Goal: Obtain resource: Obtain resource

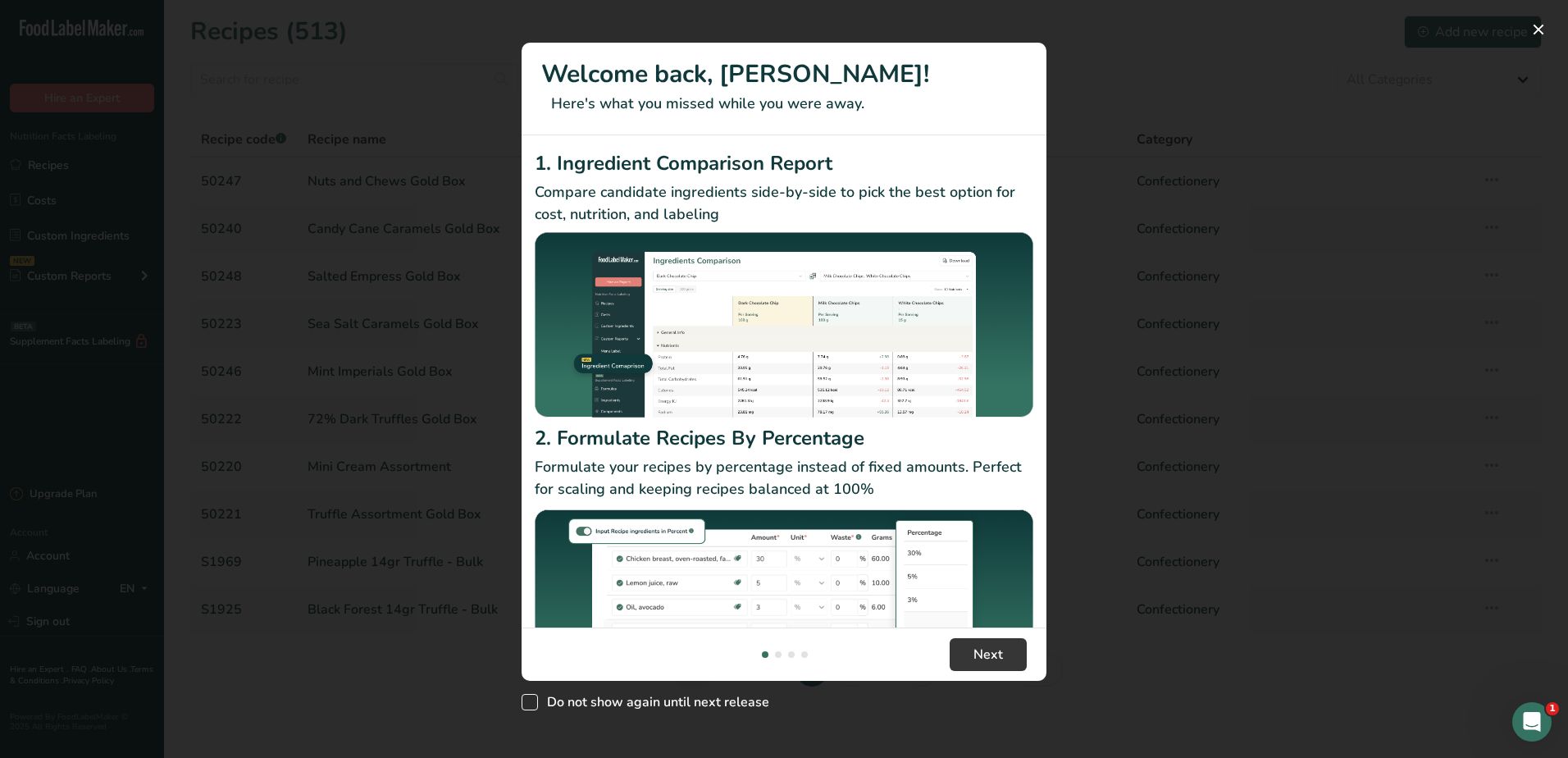
click at [702, 704] on span "Do not show again until next release" at bounding box center [653, 703] width 231 height 17
click at [532, 704] on input "Do not show again until next release" at bounding box center [527, 702] width 11 height 11
checkbox input "true"
click at [1014, 643] on button "Next" at bounding box center [988, 654] width 77 height 32
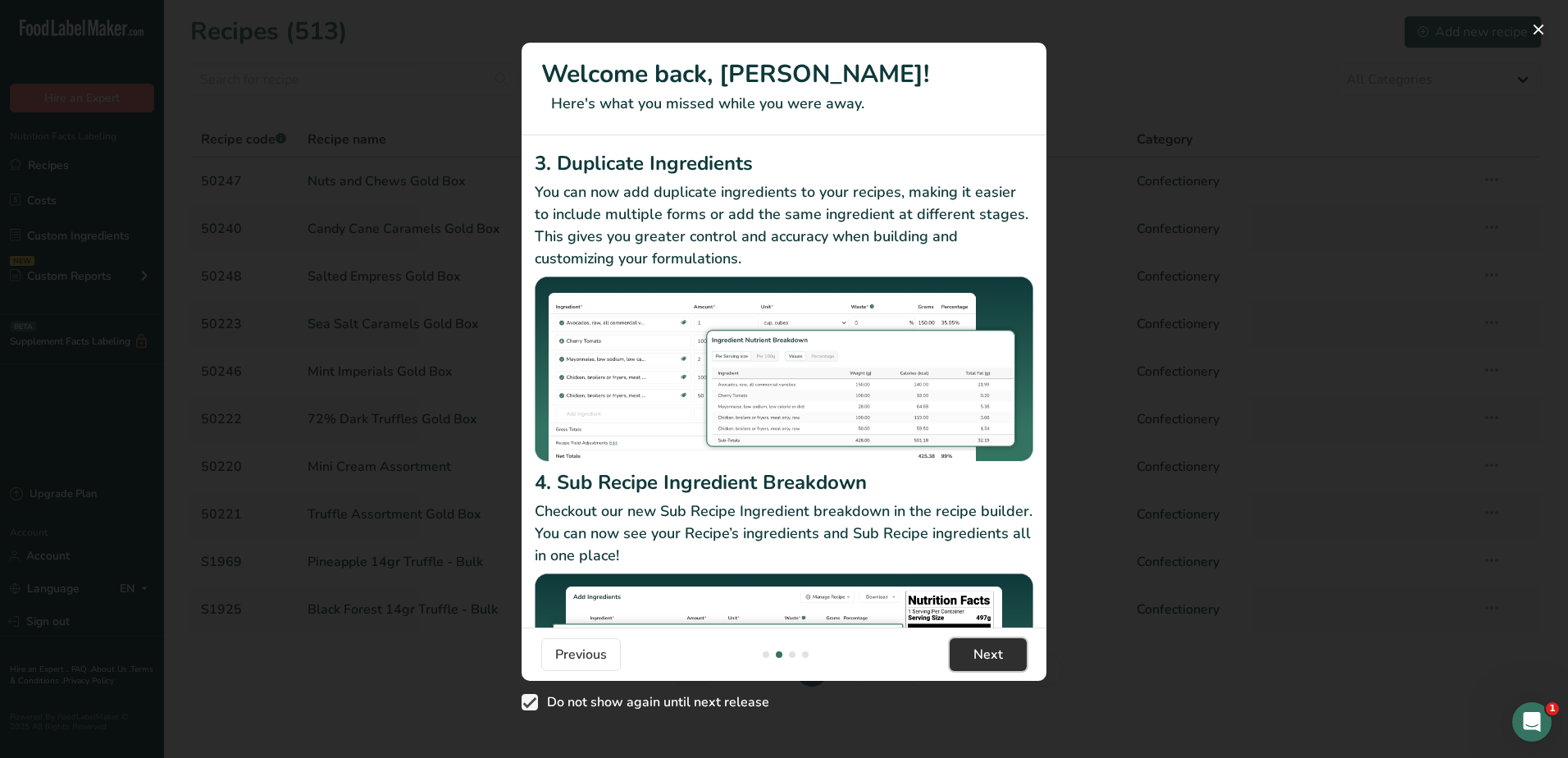
click at [1012, 656] on button "Next" at bounding box center [988, 654] width 77 height 32
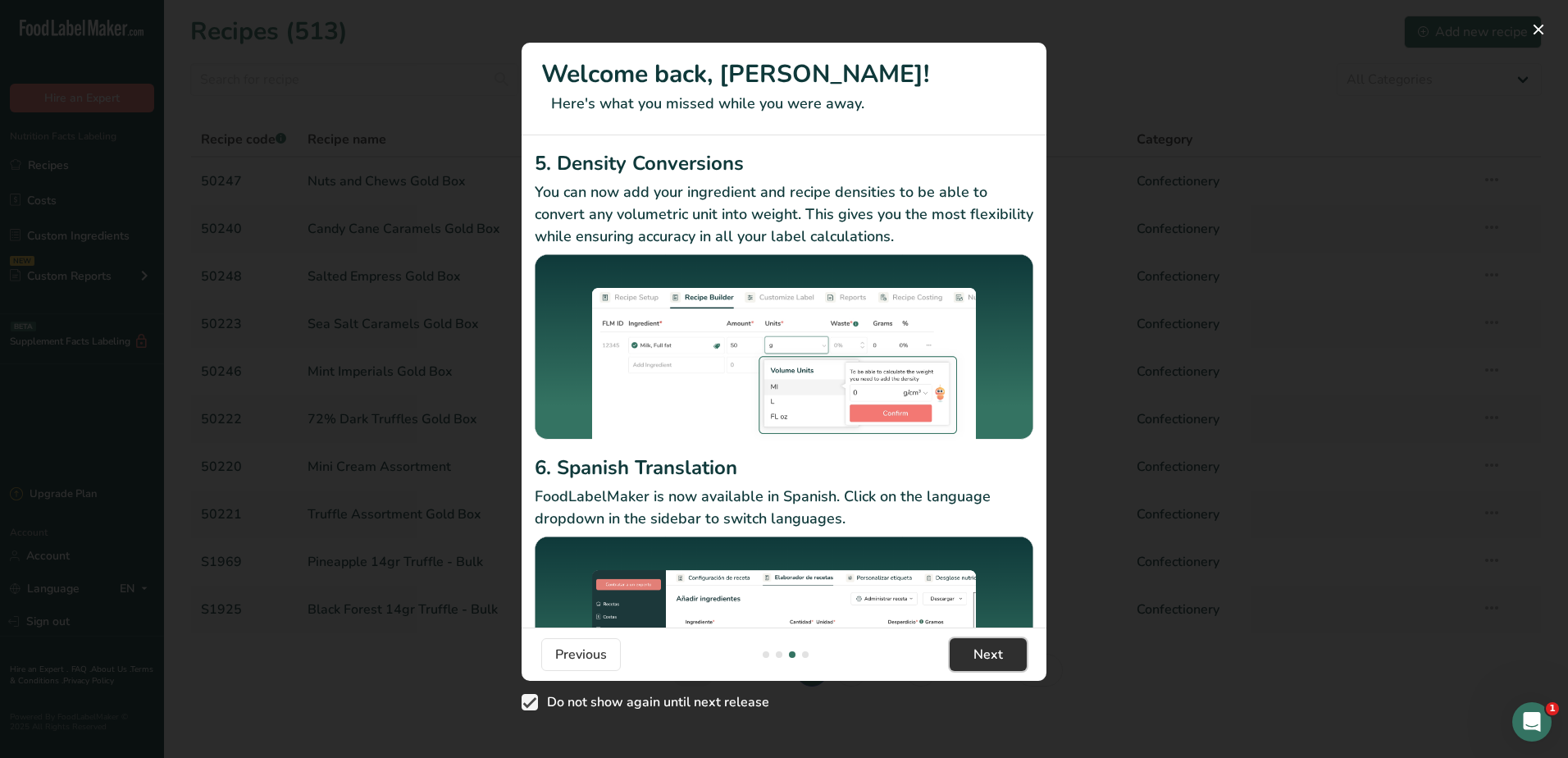
click at [1012, 656] on button "Next" at bounding box center [988, 654] width 77 height 32
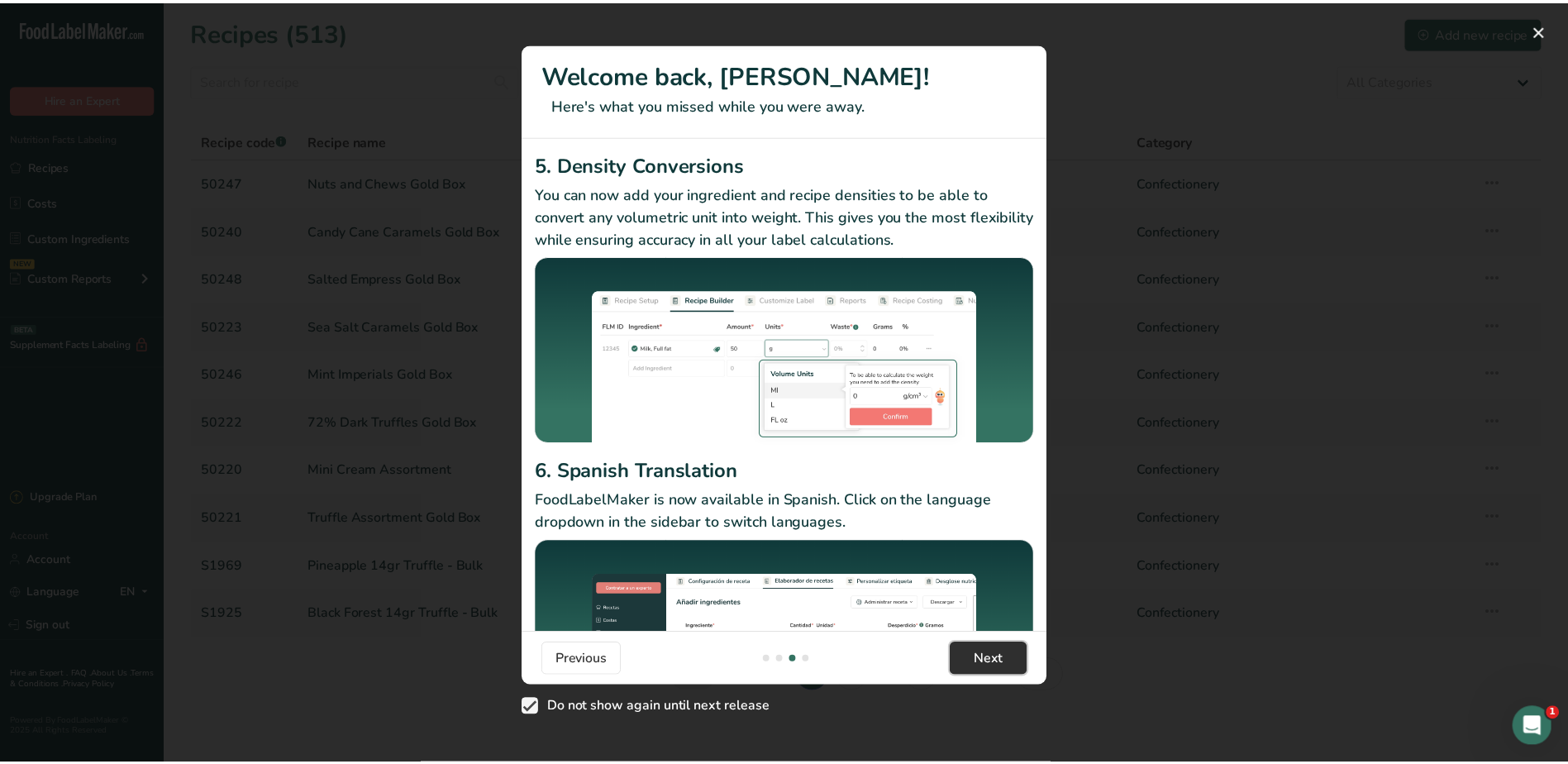
scroll to position [0, 1588]
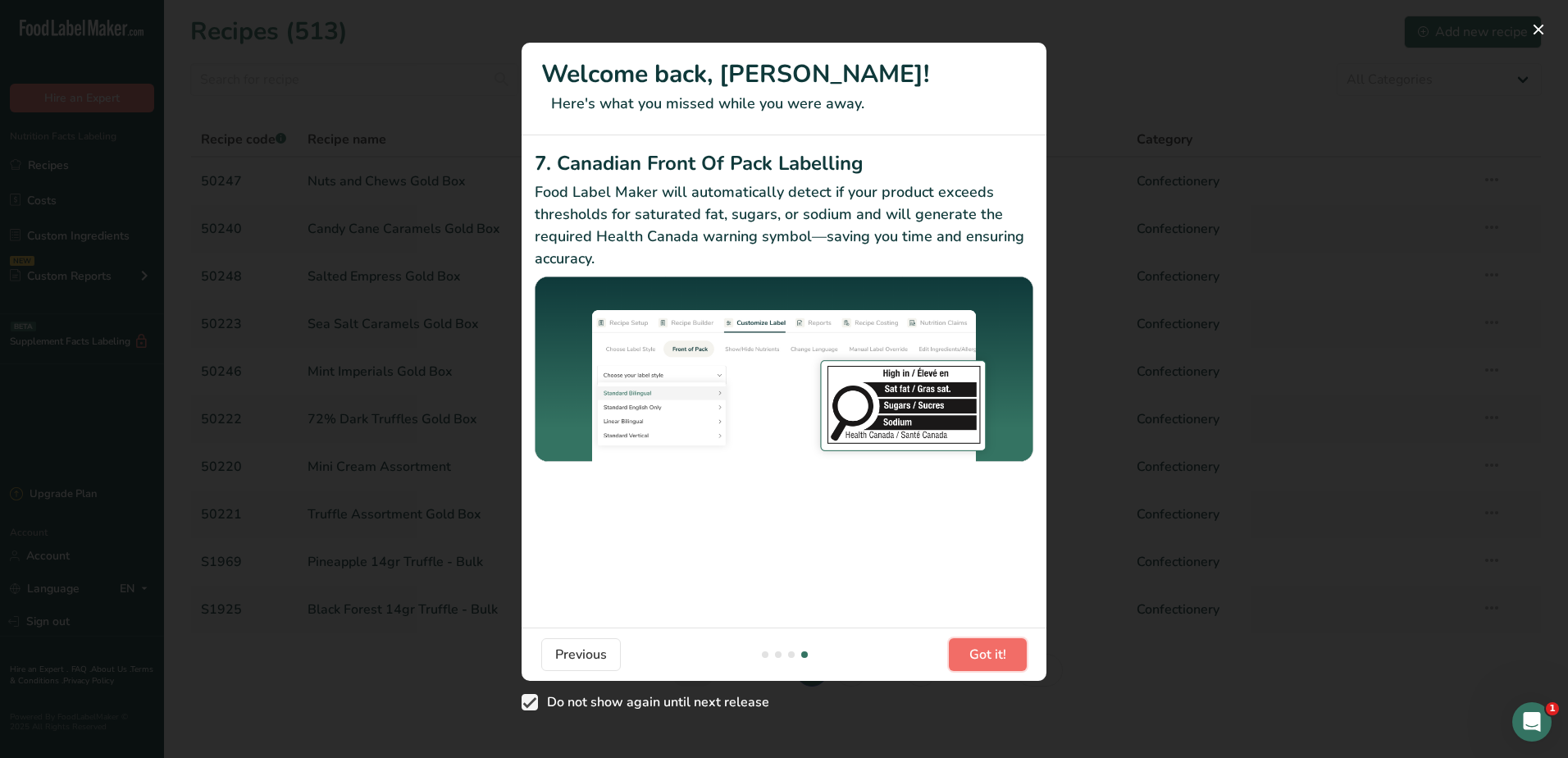
click at [1012, 656] on button "Got it!" at bounding box center [988, 654] width 78 height 32
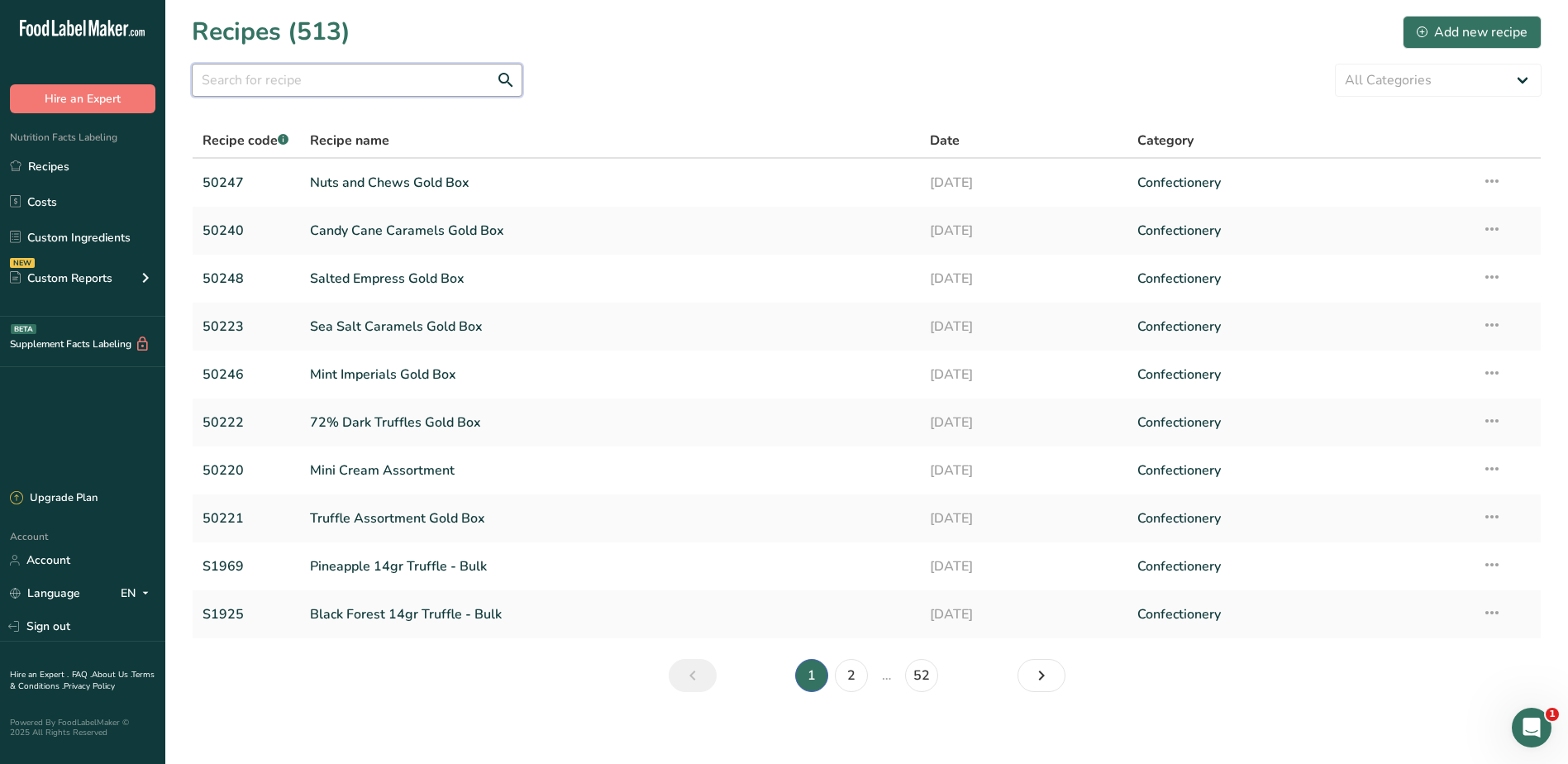
click at [269, 72] on input "text" at bounding box center [357, 79] width 331 height 33
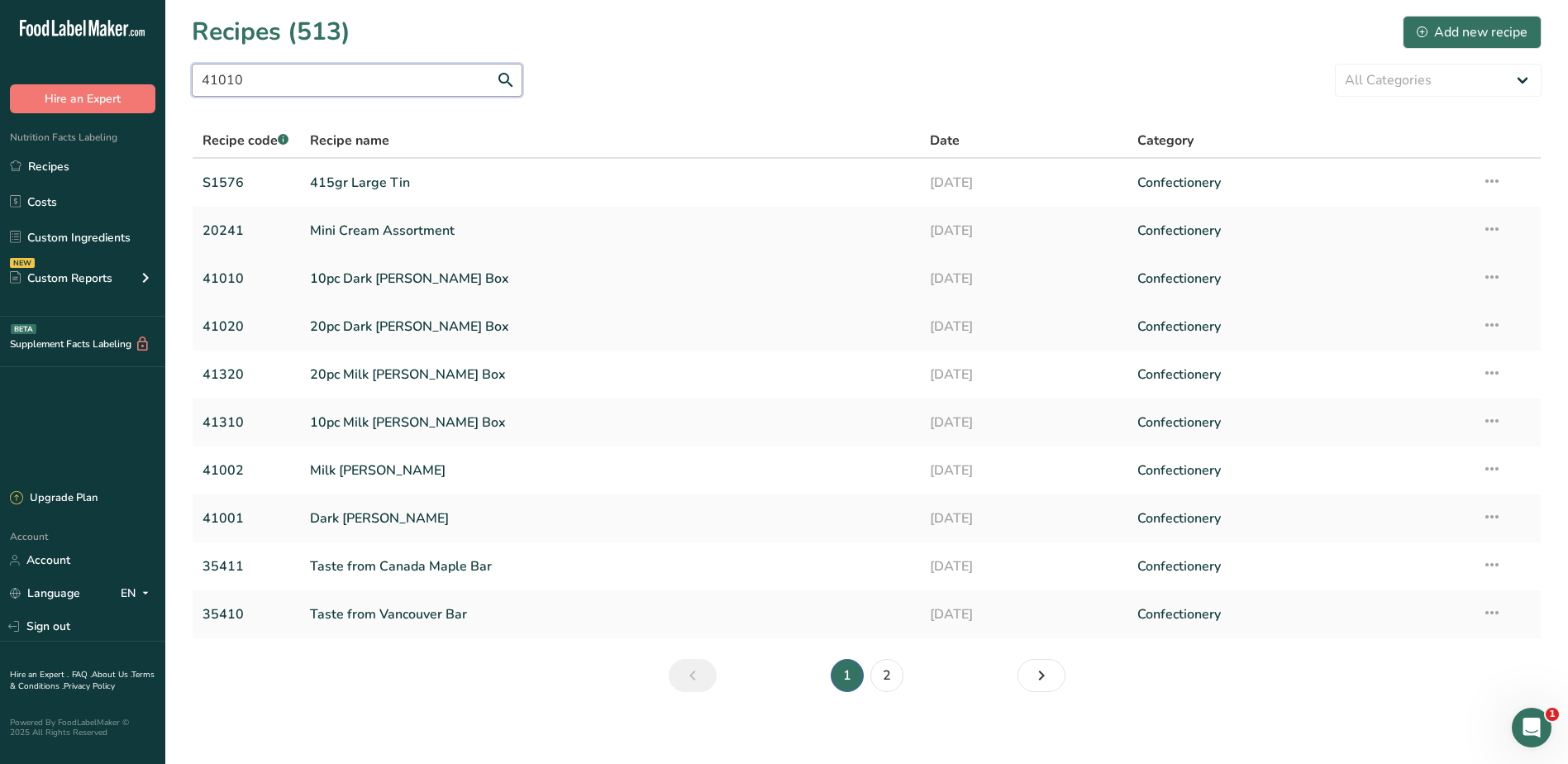
type input "41010"
click at [404, 275] on link "10pc Dark Almond Brittle Box" at bounding box center [610, 278] width 601 height 34
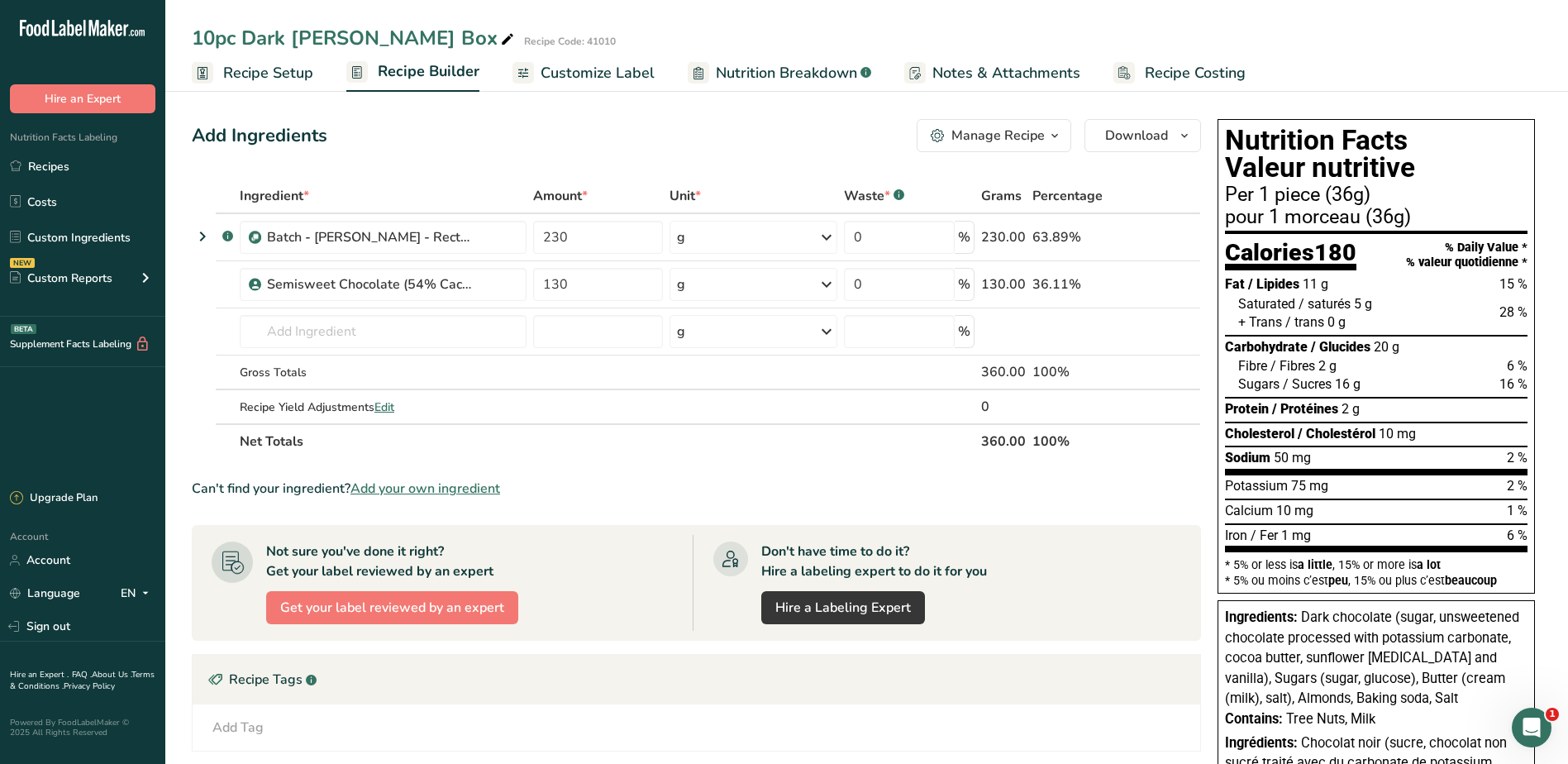
click at [623, 81] on span "Customize Label" at bounding box center [597, 74] width 114 height 22
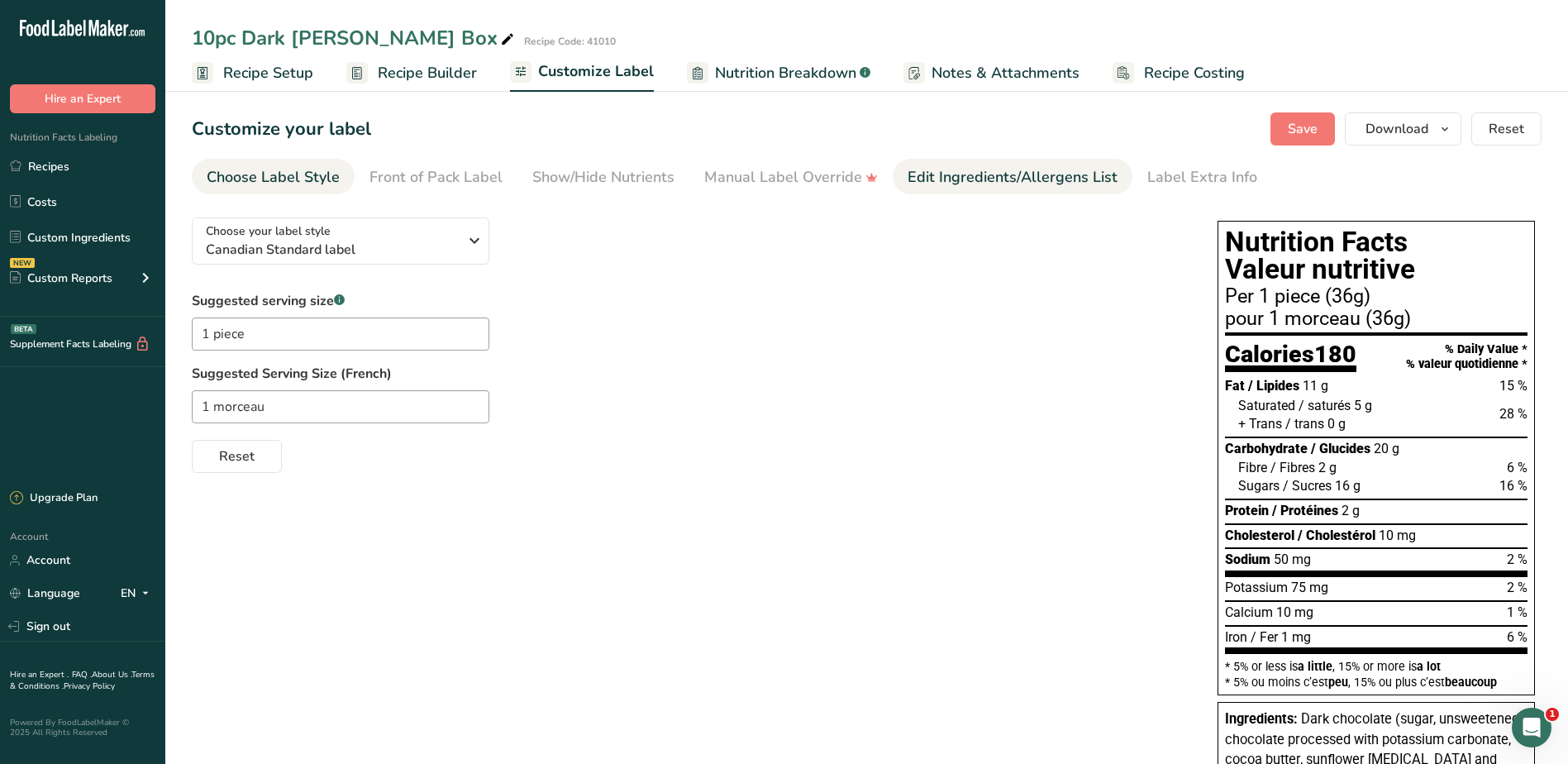
click at [993, 168] on div "Edit Ingredients/Allergens List" at bounding box center [1012, 177] width 210 height 22
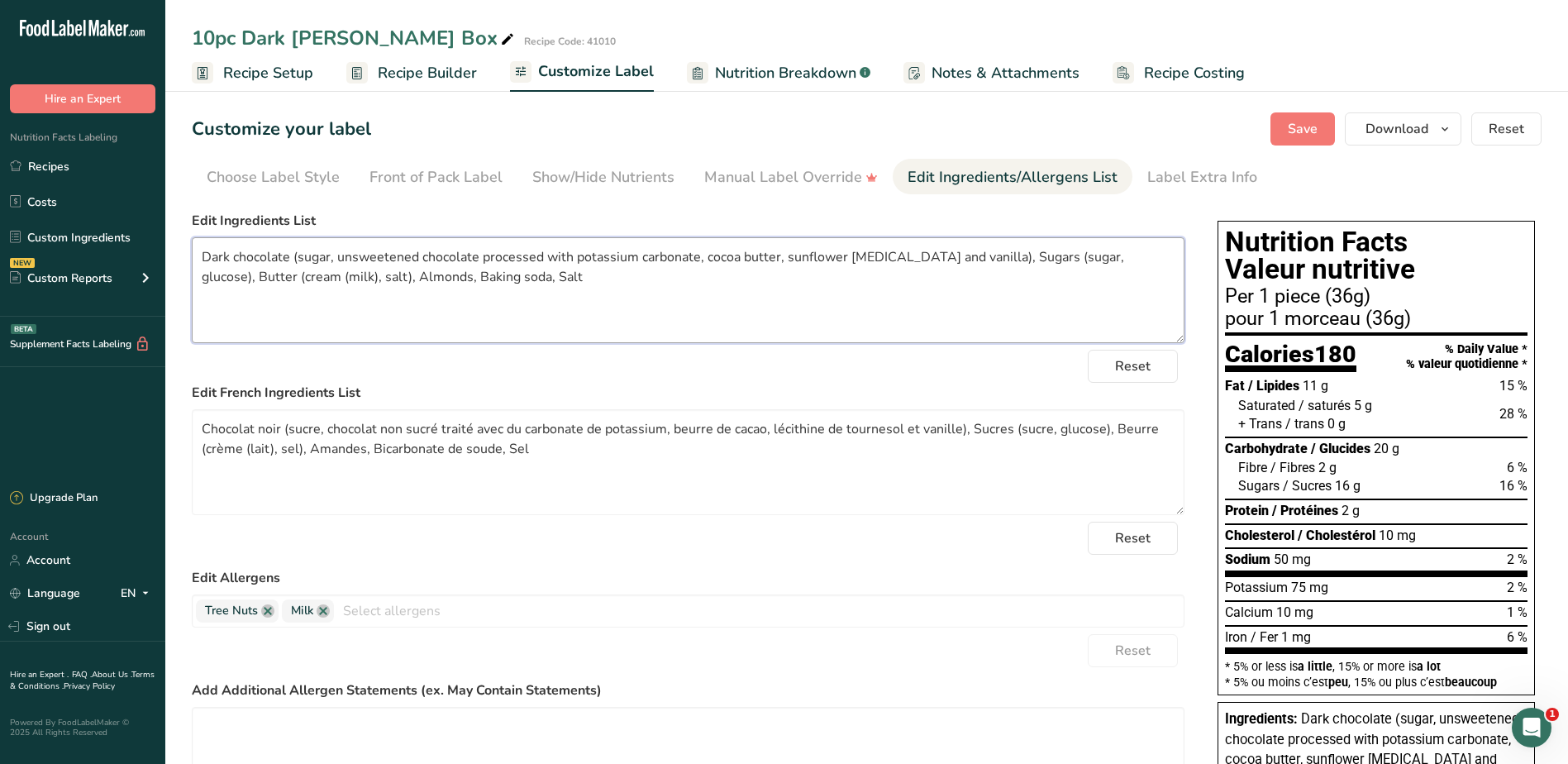
drag, startPoint x: 503, startPoint y: 275, endPoint x: 210, endPoint y: 252, distance: 293.9
click at [210, 252] on textarea "Dark chocolate (sugar, unsweetened chocolate processed with potassium carbonate…" at bounding box center [689, 291] width 993 height 106
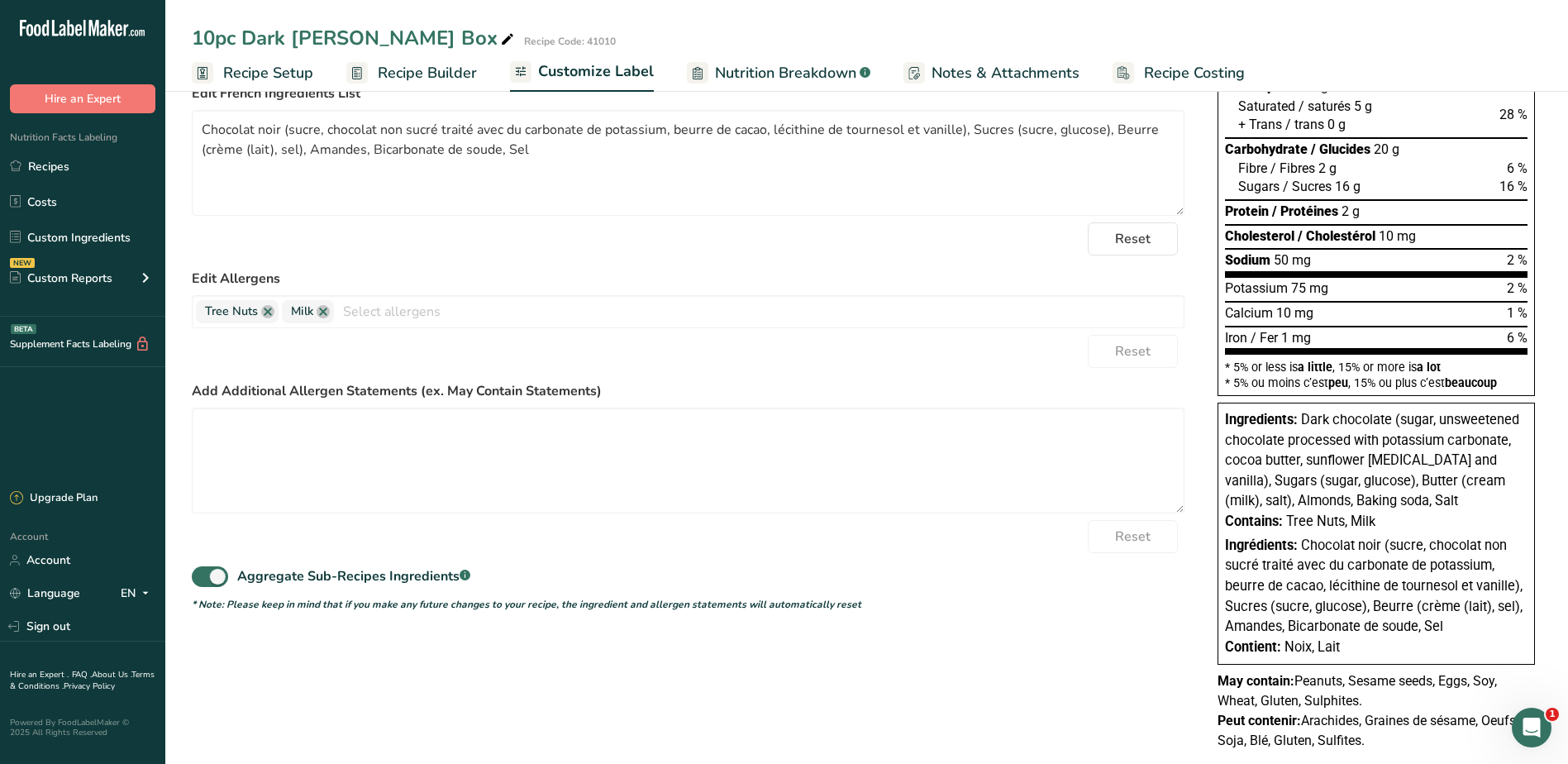
scroll to position [331, 0]
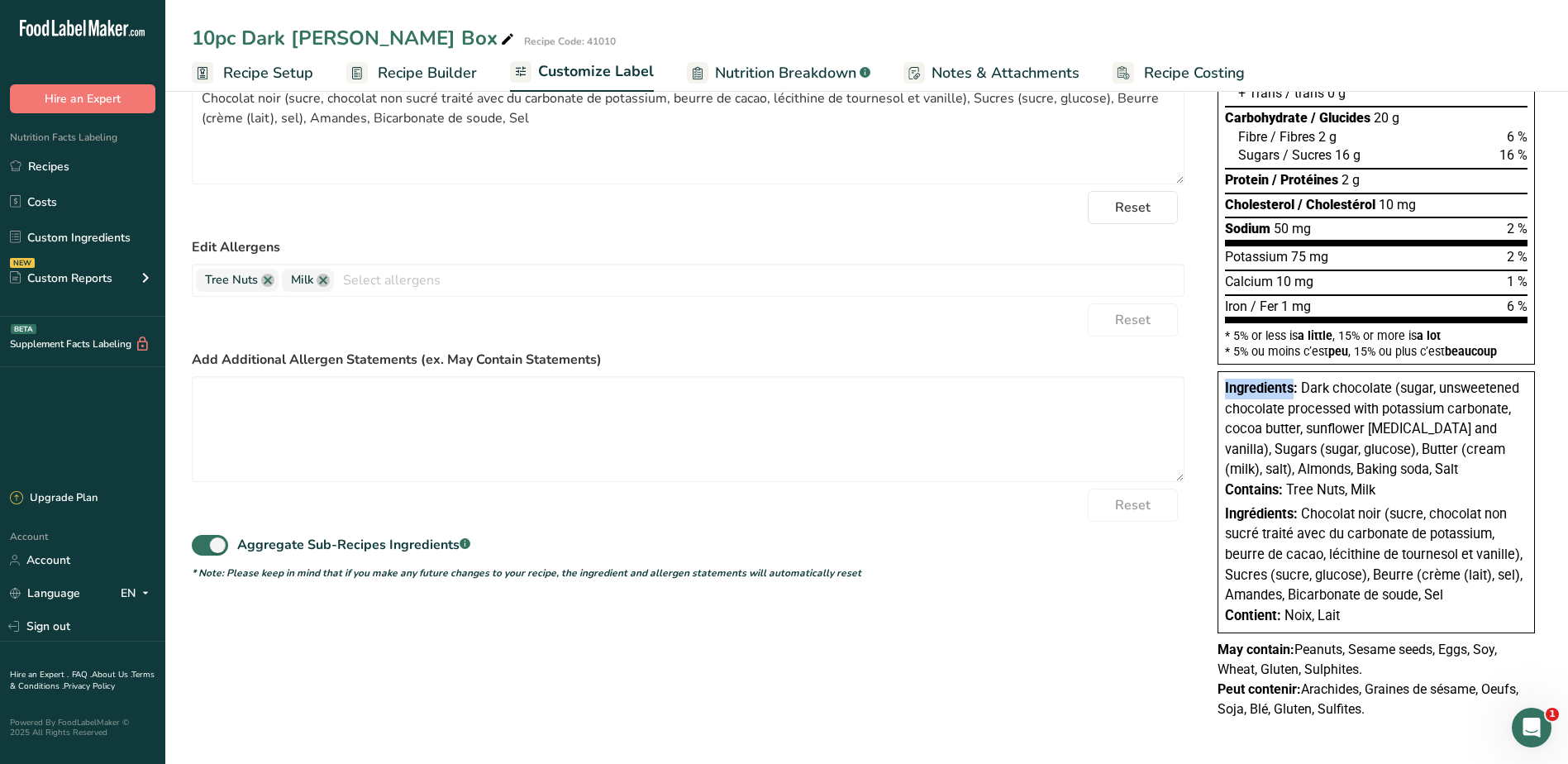
drag, startPoint x: 1296, startPoint y: 388, endPoint x: 1226, endPoint y: 391, distance: 70.1
click at [1226, 391] on span "Ingredients:" at bounding box center [1261, 388] width 73 height 16
drag, startPoint x: 1226, startPoint y: 391, endPoint x: 1248, endPoint y: 402, distance: 24.6
click at [1248, 402] on span "Dark chocolate (sugar, unsweetened chocolate processed with potassium carbonate…" at bounding box center [1372, 429] width 294 height 97
drag, startPoint x: 1227, startPoint y: 386, endPoint x: 1429, endPoint y: 711, distance: 382.7
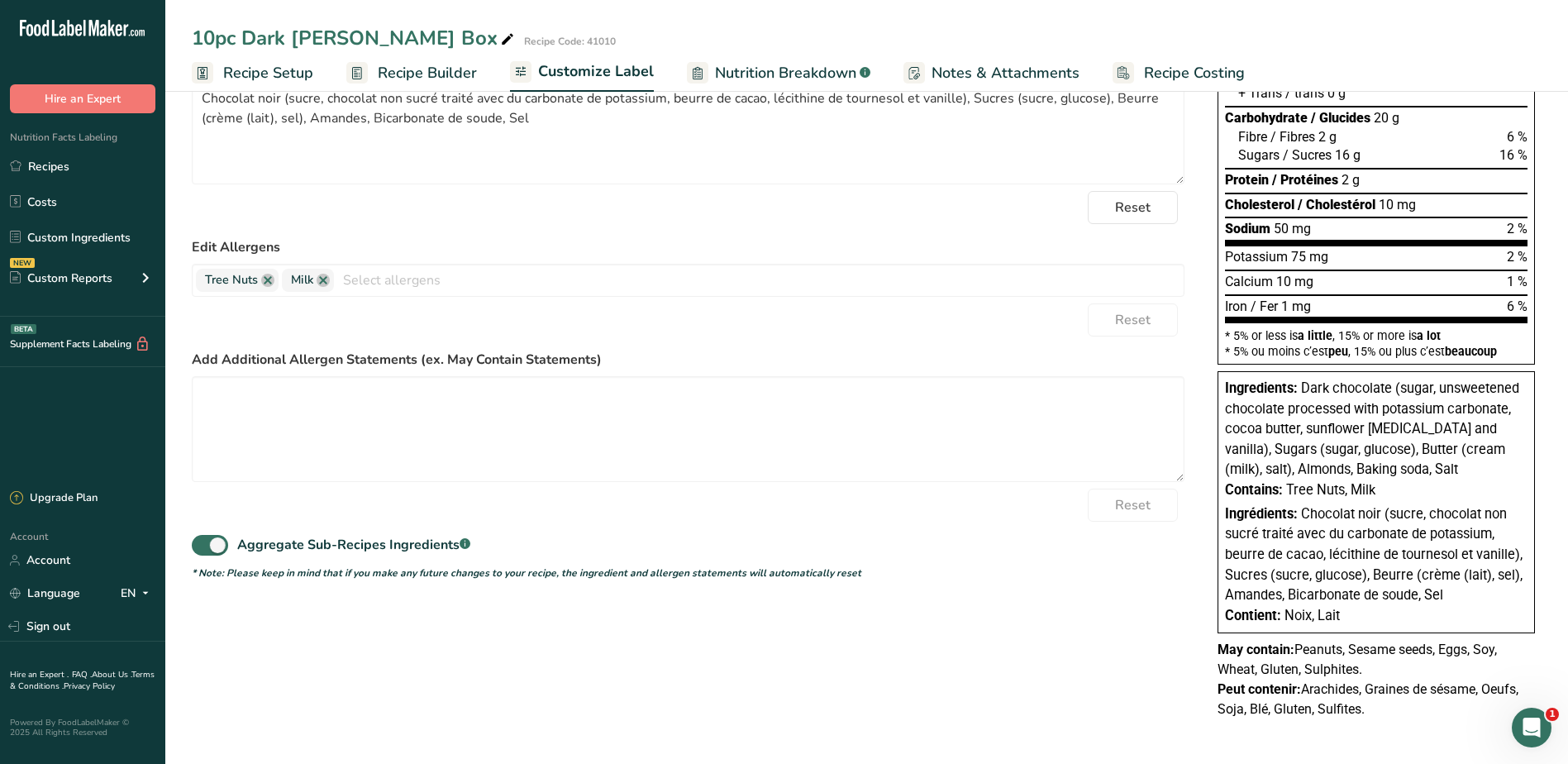
click at [1429, 711] on div "Nutrition Facts Valeur nutritive Per 1 piece (36g) pour 1 morceau (36g) Calorie…" at bounding box center [1376, 307] width 331 height 846
copy div "Ingredients: Dark chocolate (sugar, unsweetened chocolate processed with potass…"
drag, startPoint x: 65, startPoint y: 157, endPoint x: 150, endPoint y: 167, distance: 85.6
click at [65, 157] on link "Recipes" at bounding box center [82, 167] width 165 height 32
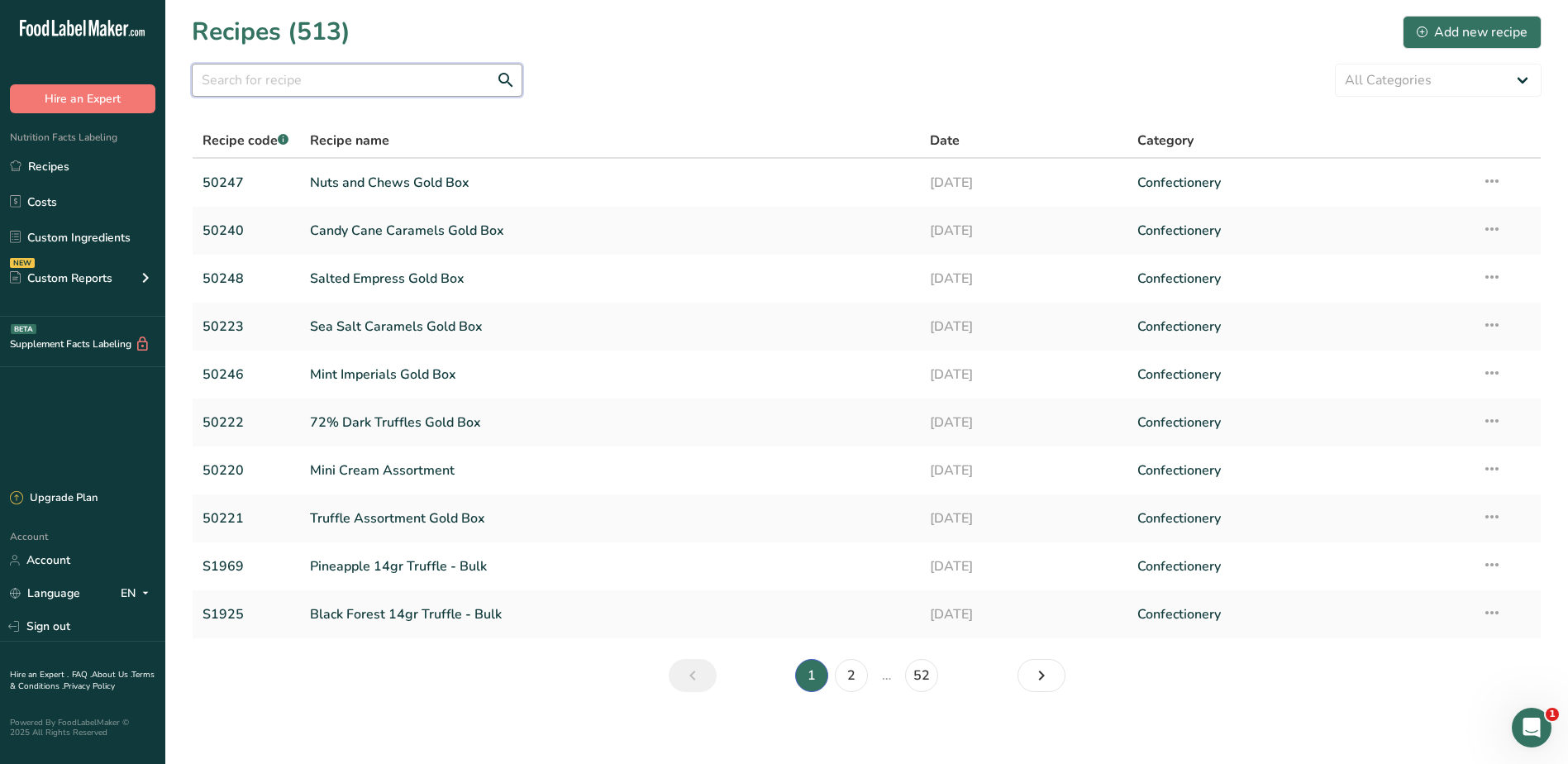
click at [320, 81] on input "text" at bounding box center [357, 79] width 331 height 33
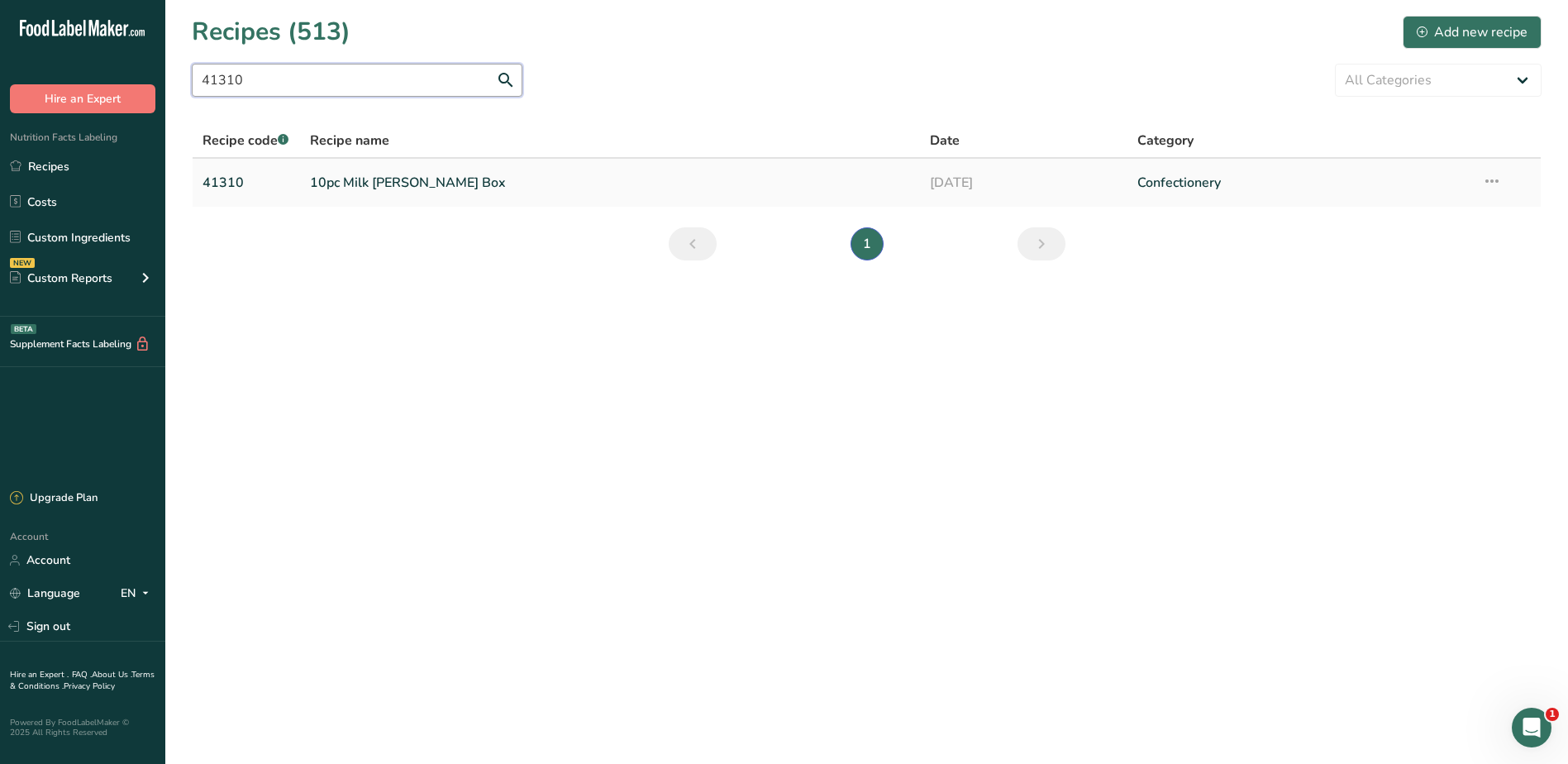
type input "41310"
click at [408, 177] on link "10pc Milk Almond Brittle Box" at bounding box center [610, 182] width 601 height 34
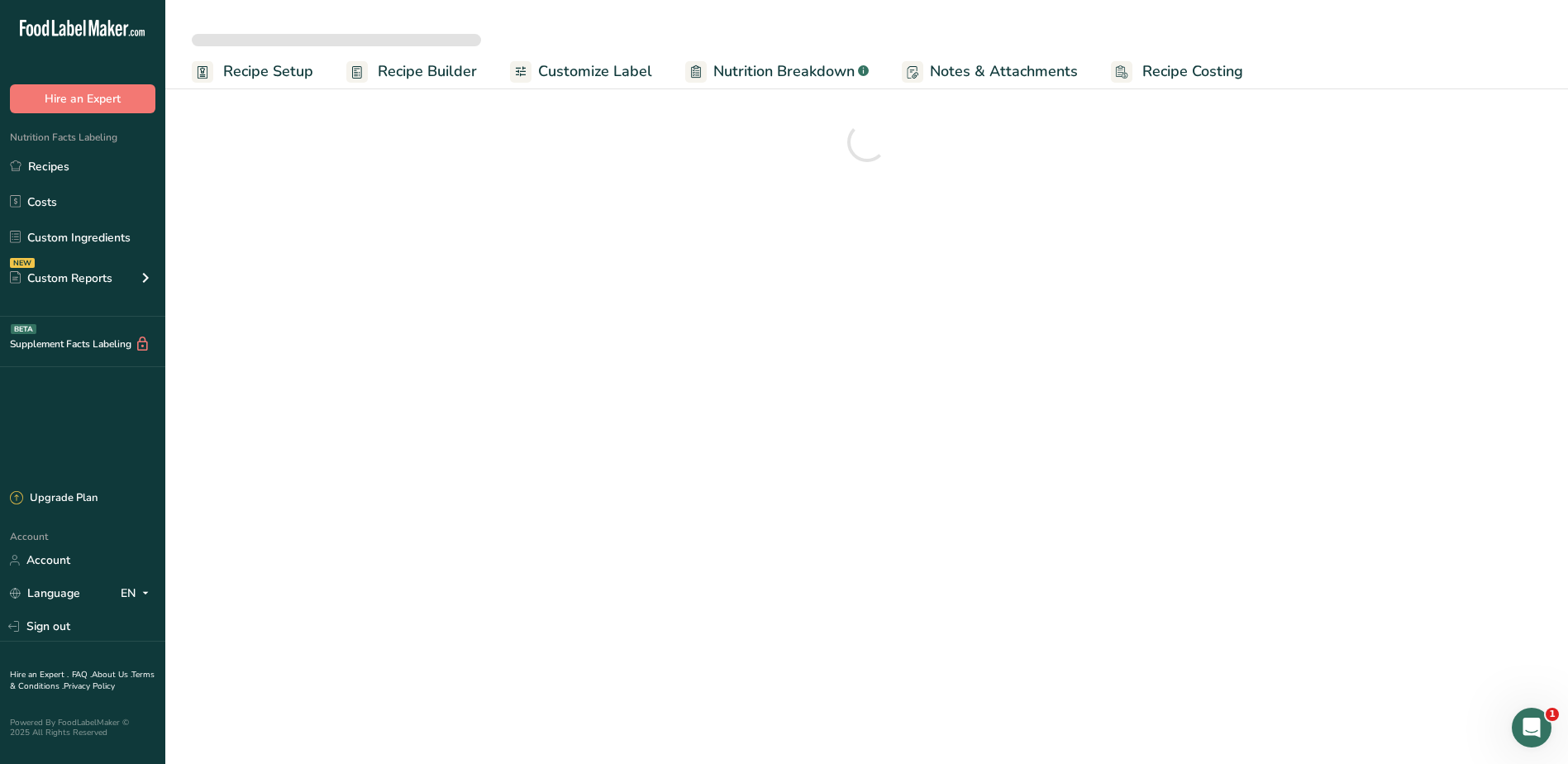
click at [562, 70] on span "Customize Label" at bounding box center [595, 72] width 114 height 22
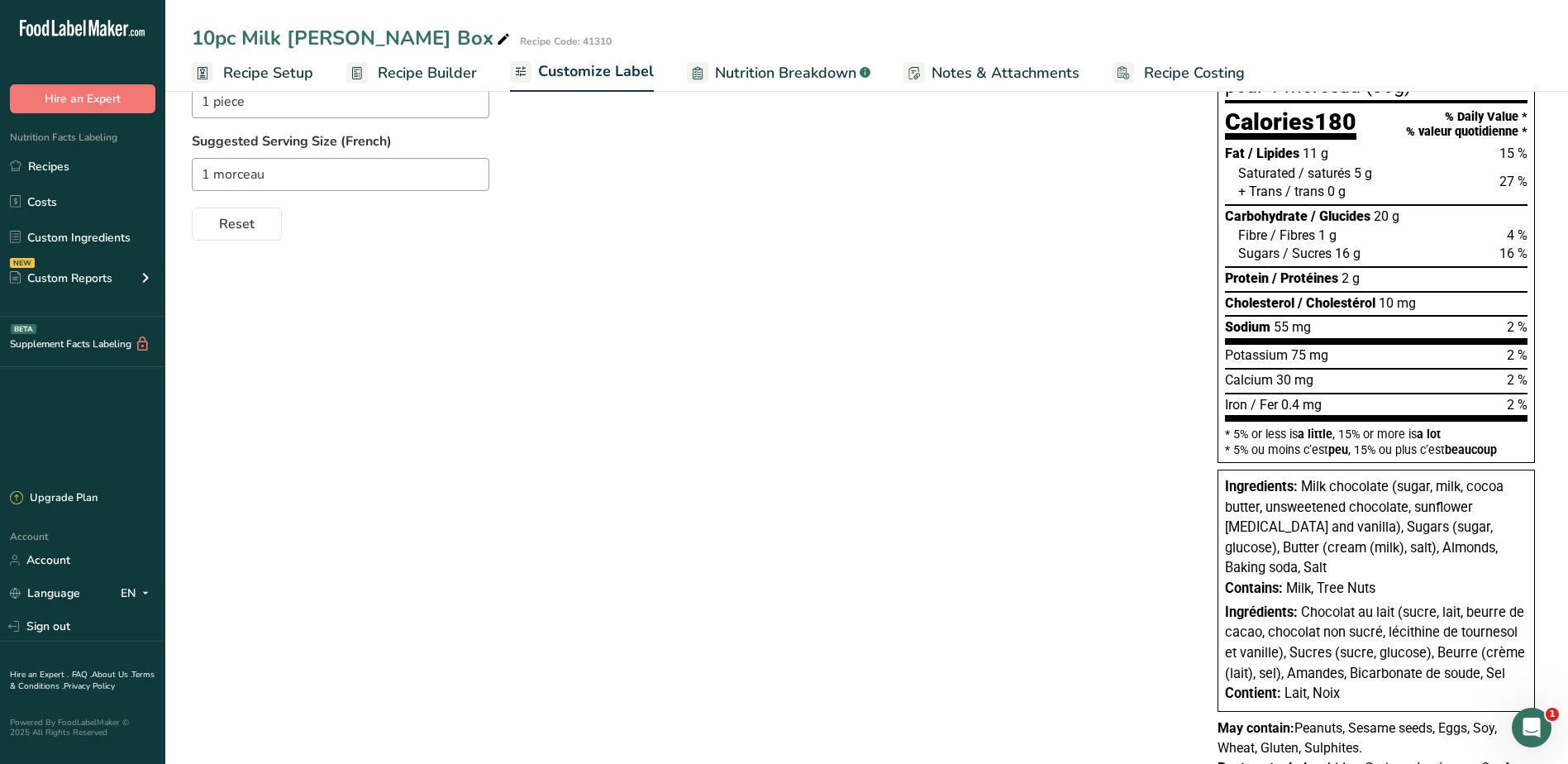
scroll to position [292, 0]
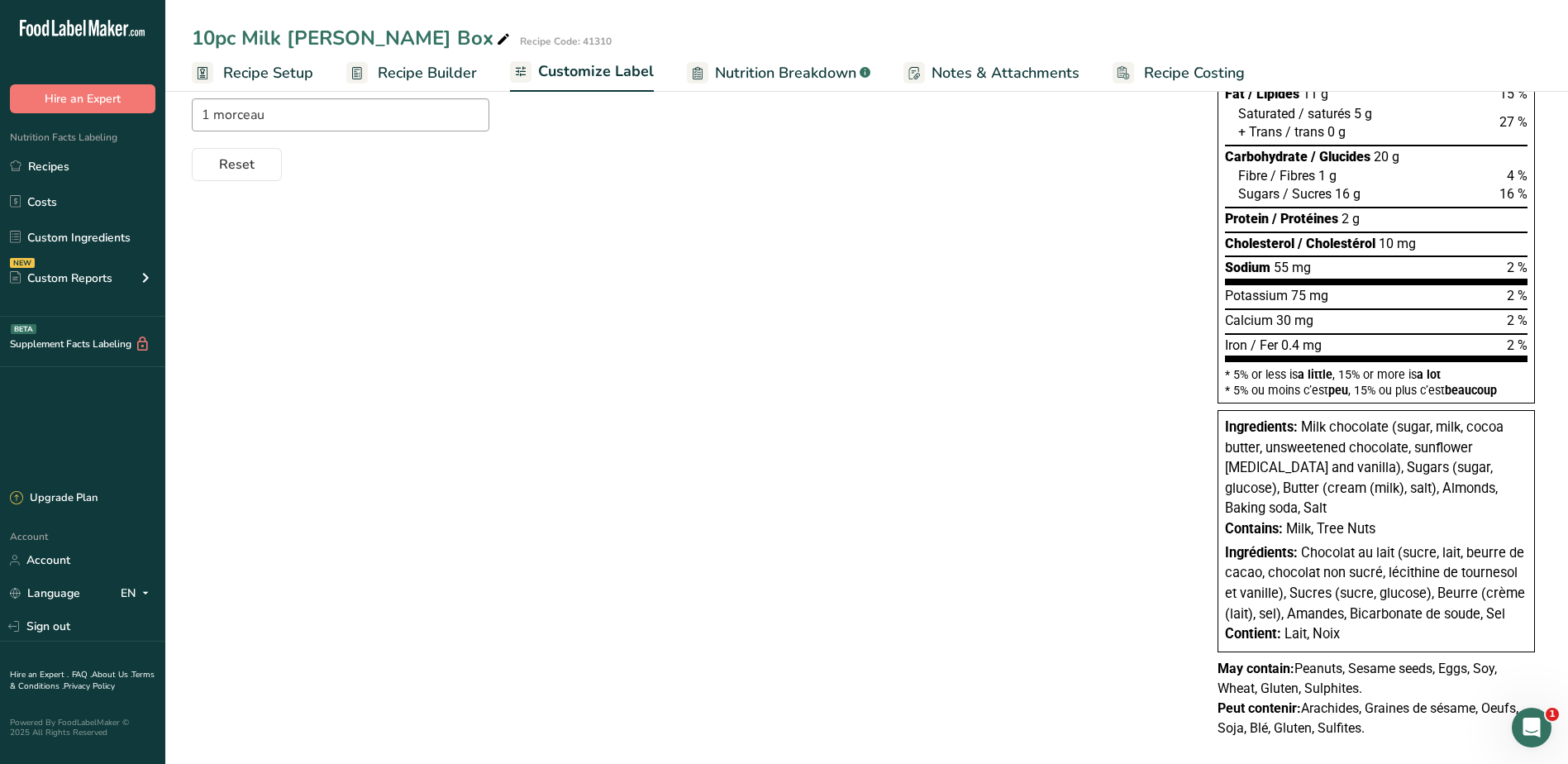
drag, startPoint x: 1225, startPoint y: 426, endPoint x: 1439, endPoint y: 703, distance: 350.0
click at [1439, 703] on div "Nutrition Facts Valeur nutritive Per 1 piece (36g) pour 1 morceau (36g) Calorie…" at bounding box center [1376, 335] width 331 height 826
copy div "Ingredients: Milk chocolate (sugar, milk, cocoa butter, unsweetened chocolate, …"
drag, startPoint x: 61, startPoint y: 168, endPoint x: 680, endPoint y: 177, distance: 619.1
click at [61, 168] on link "Recipes" at bounding box center [82, 167] width 165 height 32
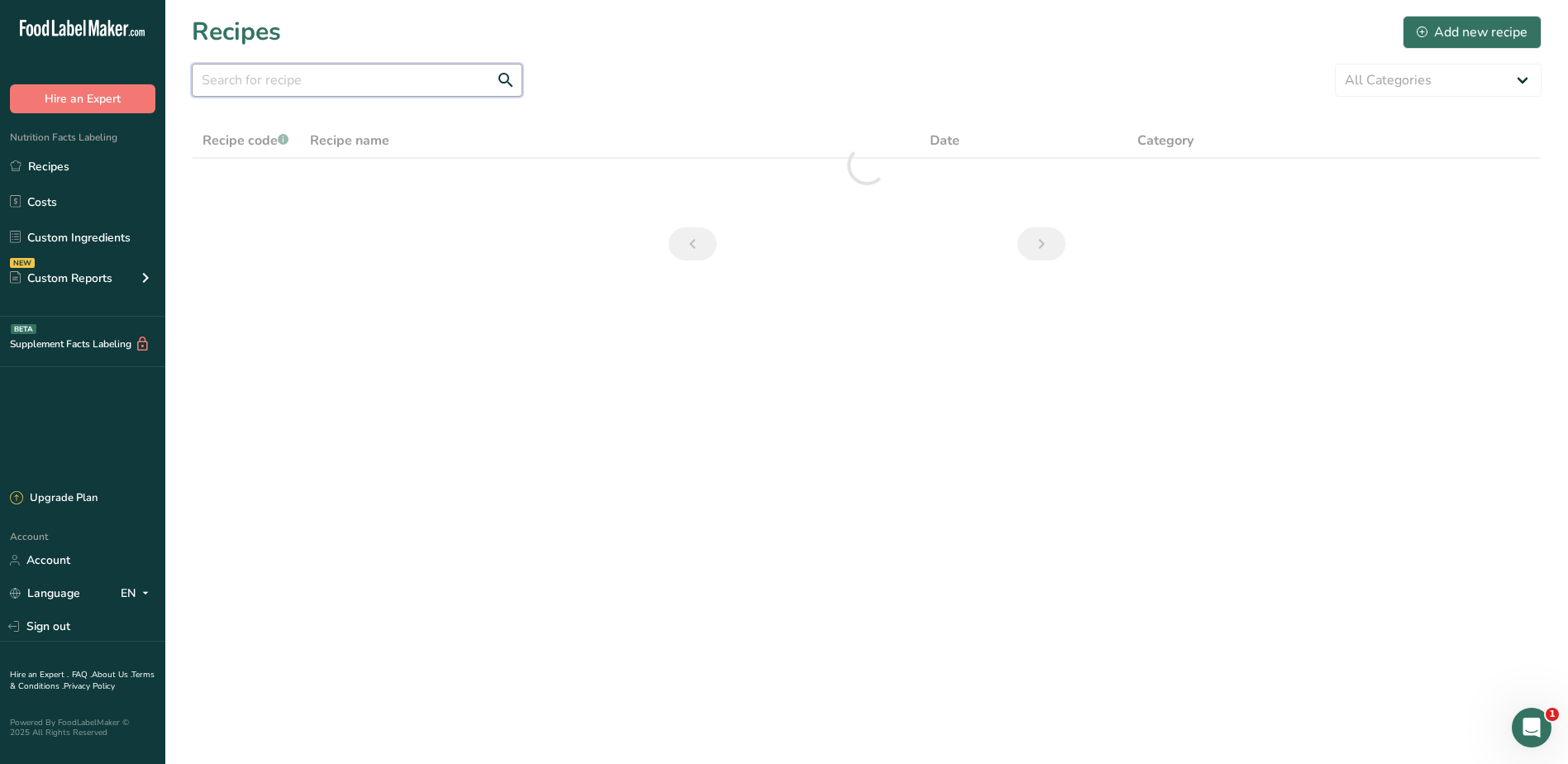
click at [297, 83] on input "text" at bounding box center [357, 79] width 331 height 33
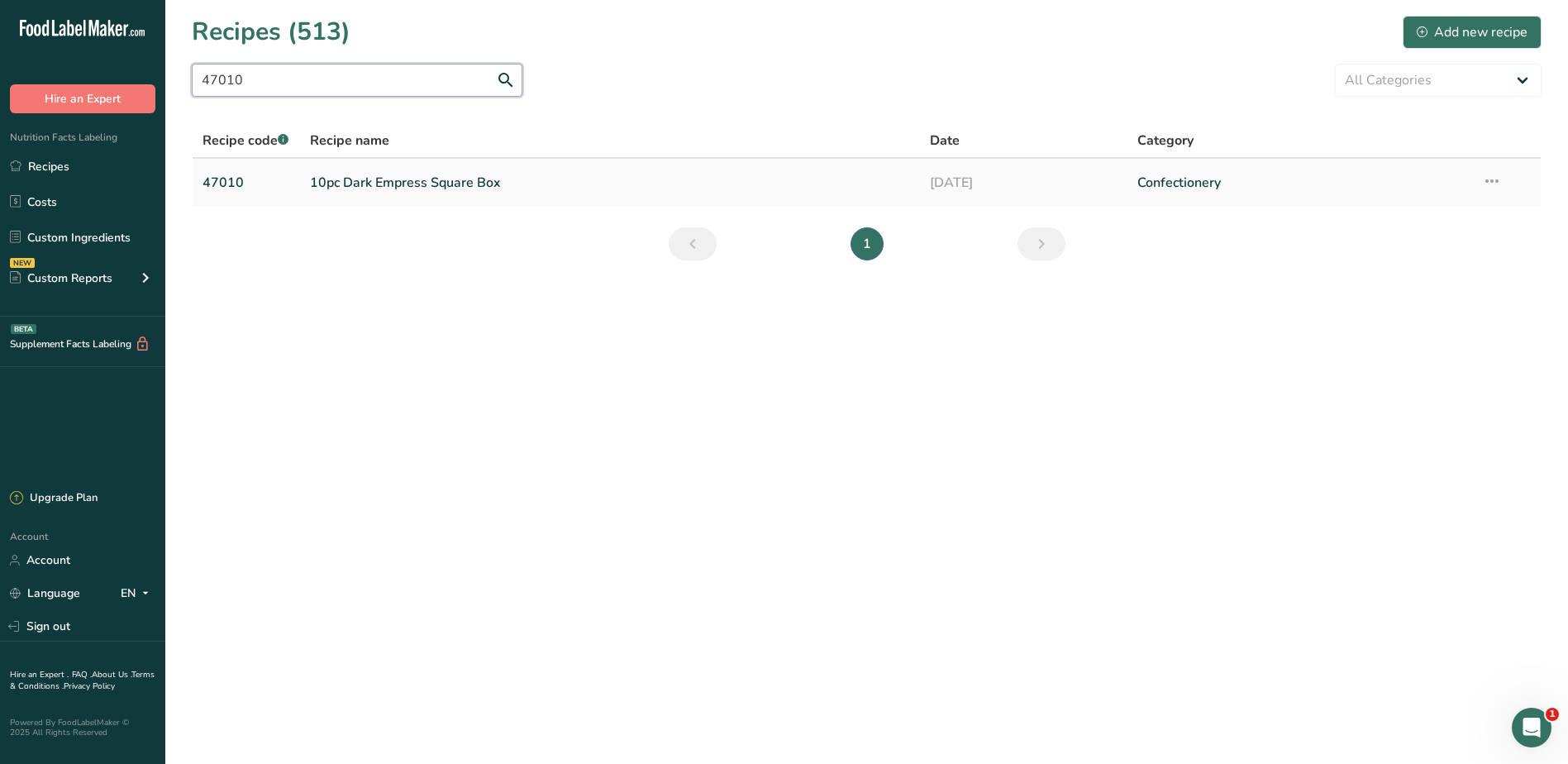
type input "47010"
click at [334, 183] on link "10pc Dark Empress Square Box" at bounding box center [610, 182] width 601 height 34
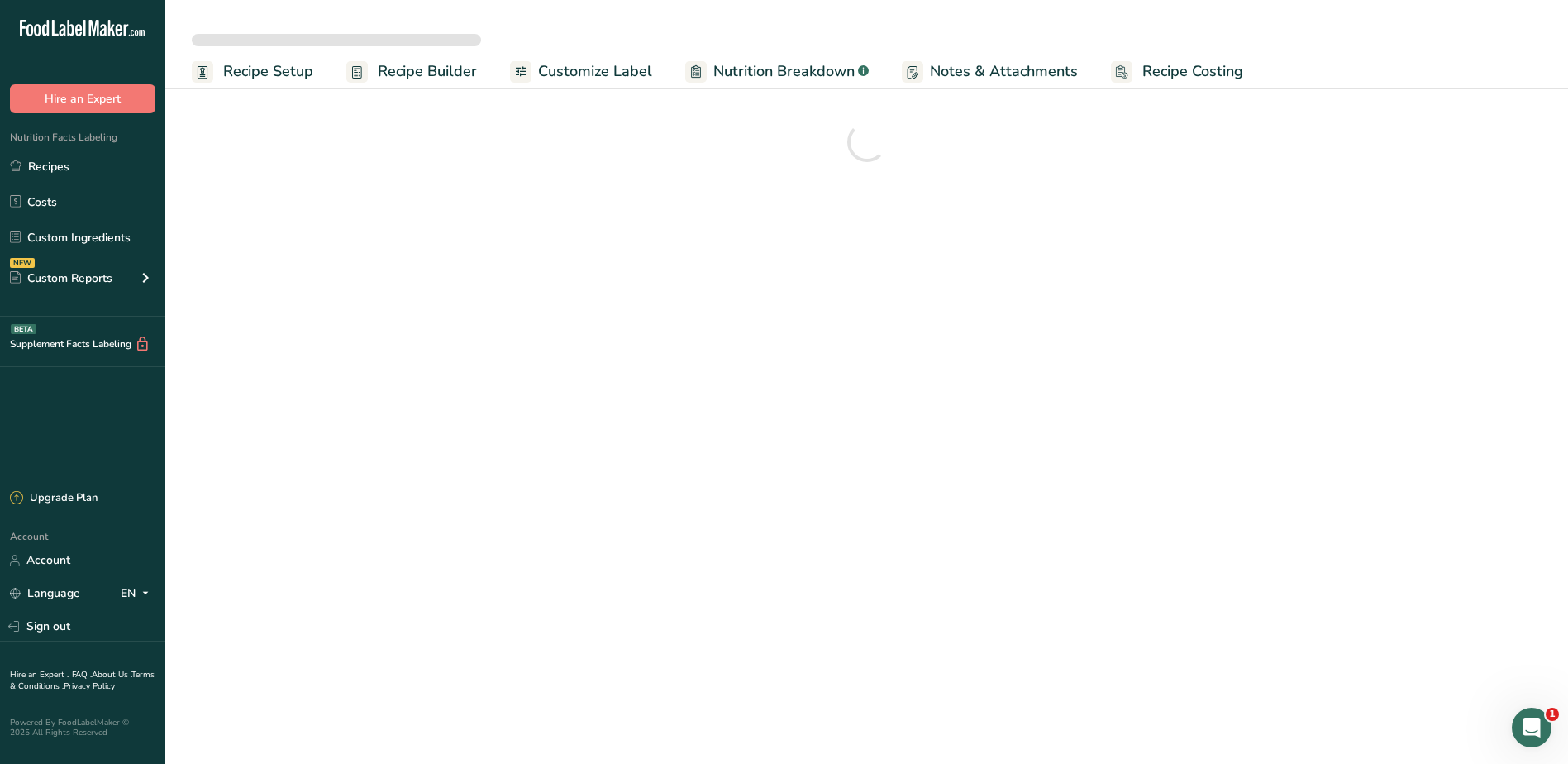
click at [587, 69] on span "Customize Label" at bounding box center [595, 72] width 114 height 22
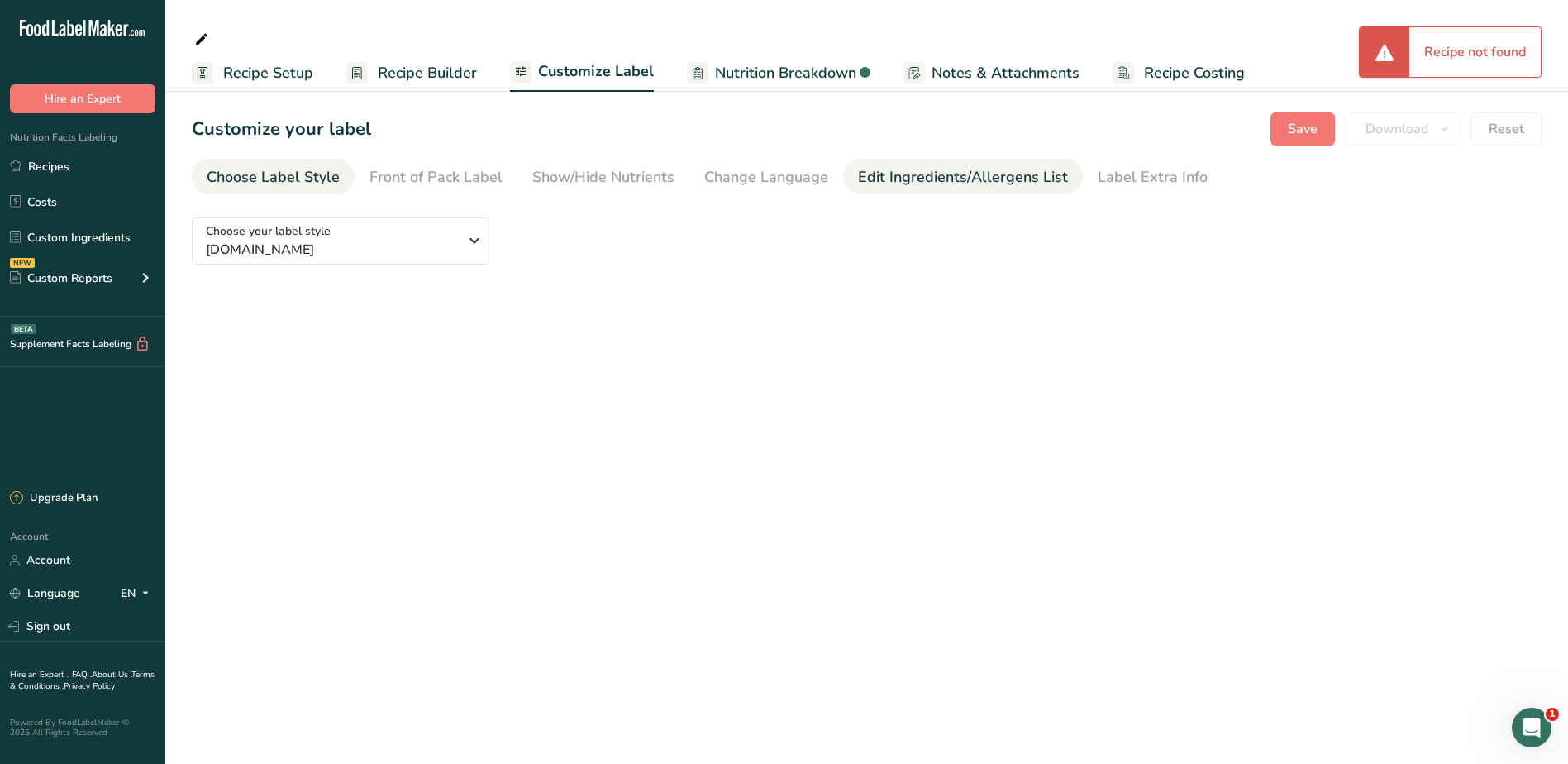
click at [936, 181] on div "Edit Ingredients/Allergens List" at bounding box center [962, 177] width 210 height 22
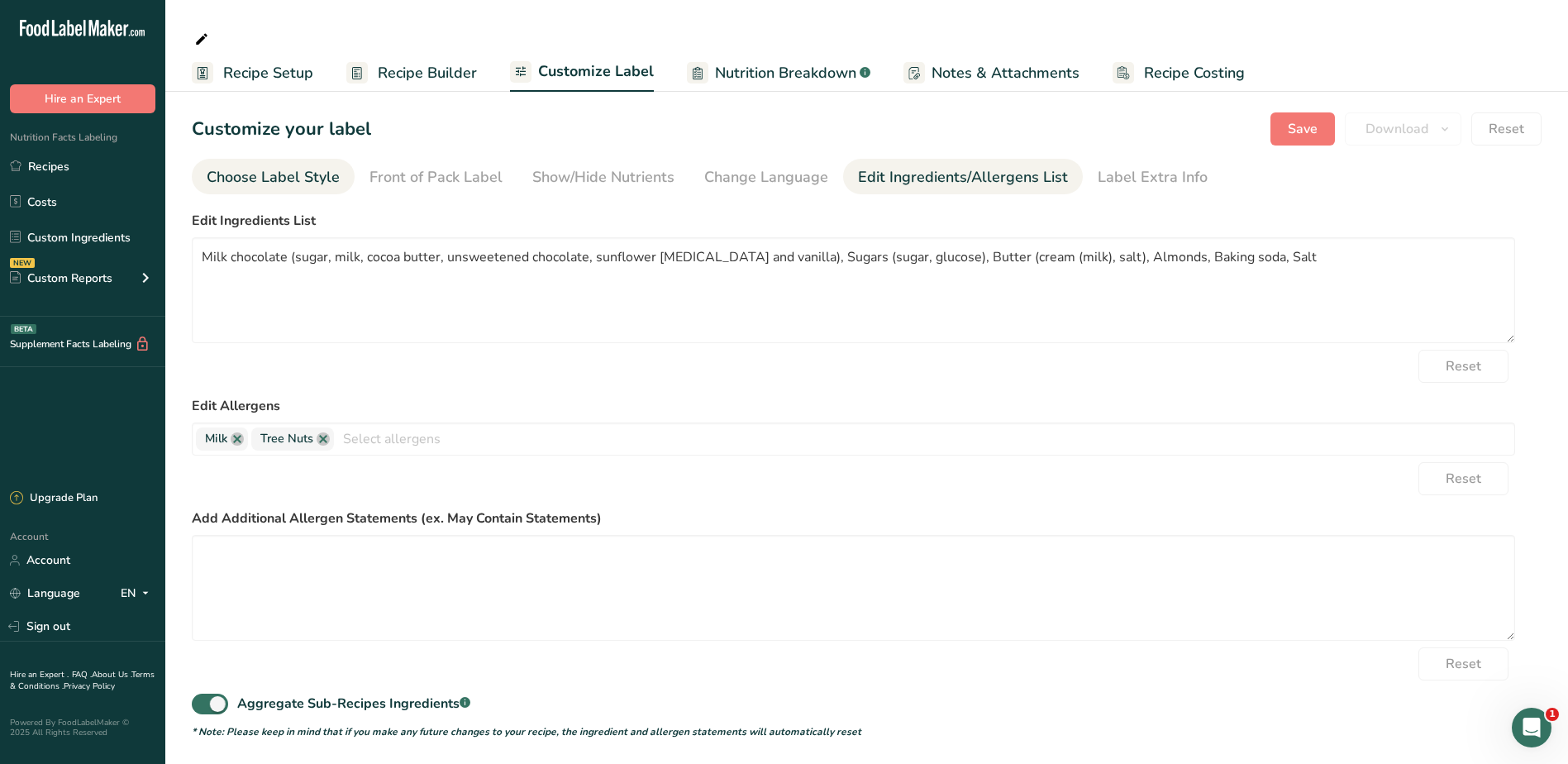
click at [292, 184] on div "Choose Label Style" at bounding box center [273, 177] width 133 height 22
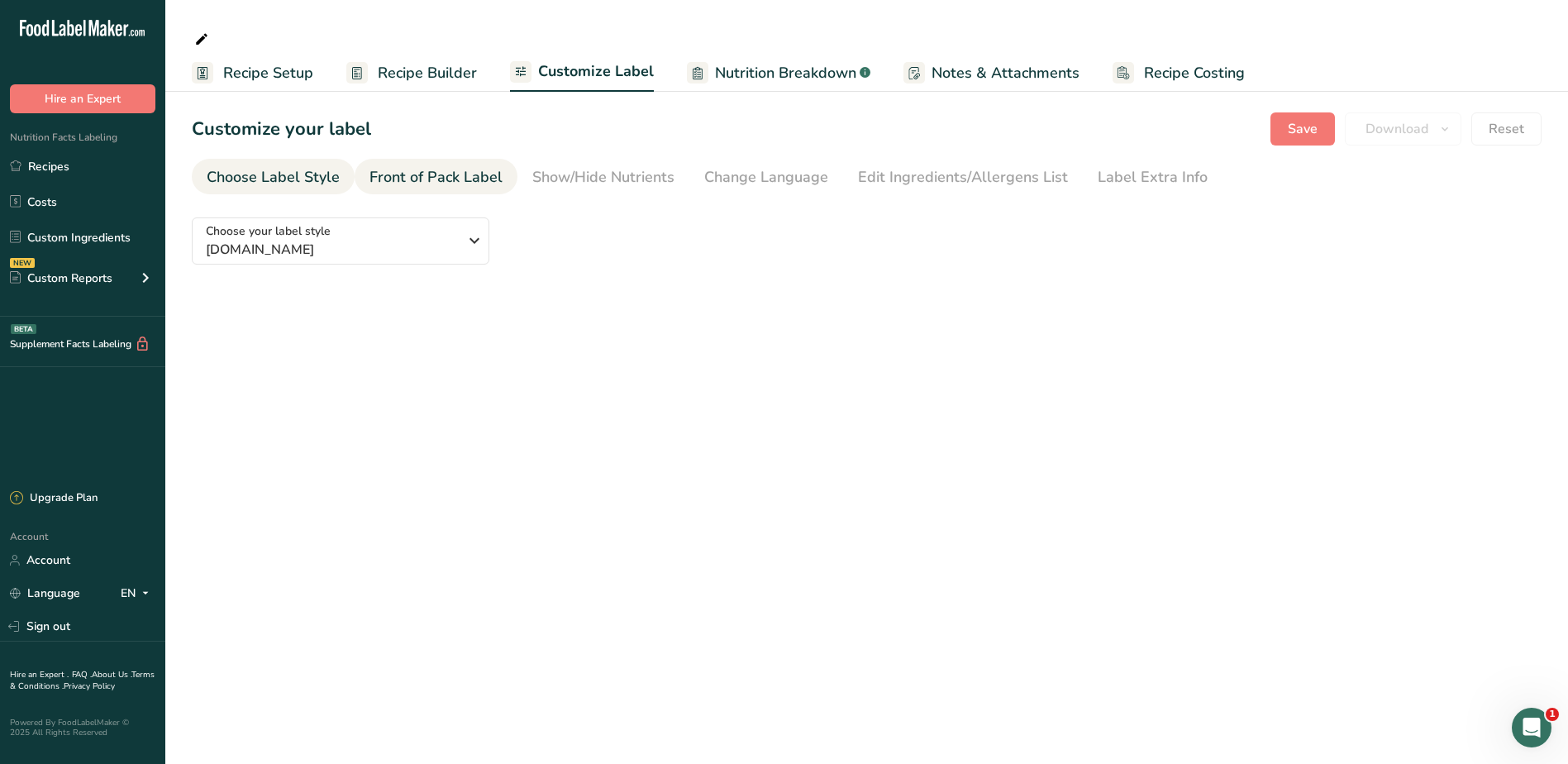
click at [460, 184] on div "Front of Pack Label" at bounding box center [436, 177] width 133 height 22
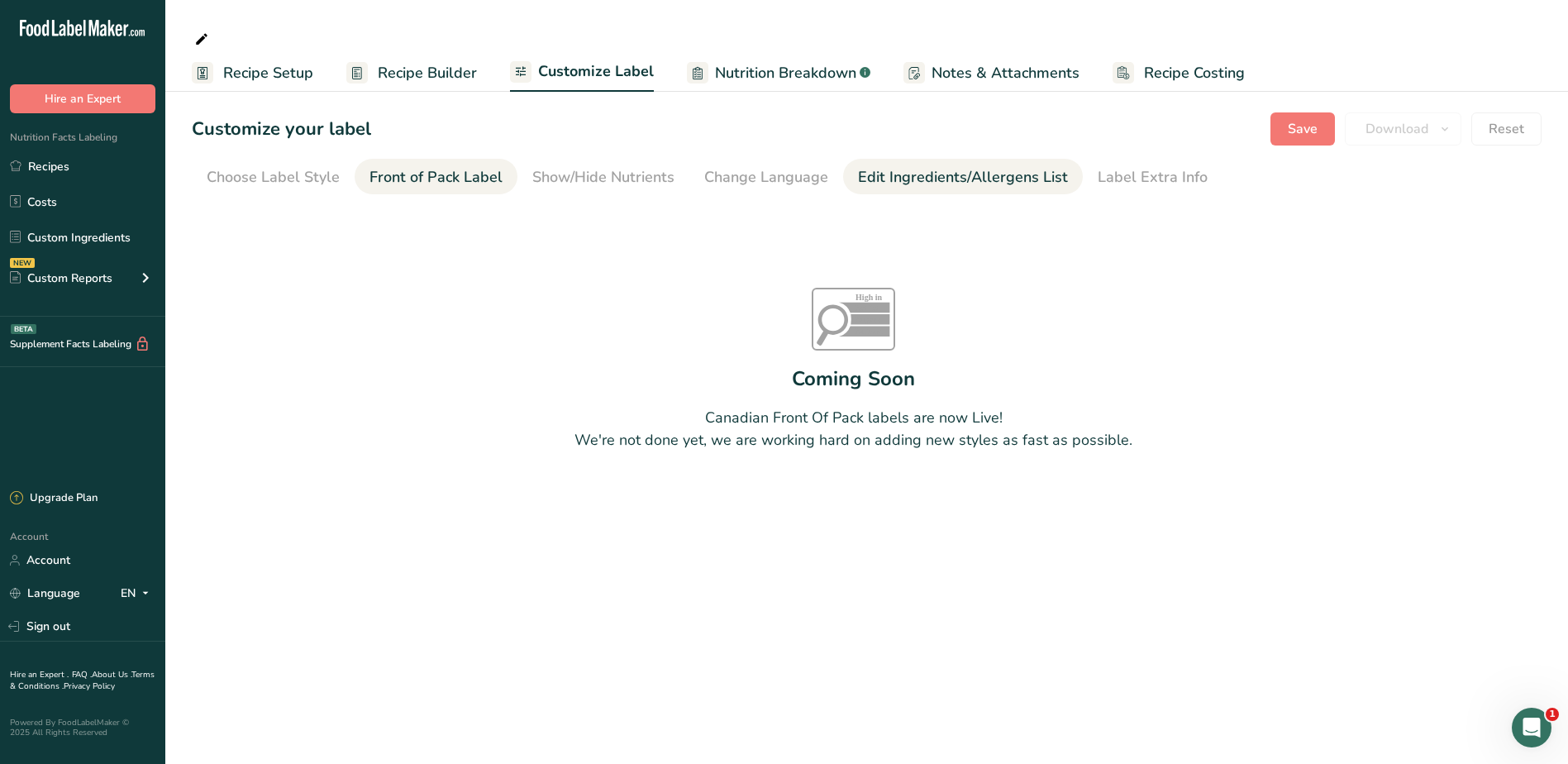
click at [927, 176] on div "Edit Ingredients/Allergens List" at bounding box center [962, 177] width 210 height 22
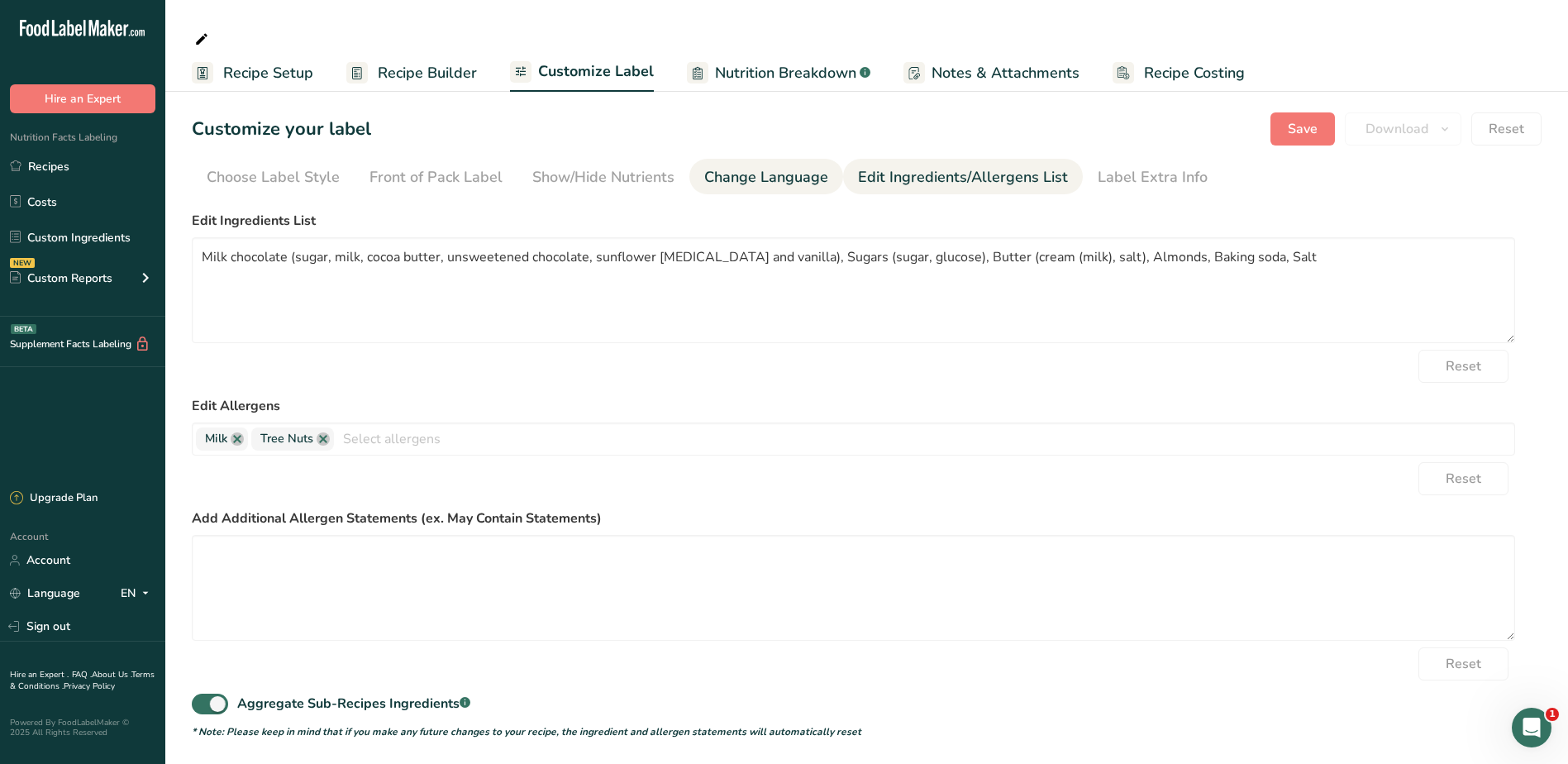
click at [761, 176] on div "Change Language" at bounding box center [766, 177] width 124 height 22
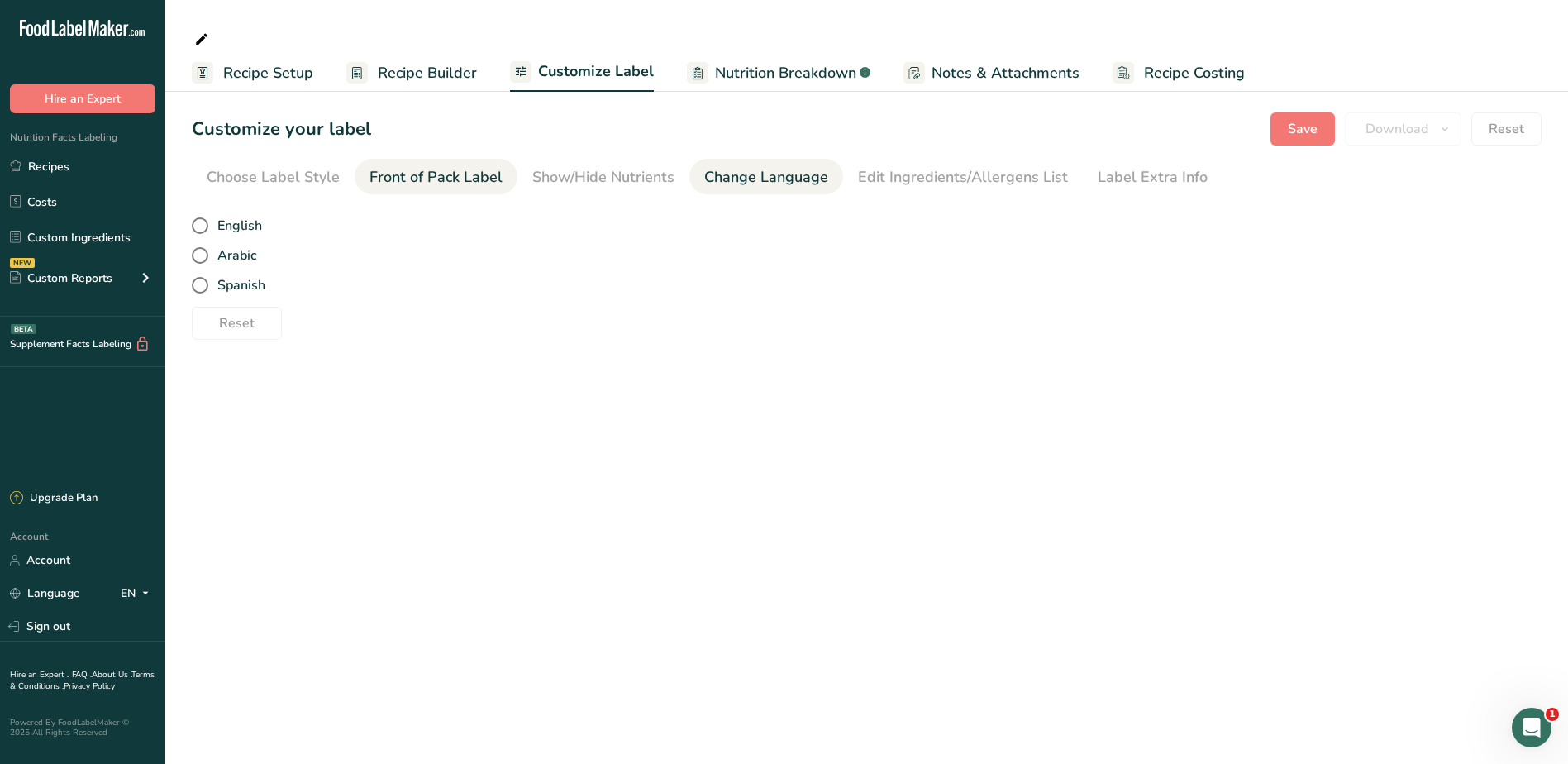
click at [466, 181] on div "Front of Pack Label" at bounding box center [436, 177] width 133 height 22
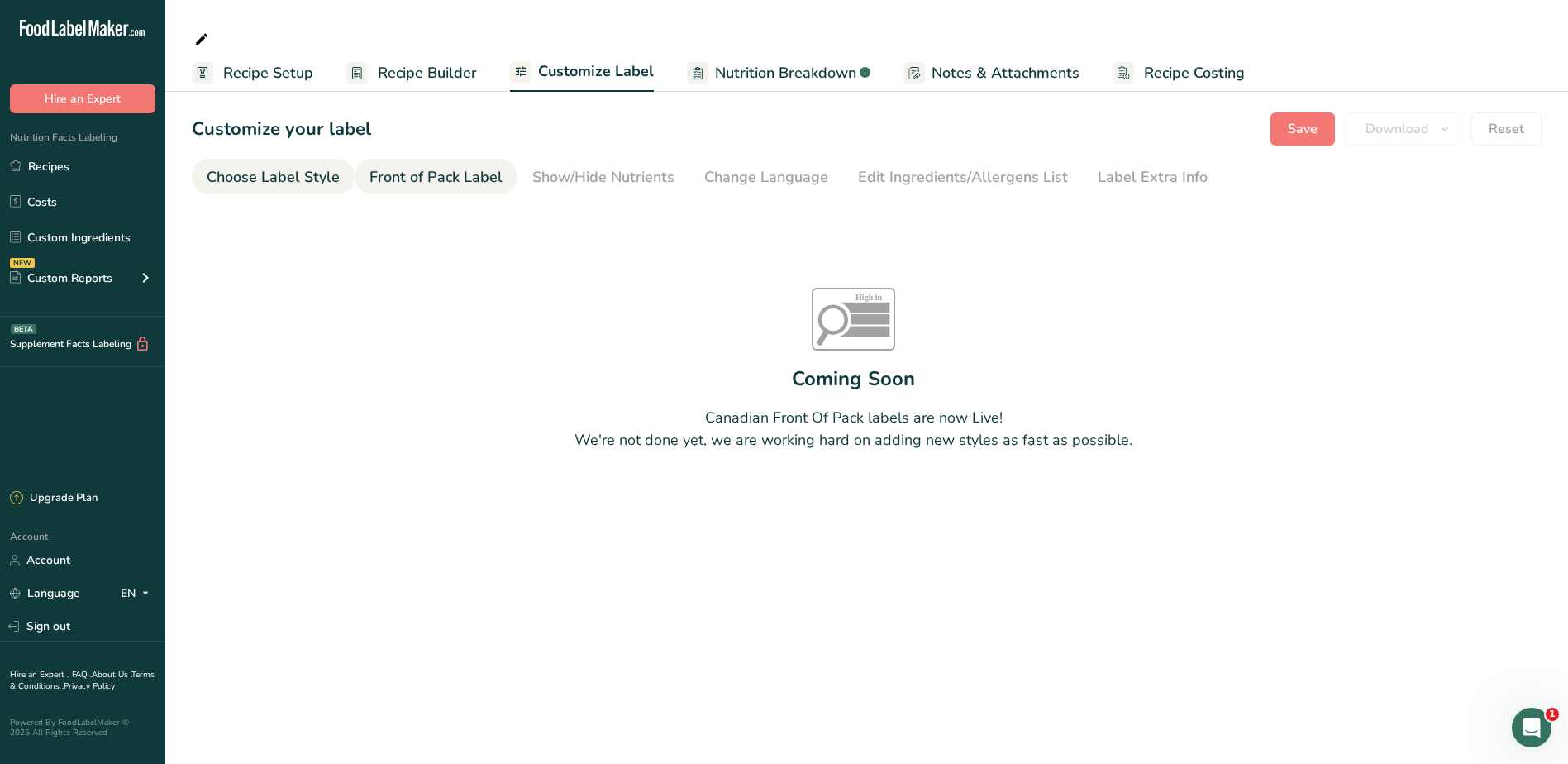
click at [280, 187] on div "Choose Label Style" at bounding box center [273, 177] width 133 height 22
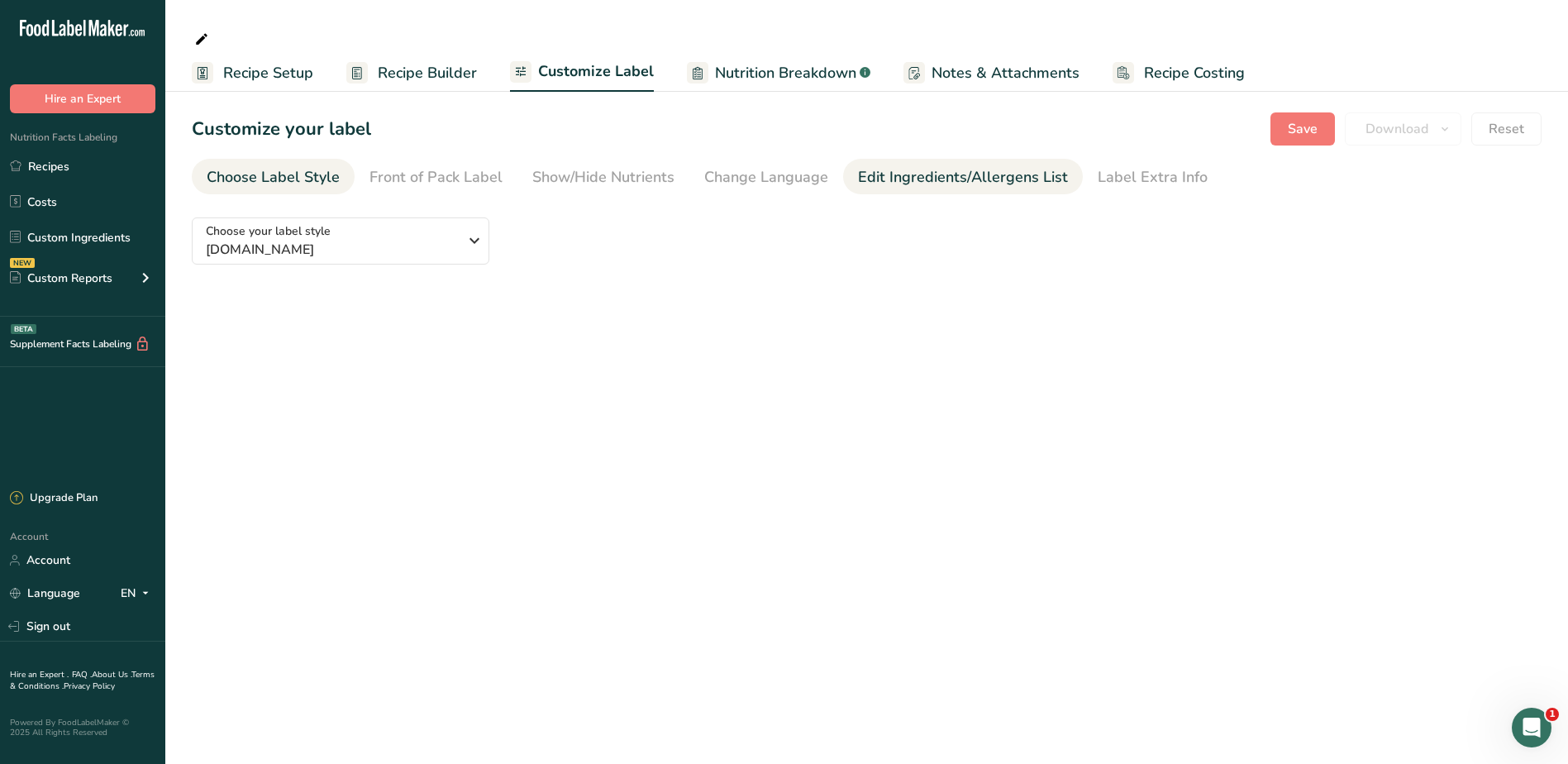
click at [944, 179] on div "Edit Ingredients/Allergens List" at bounding box center [962, 177] width 210 height 22
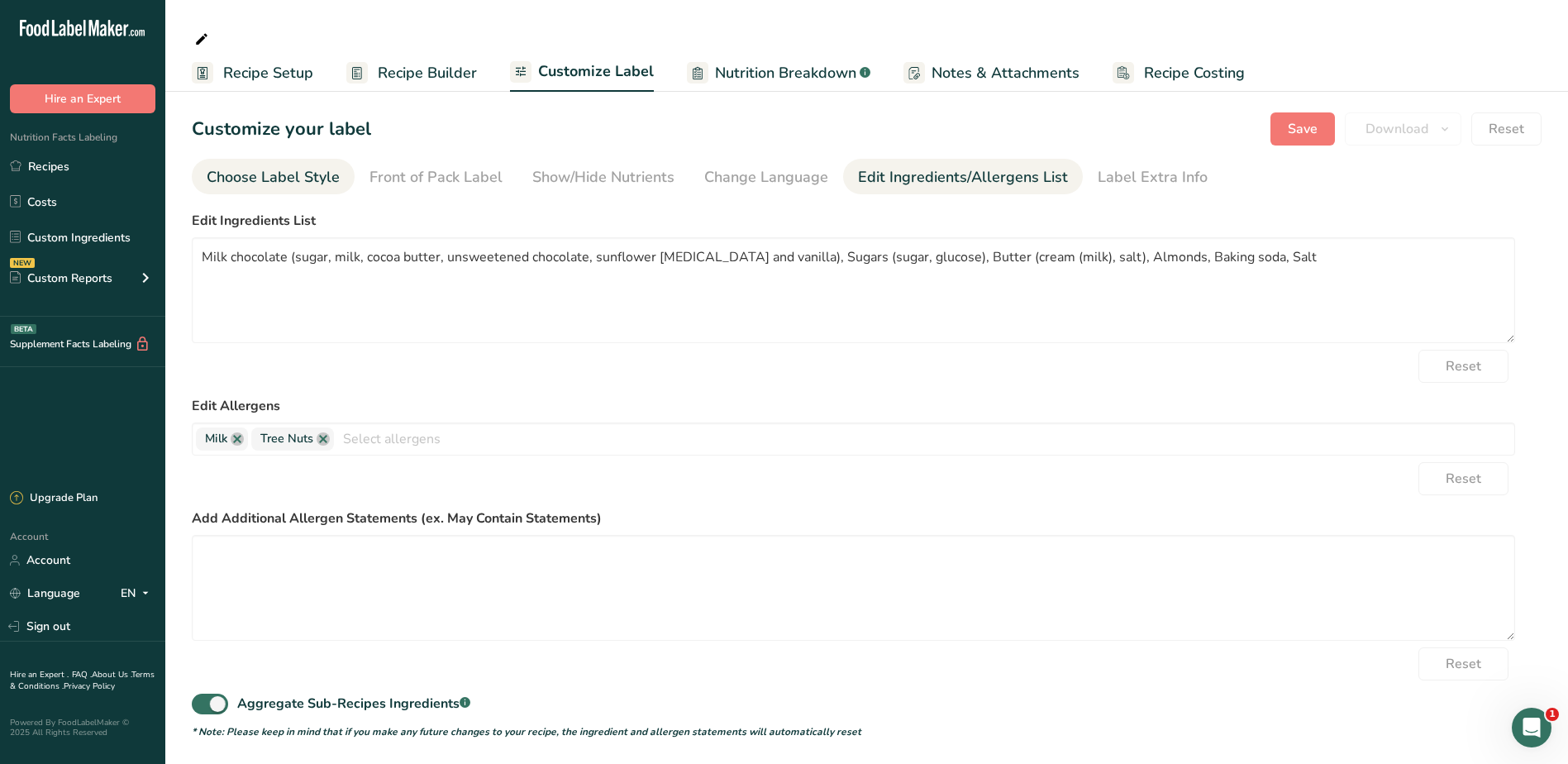
click at [279, 190] on link "Choose Label Style" at bounding box center [273, 177] width 133 height 37
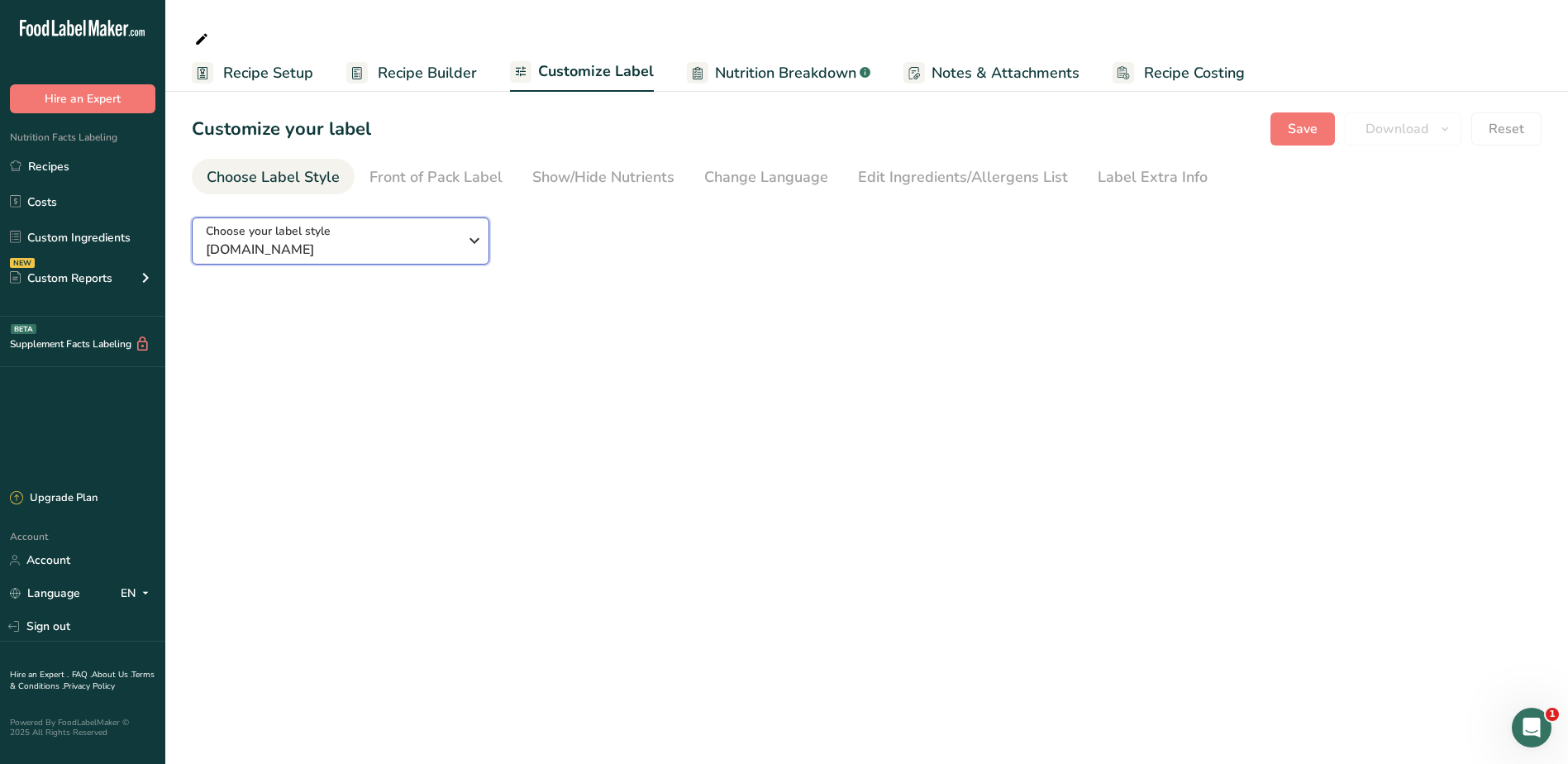
click at [319, 239] on span "labelTypes.null.name" at bounding box center [332, 249] width 252 height 20
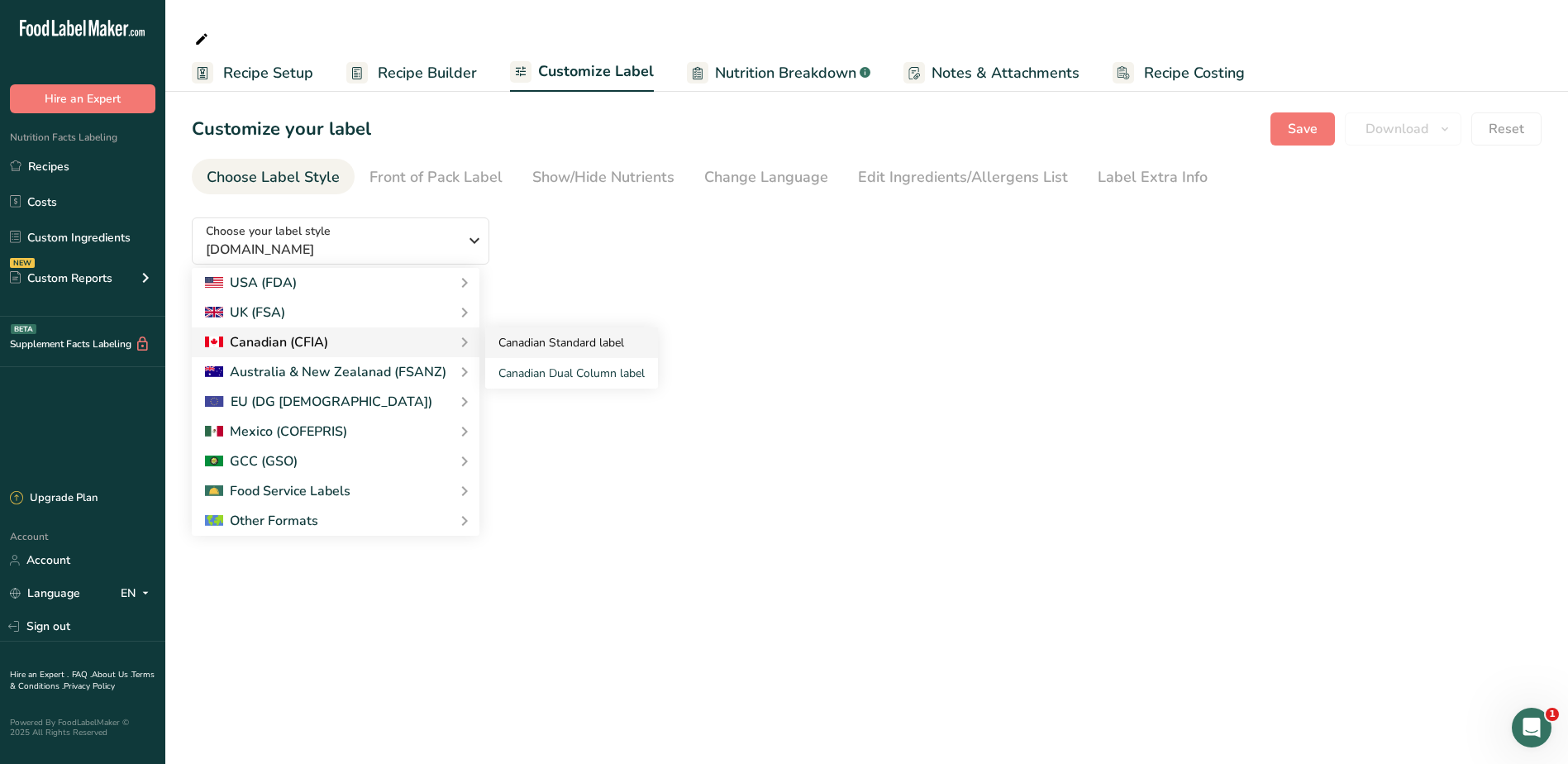
click at [605, 349] on link "Canadian Standard label" at bounding box center [571, 342] width 172 height 31
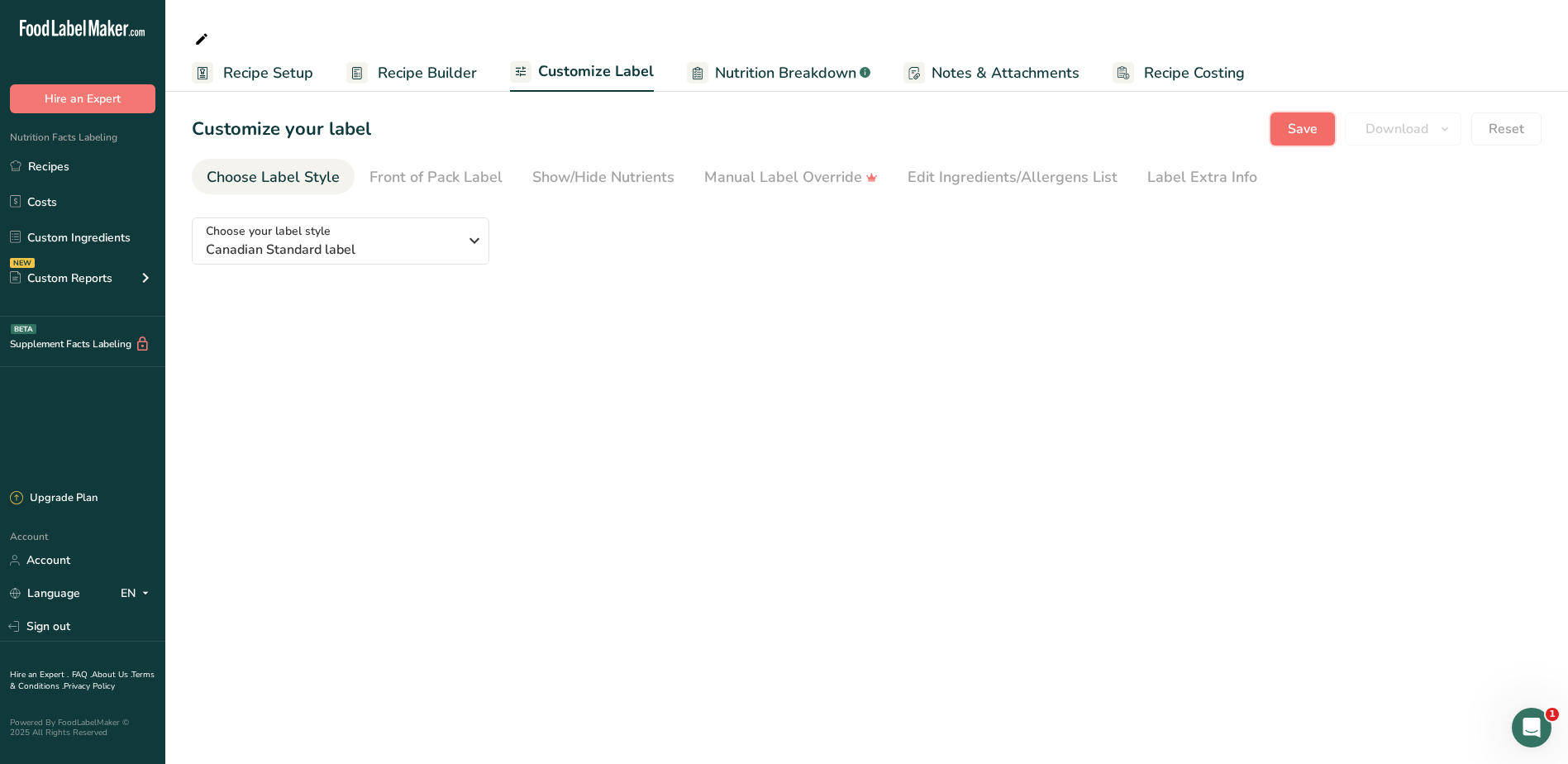
click at [1291, 130] on span "Save" at bounding box center [1303, 129] width 30 height 20
click at [593, 72] on span "Customize Label" at bounding box center [596, 72] width 116 height 22
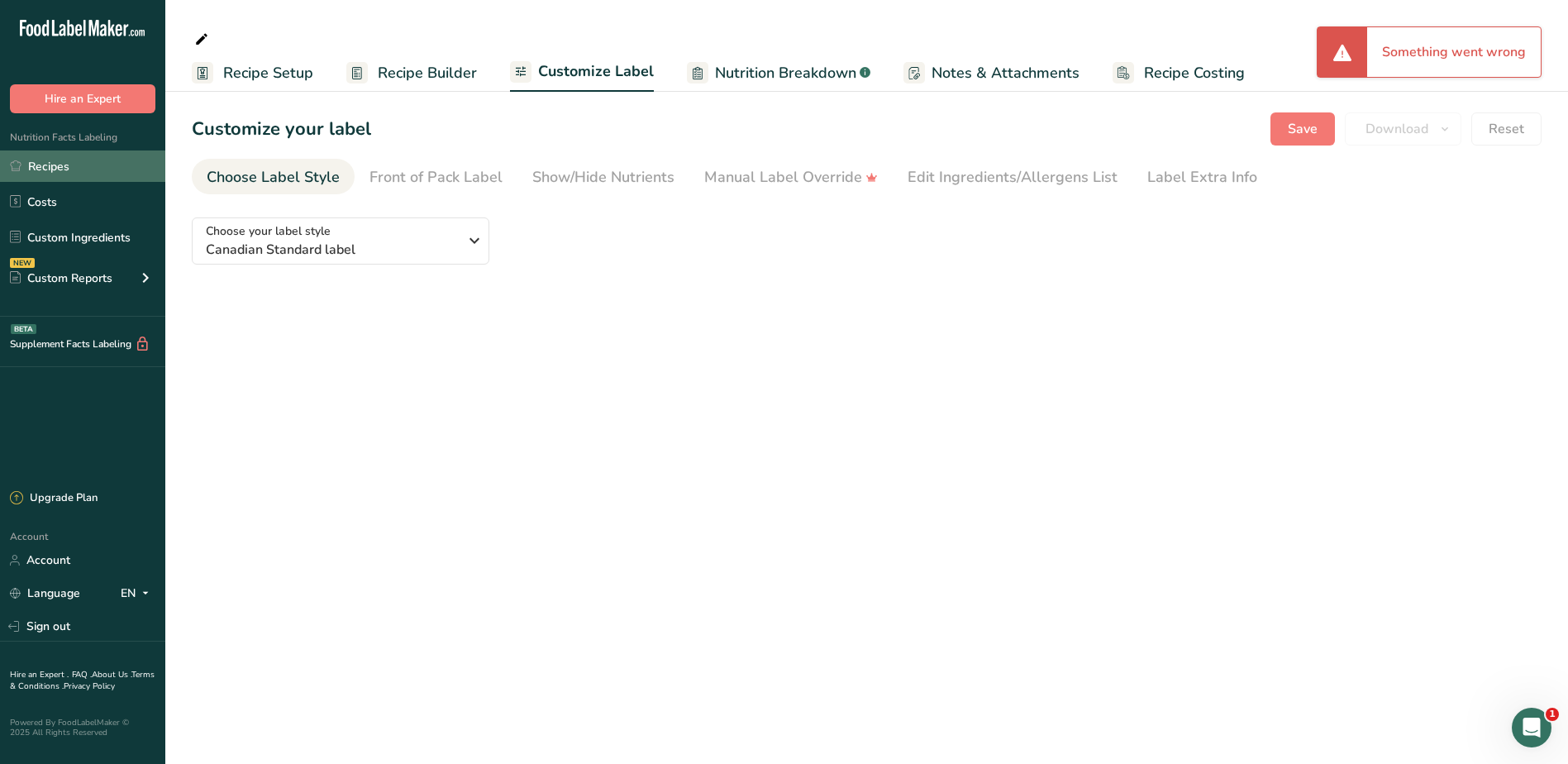
click at [49, 162] on link "Recipes" at bounding box center [82, 167] width 165 height 32
click at [70, 173] on link "Recipes" at bounding box center [82, 167] width 165 height 32
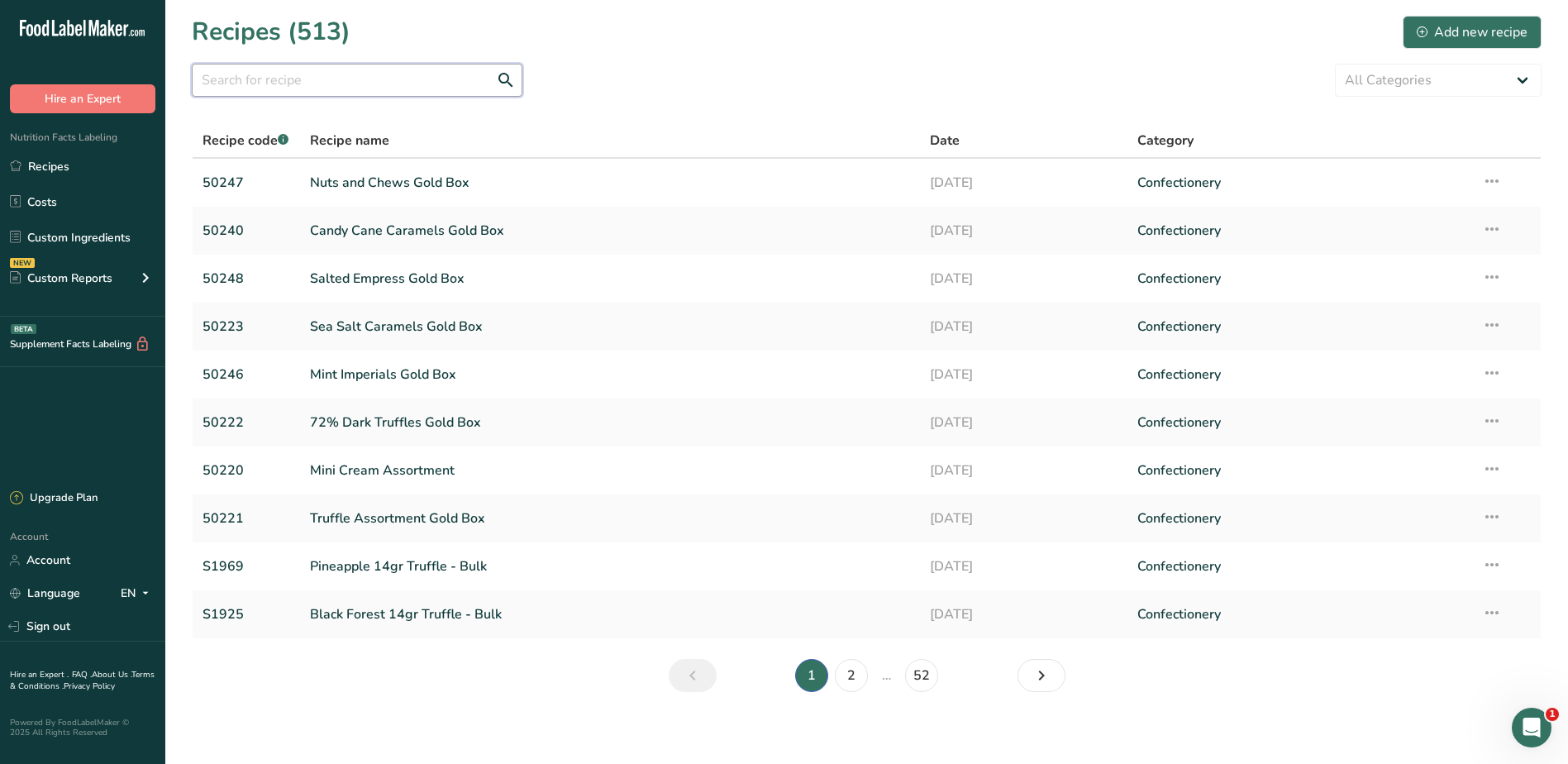
click at [281, 76] on input "text" at bounding box center [357, 79] width 331 height 33
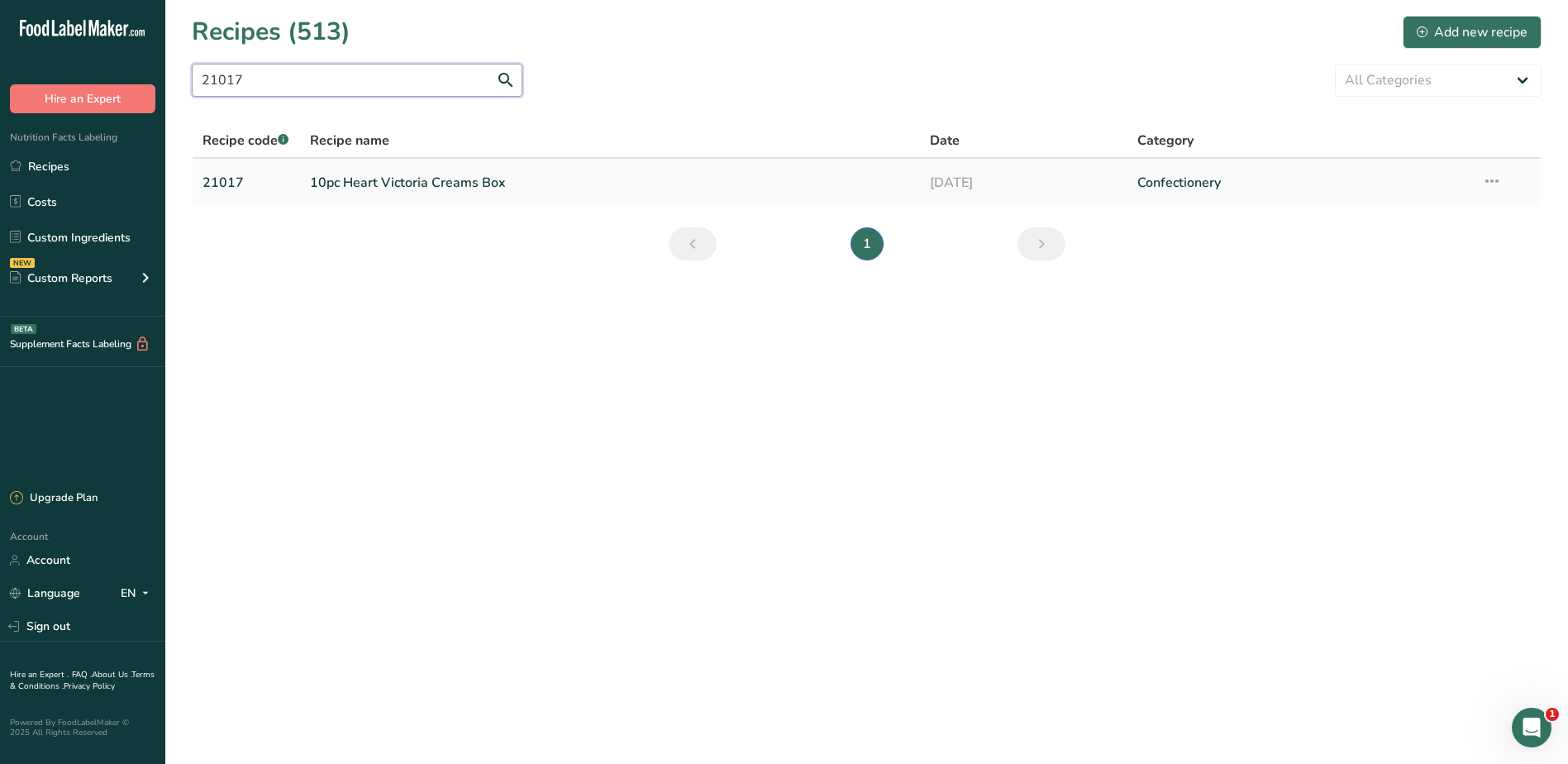
type input "21017"
click at [382, 184] on link "10pc Heart Victoria Creams Box" at bounding box center [610, 182] width 601 height 34
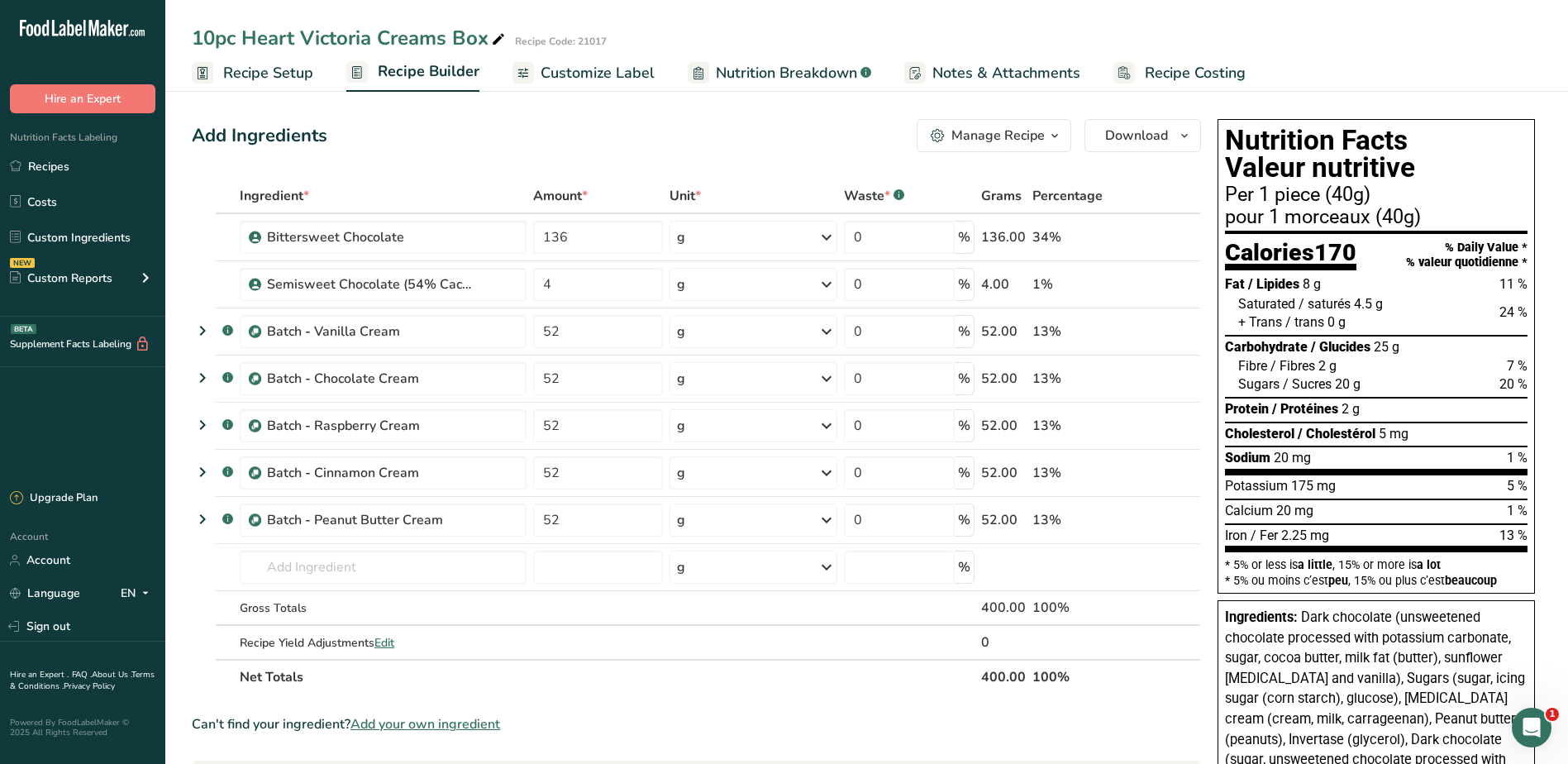
click at [613, 66] on span "Customize Label" at bounding box center [597, 74] width 114 height 22
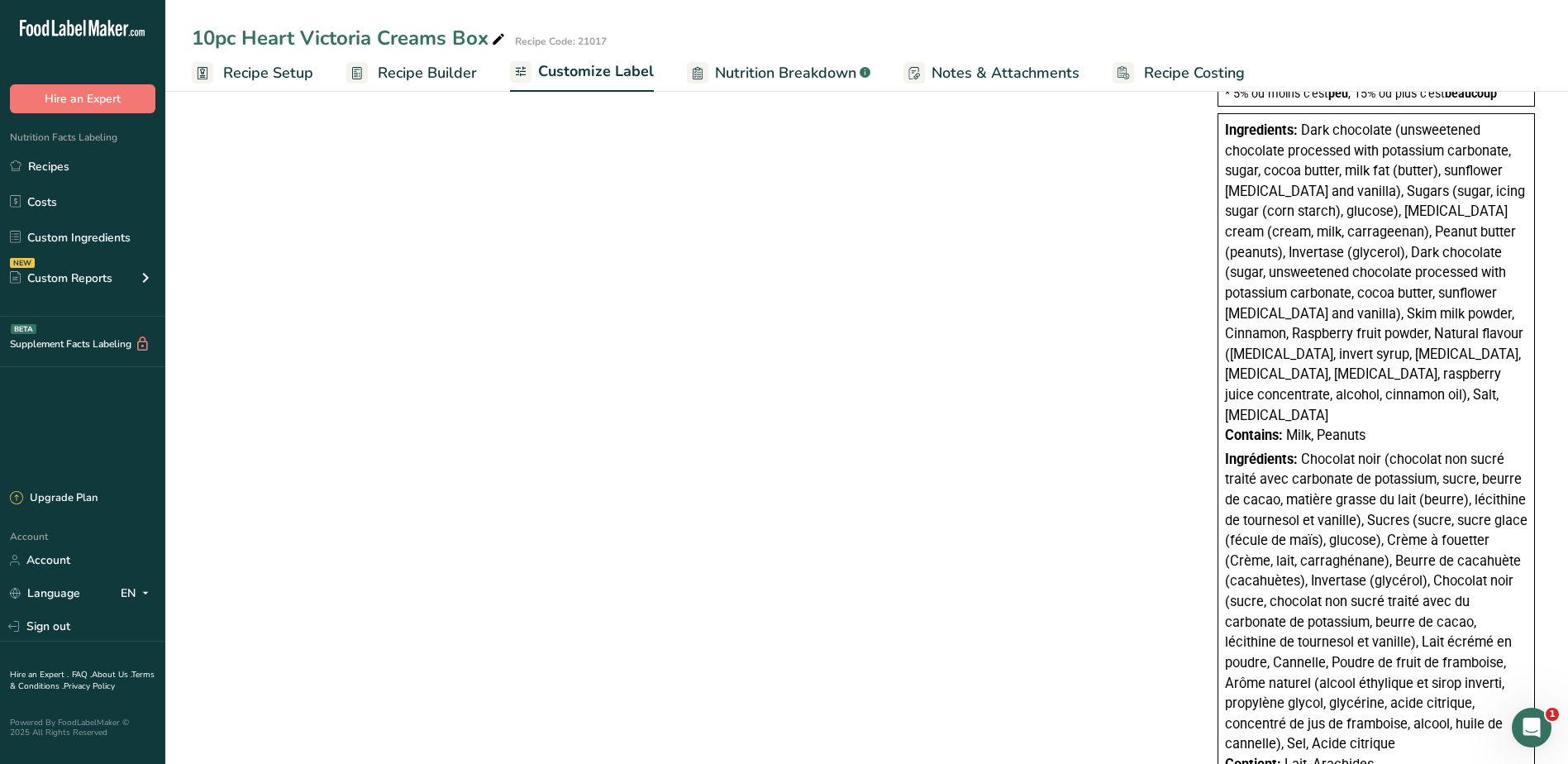
scroll to position [719, 0]
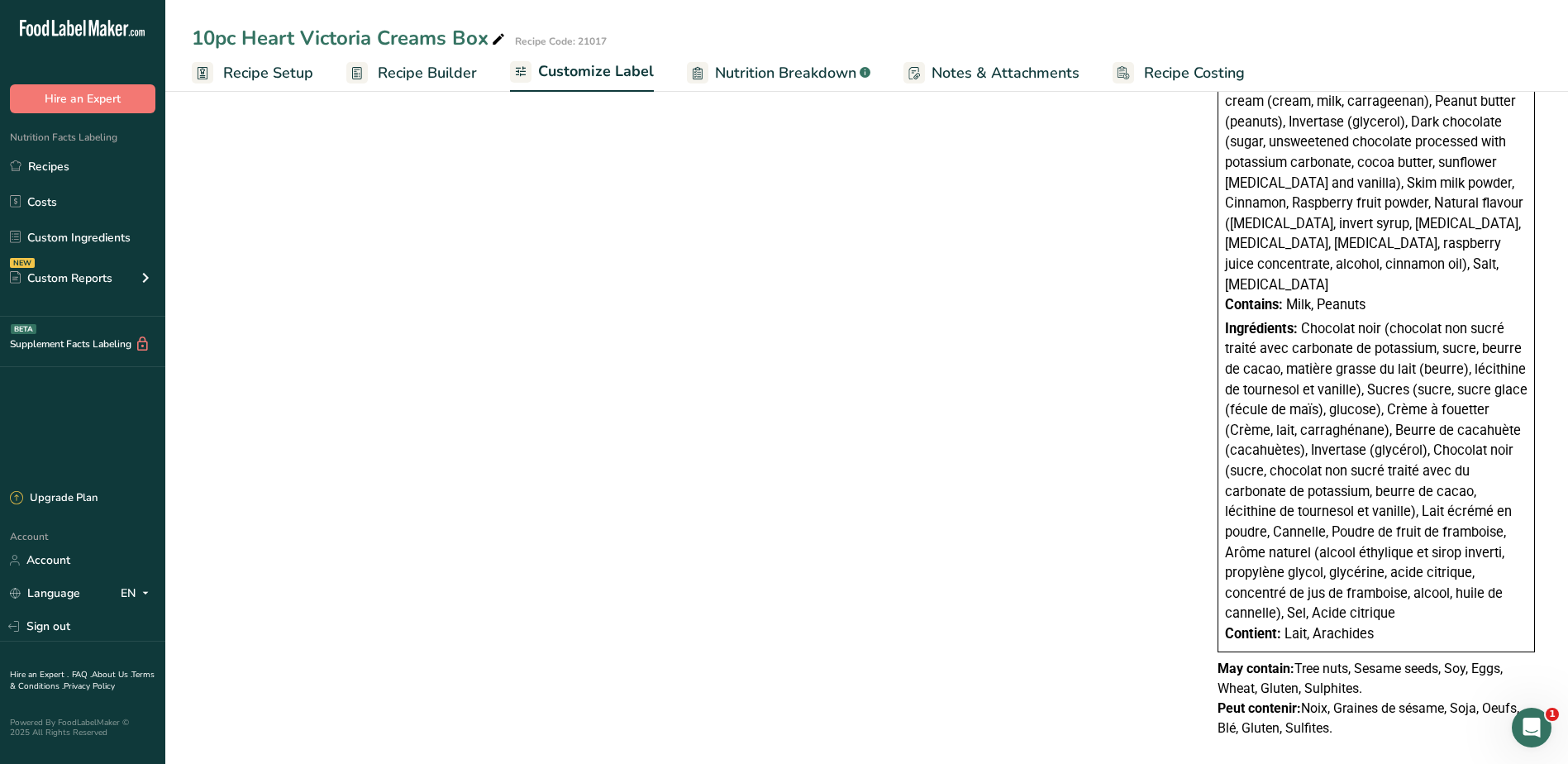
drag, startPoint x: 1225, startPoint y: 386, endPoint x: 1457, endPoint y: 732, distance: 416.6
click at [1457, 732] on div "Nutrition Facts Valeur nutritive Per 1 piece (40g) pour 1 morceaux (40g) Calori…" at bounding box center [1376, 121] width 331 height 1274
copy div "Loremipsumd: Sita consectet (adipiscinge seddoeius temporinc utla etdolorem ali…"
drag, startPoint x: 70, startPoint y: 171, endPoint x: 738, endPoint y: 195, distance: 668.4
click at [70, 171] on link "Recipes" at bounding box center [82, 167] width 165 height 32
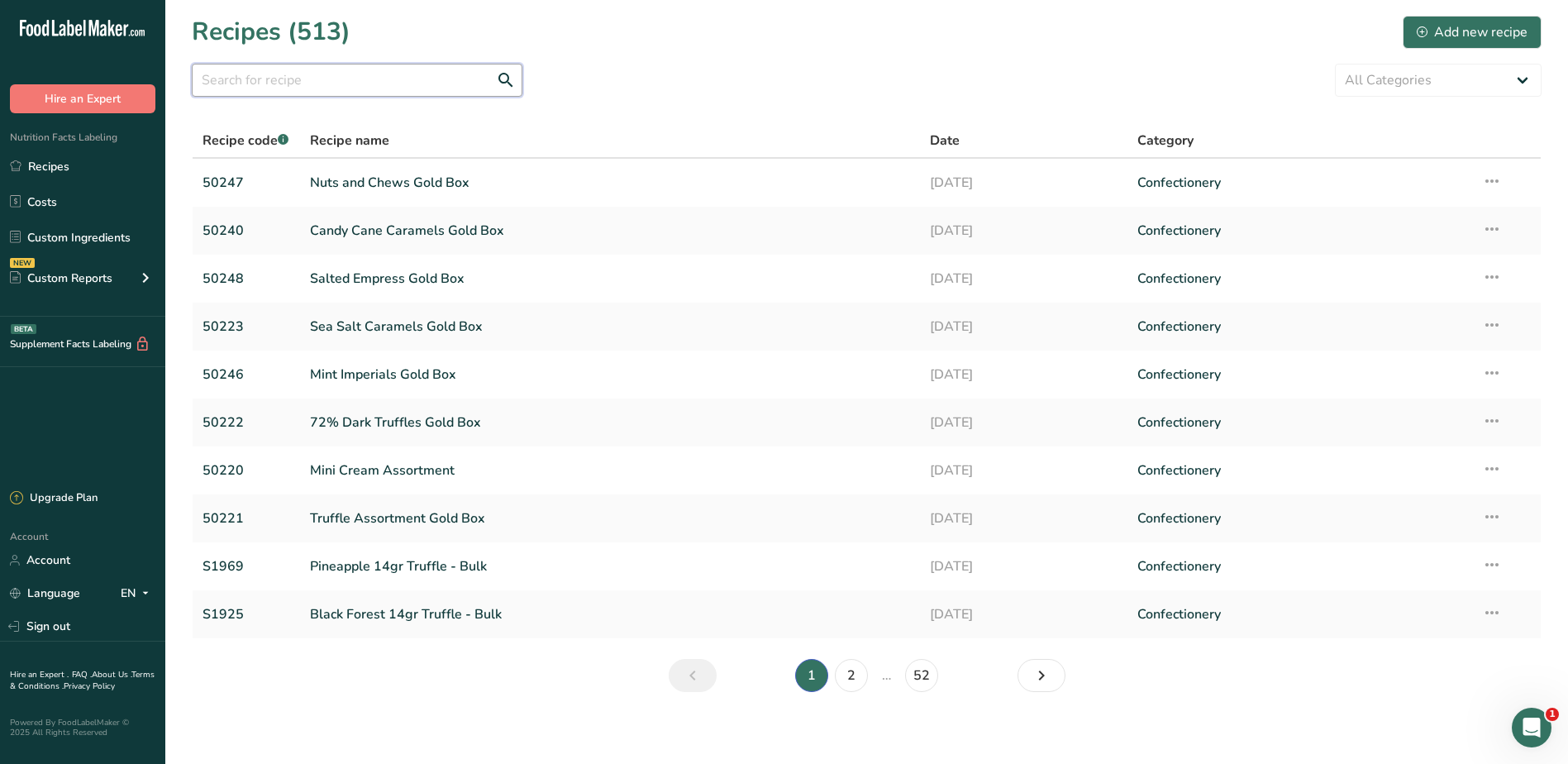
click at [314, 83] on input "text" at bounding box center [357, 79] width 331 height 33
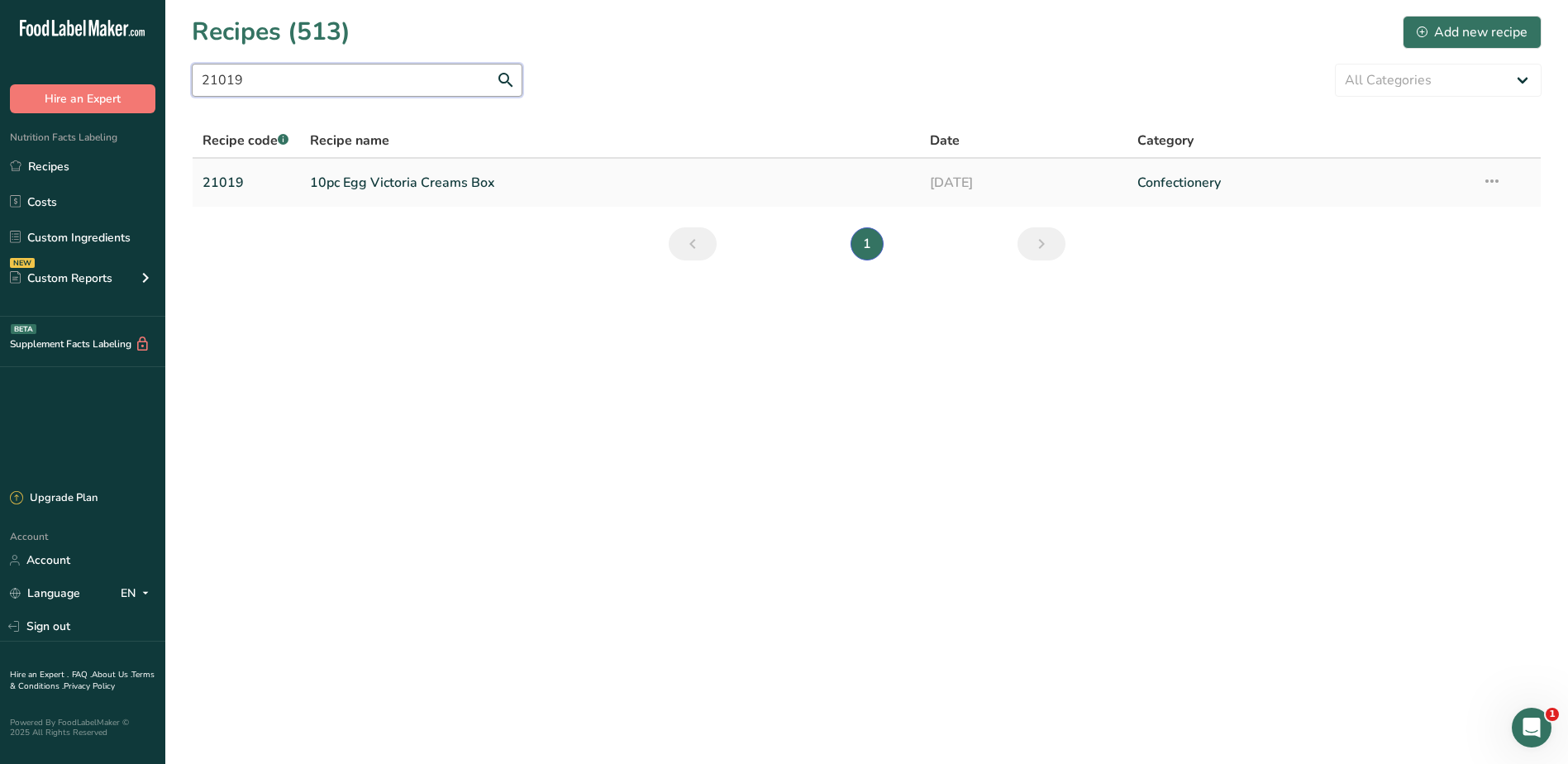
type input "21019"
click at [429, 181] on link "10pc Egg Victoria Creams Box" at bounding box center [610, 182] width 601 height 34
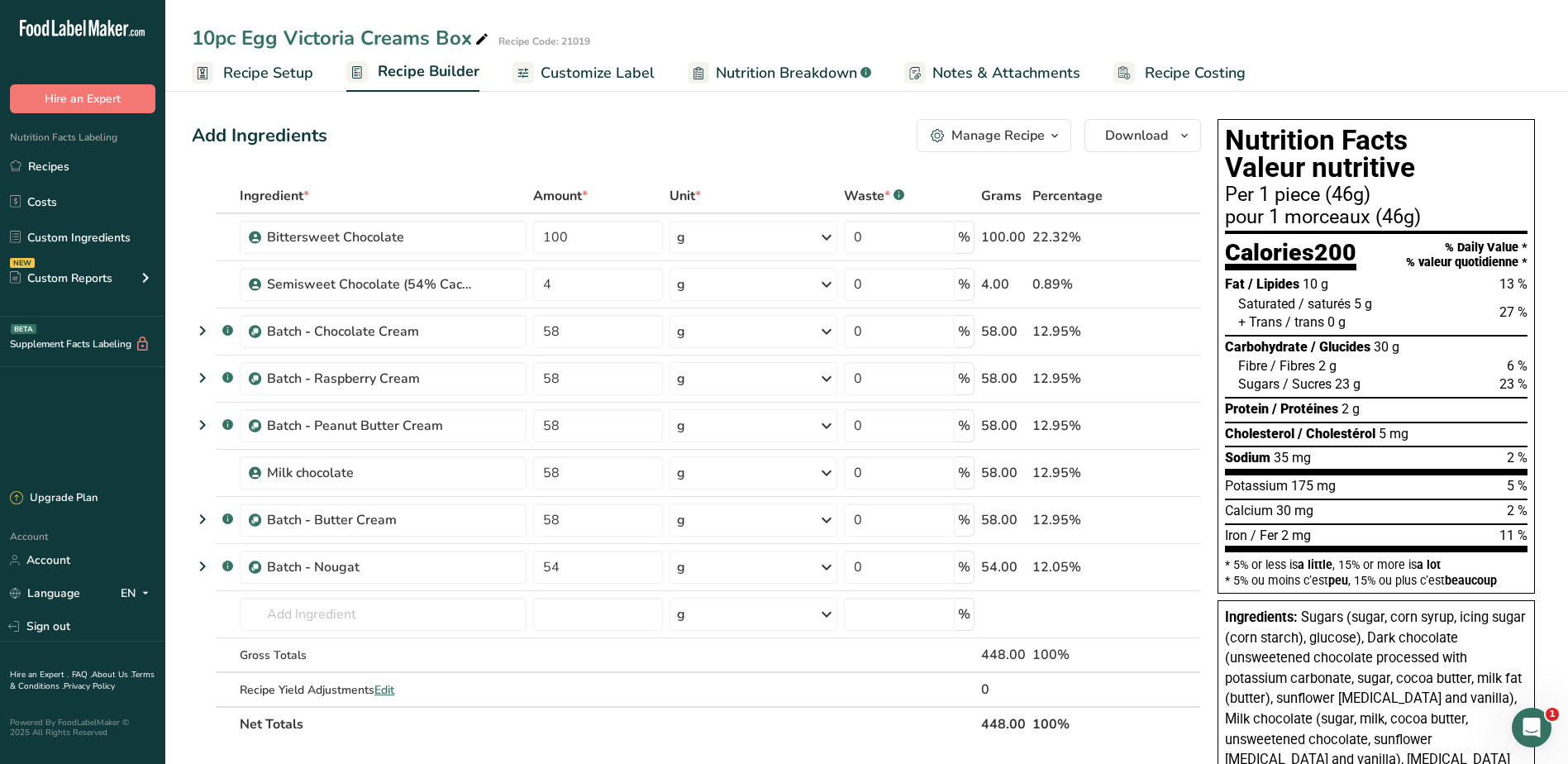
click at [579, 70] on span "Customize Label" at bounding box center [597, 74] width 114 height 22
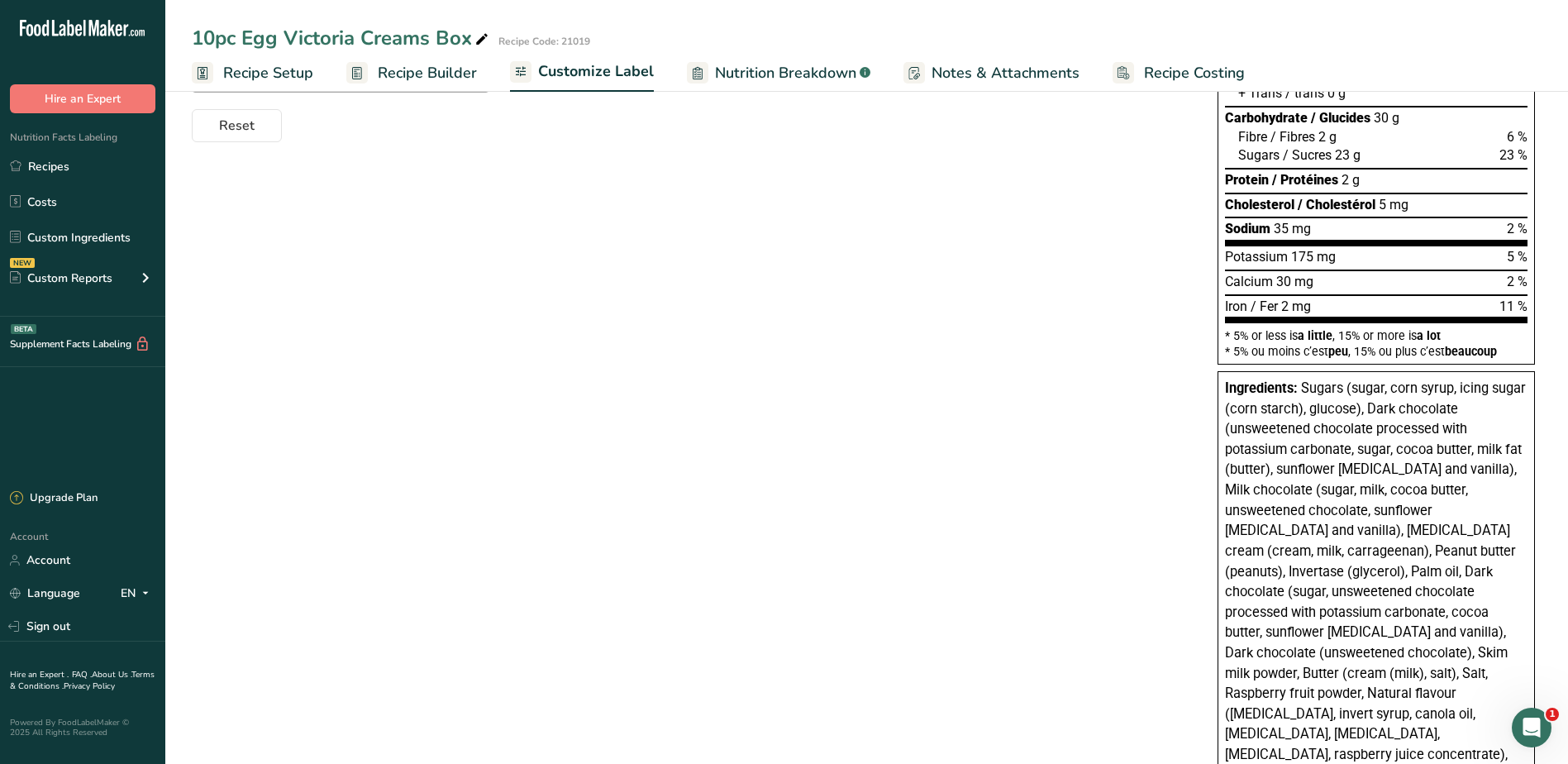
scroll to position [984, 0]
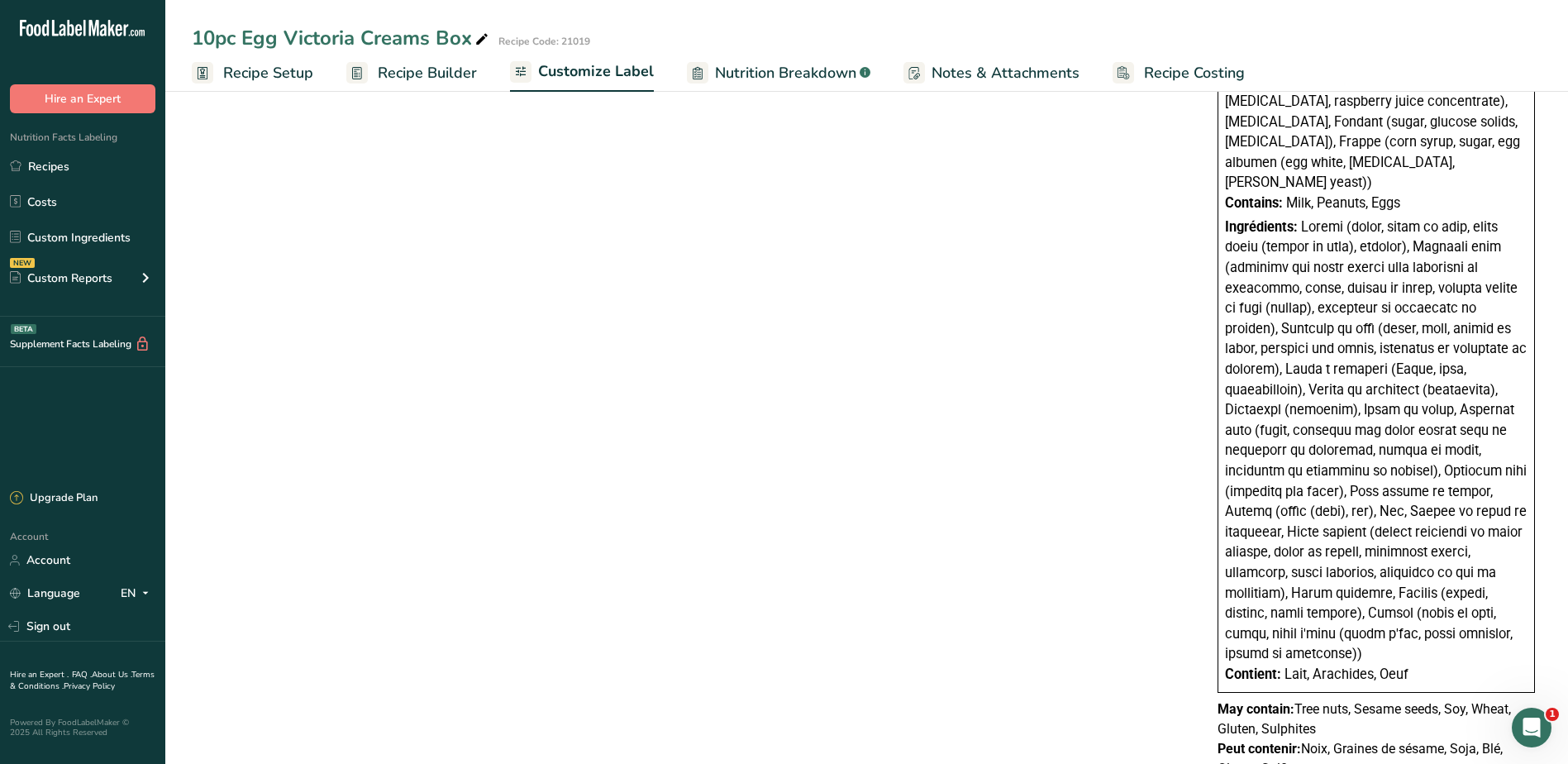
drag, startPoint x: 1226, startPoint y: 386, endPoint x: 1484, endPoint y: 721, distance: 422.8
click at [1484, 721] on div "Nutrition Facts Valeur nutritive Per 1 piece (46g) pour 1 morceaux (46g) Calori…" at bounding box center [1376, 9] width 331 height 1559
copy div "Loremipsumd: Sitame (conse, adip elits, doeiu tempo (inci utlabo), etdolor), Ma…"
click at [62, 172] on link "Recipes" at bounding box center [82, 167] width 165 height 32
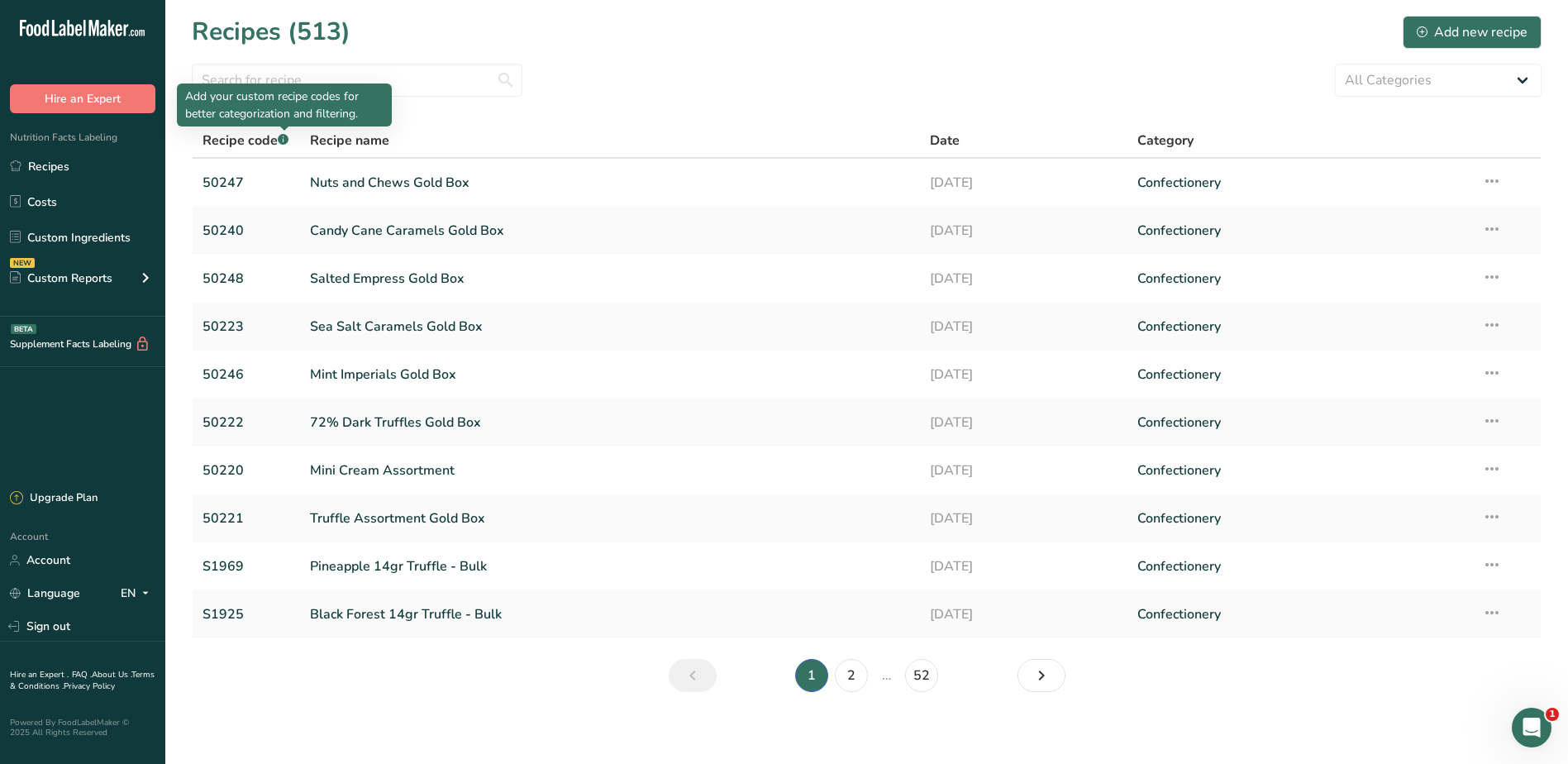
click at [261, 86] on div "Add your custom recipe codes for better categorization and filtering." at bounding box center [284, 105] width 215 height 43
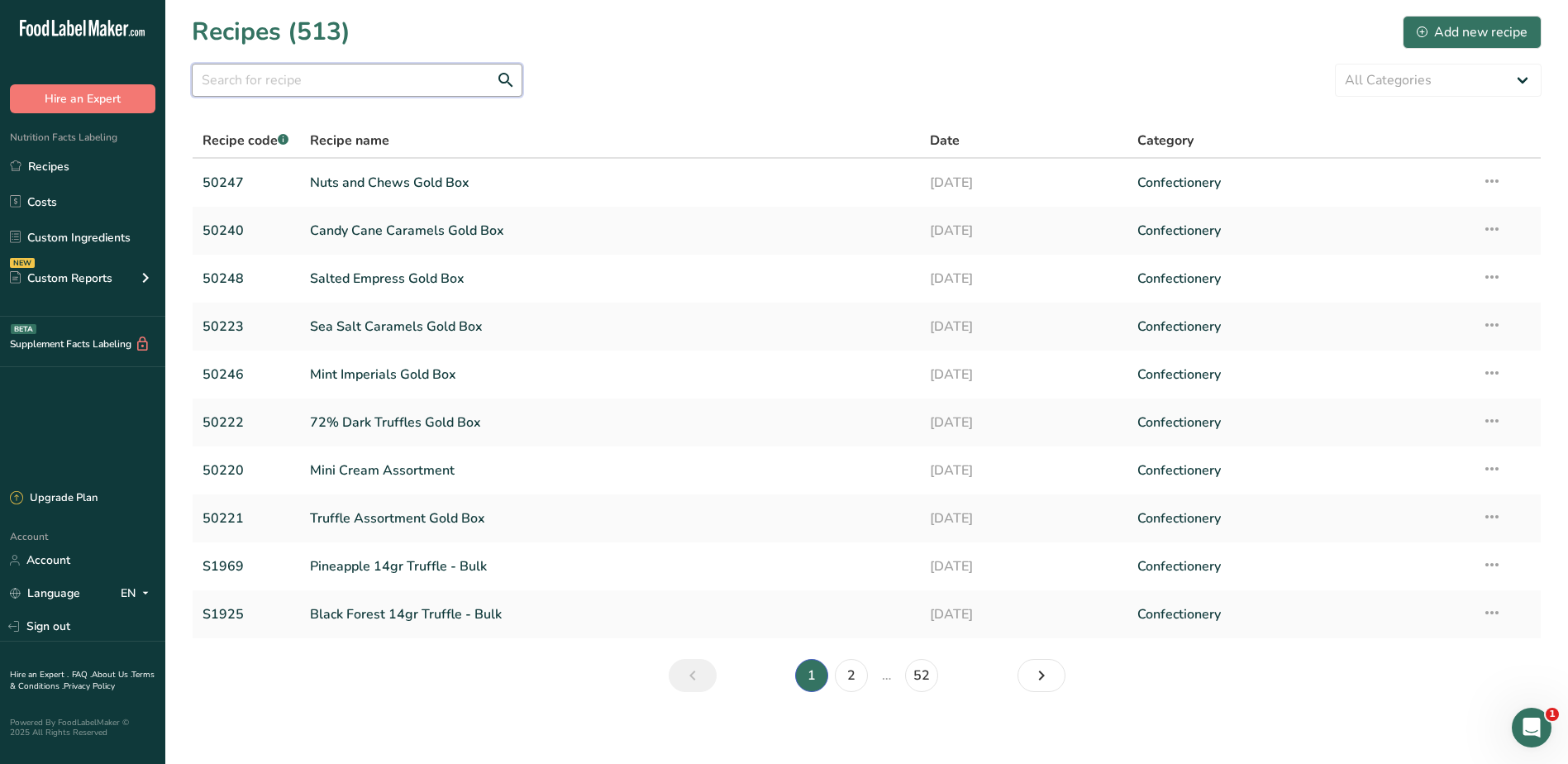
click at [250, 70] on input "text" at bounding box center [357, 79] width 331 height 33
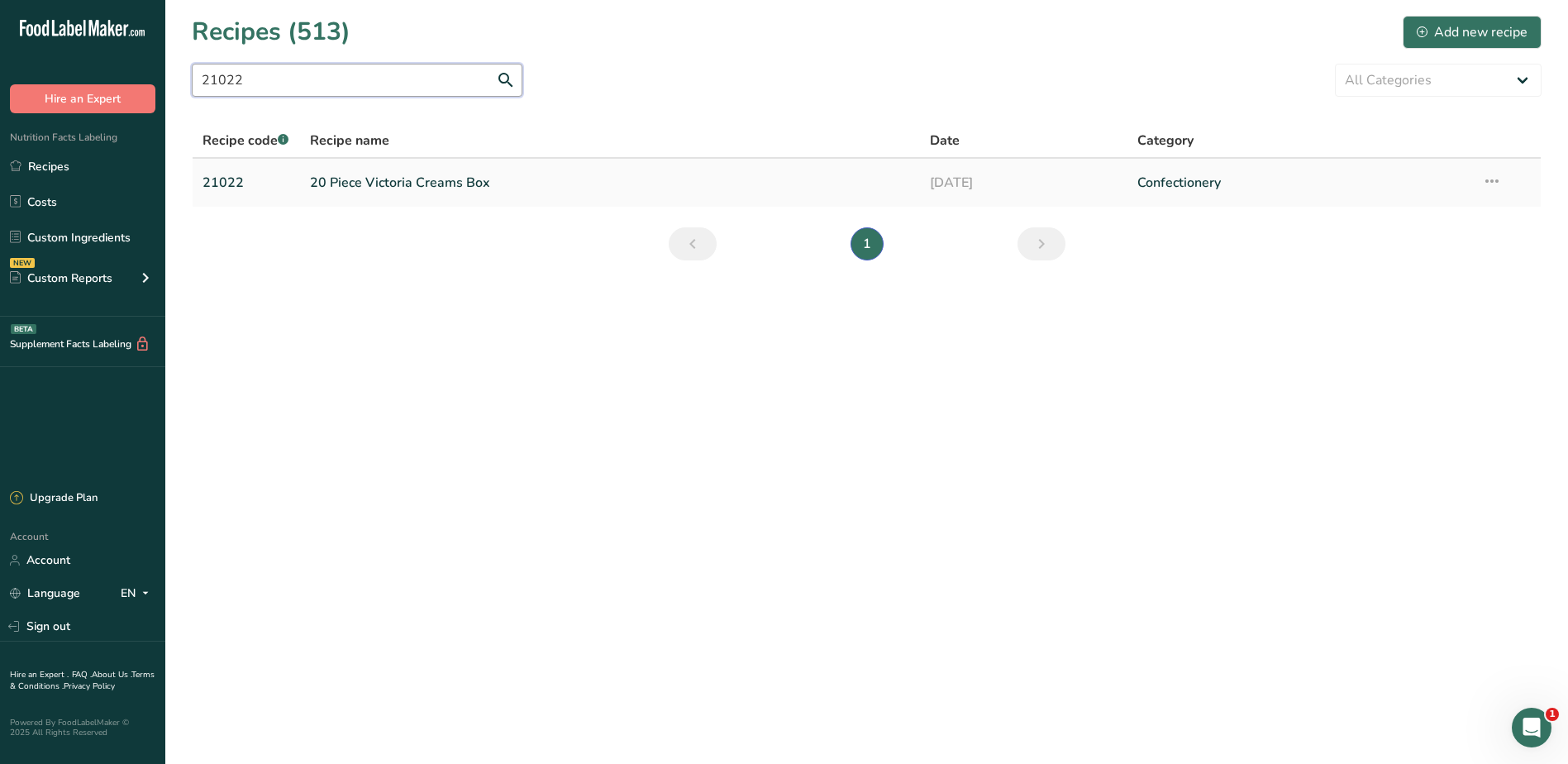
type input "21022"
click at [390, 181] on link "20 Piece Victoria Creams Box" at bounding box center [610, 182] width 601 height 34
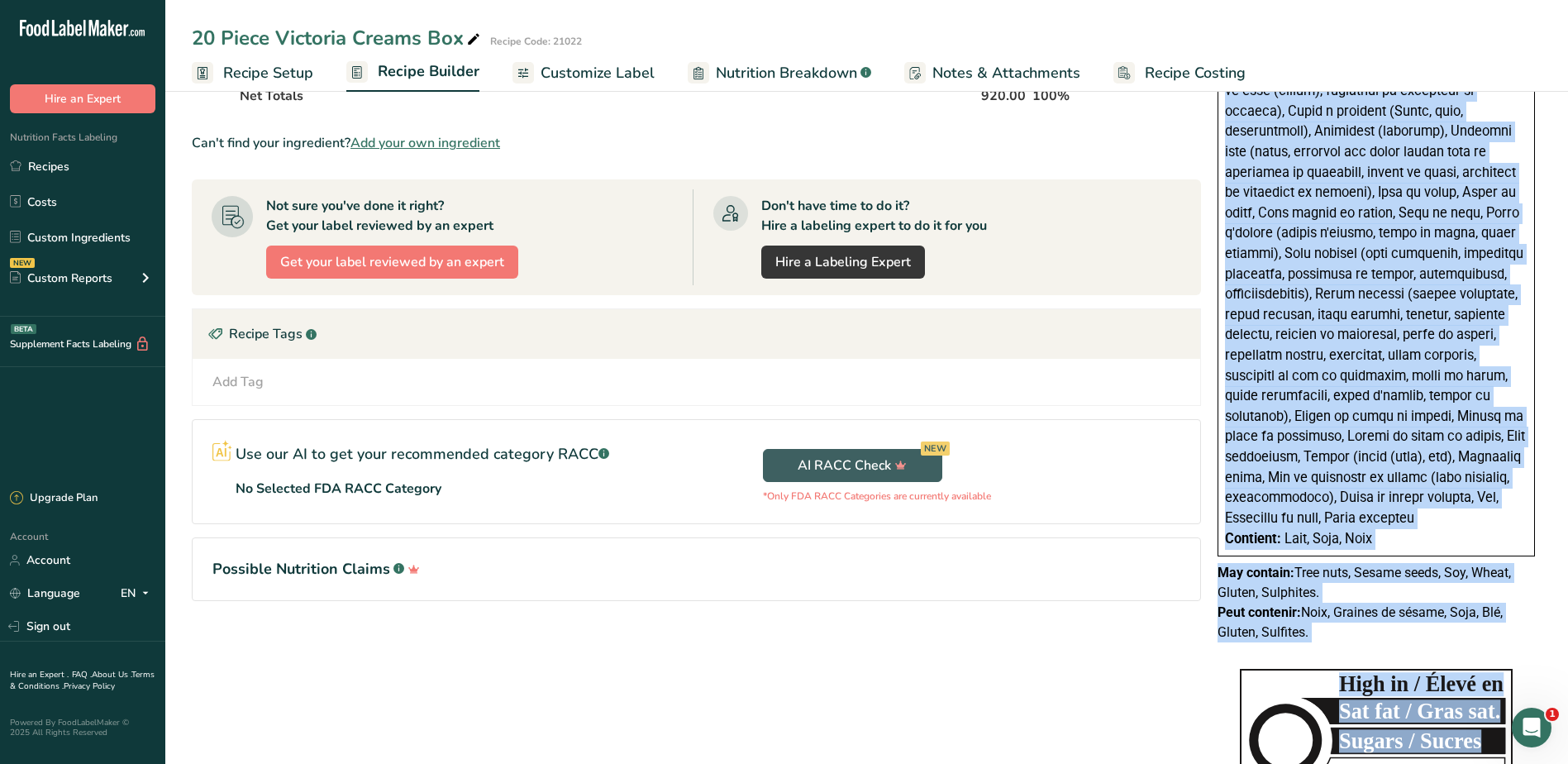
scroll to position [1202, 0]
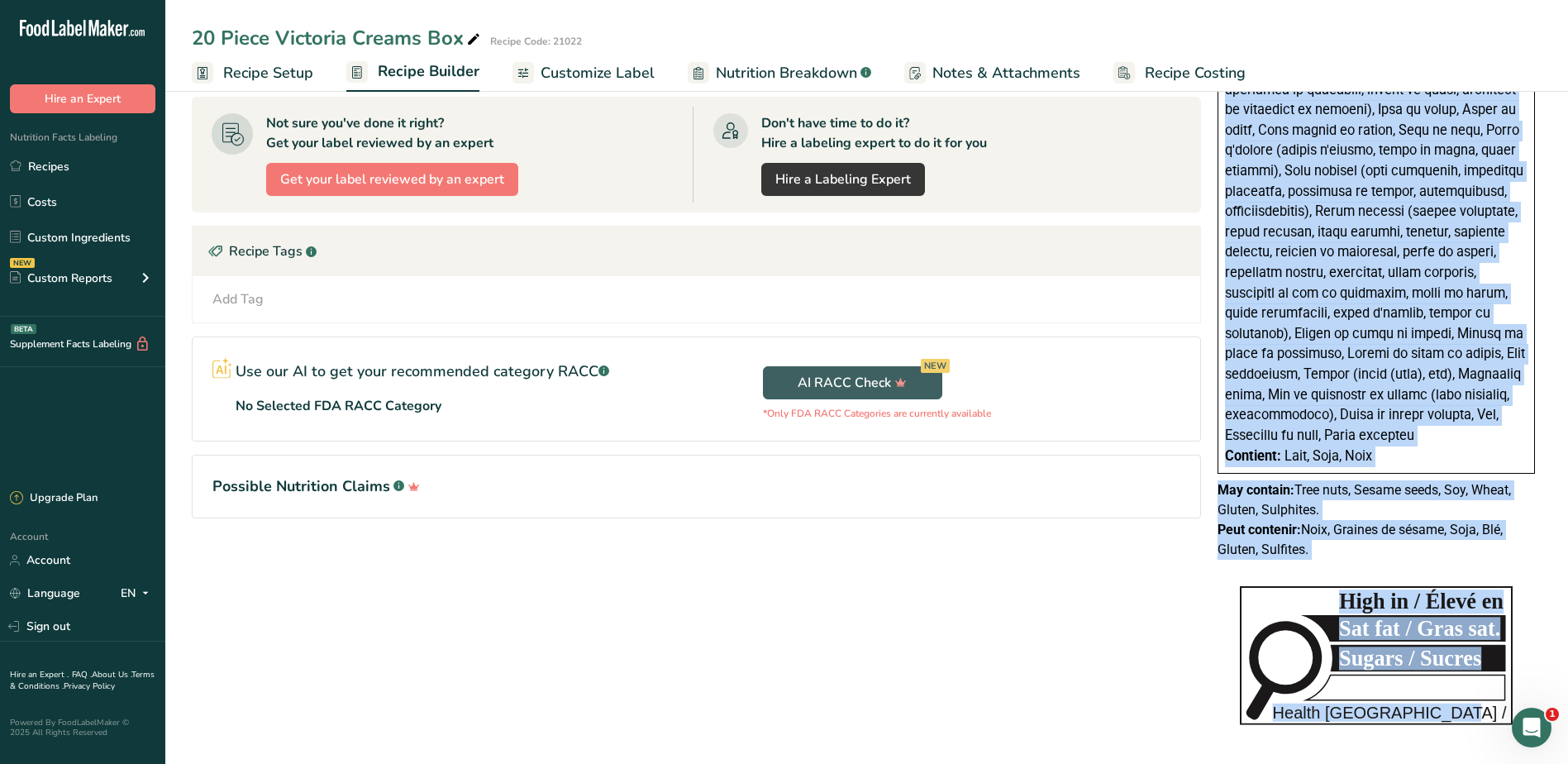
drag, startPoint x: 1225, startPoint y: 205, endPoint x: 1428, endPoint y: 548, distance: 398.6
copy div "Ingredients: Sugars (sugar, glucose, corn syrup, maple syrup, invert syrup), Da…"
drag, startPoint x: 58, startPoint y: 168, endPoint x: 1523, endPoint y: 153, distance: 1465.1
click at [58, 167] on link "Recipes" at bounding box center [82, 167] width 165 height 32
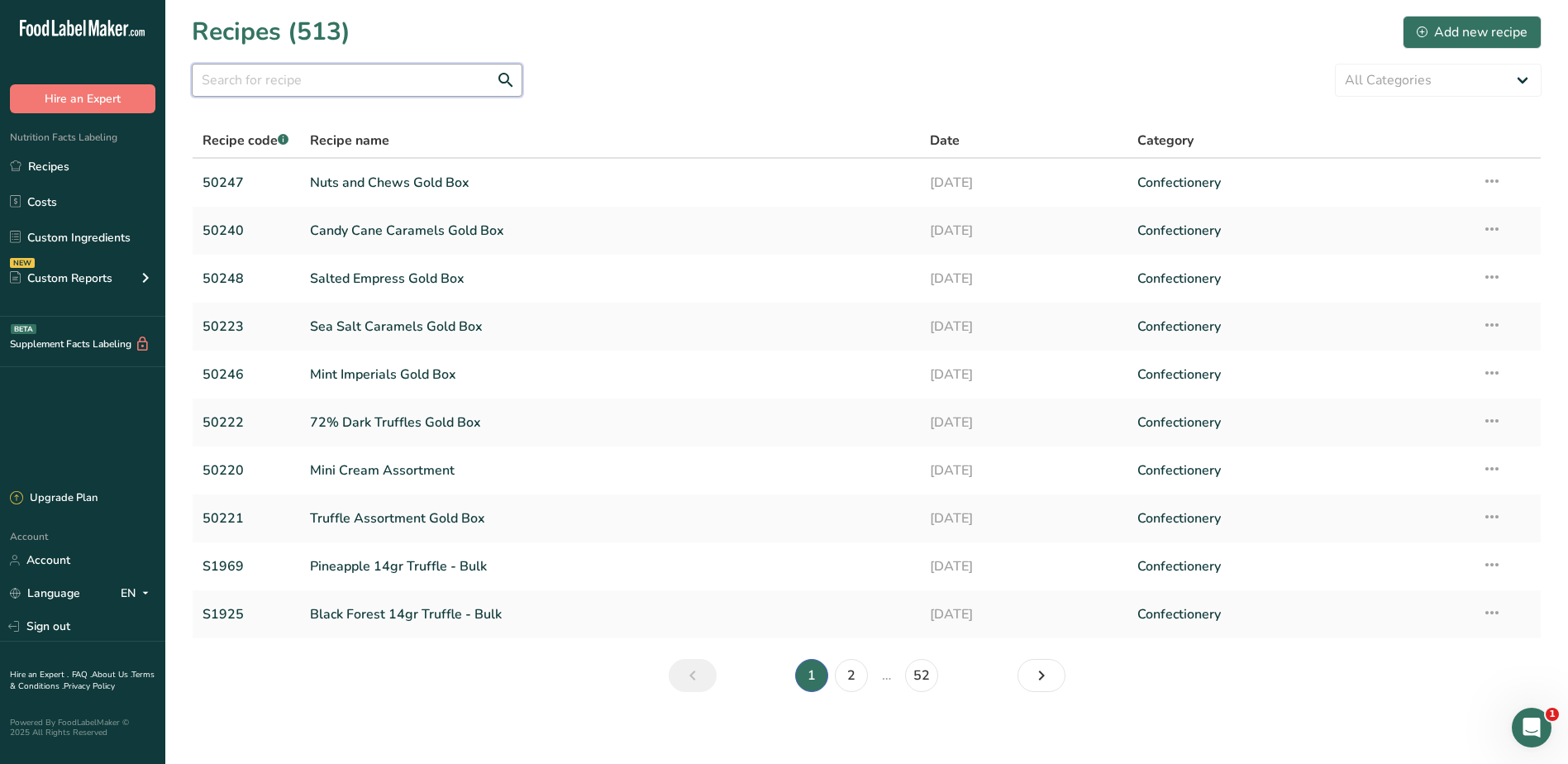
click at [211, 89] on input "text" at bounding box center [357, 79] width 331 height 33
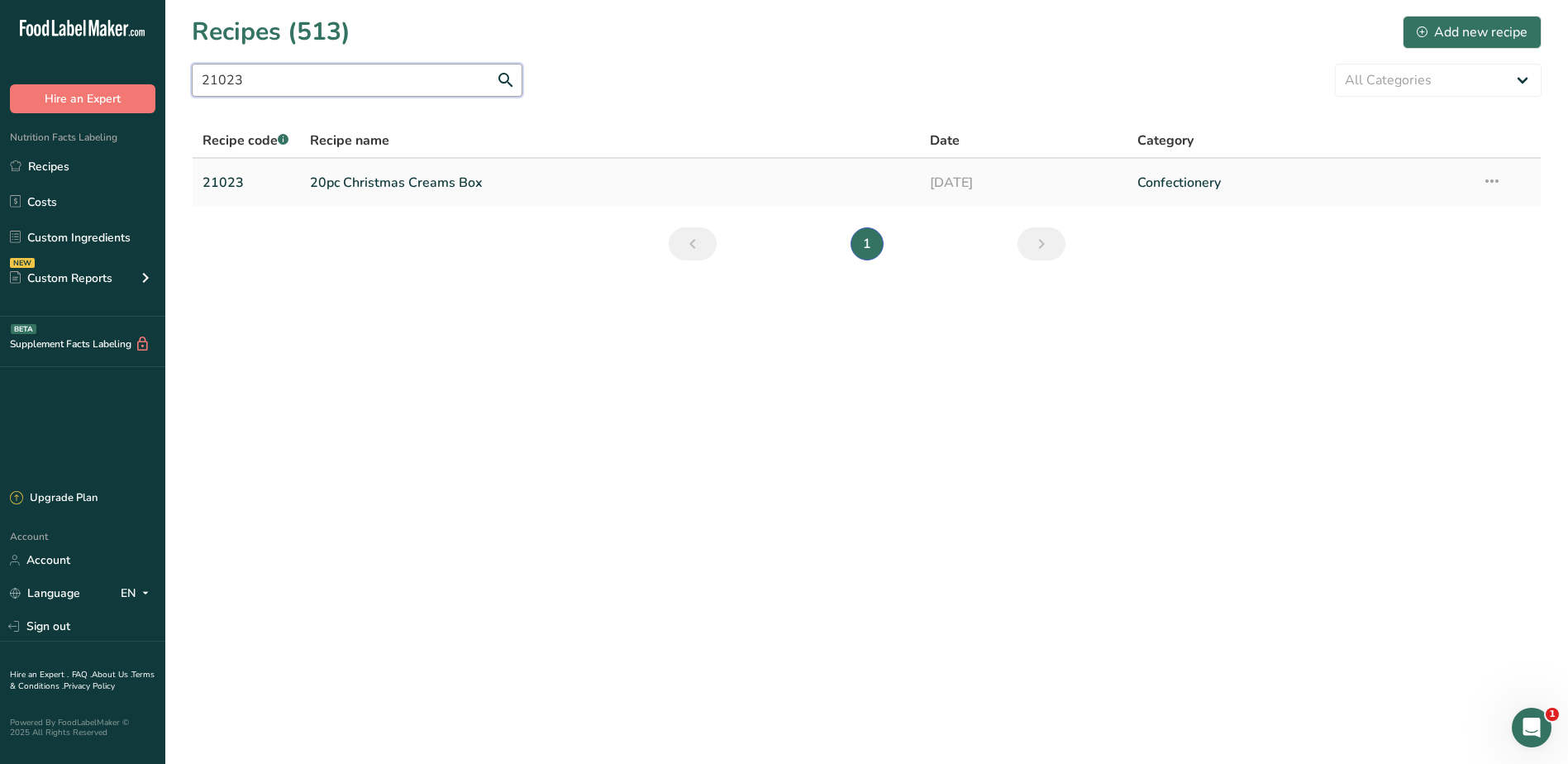
type input "21023"
click at [328, 174] on link "20pc Christmas Creams Box" at bounding box center [610, 182] width 601 height 34
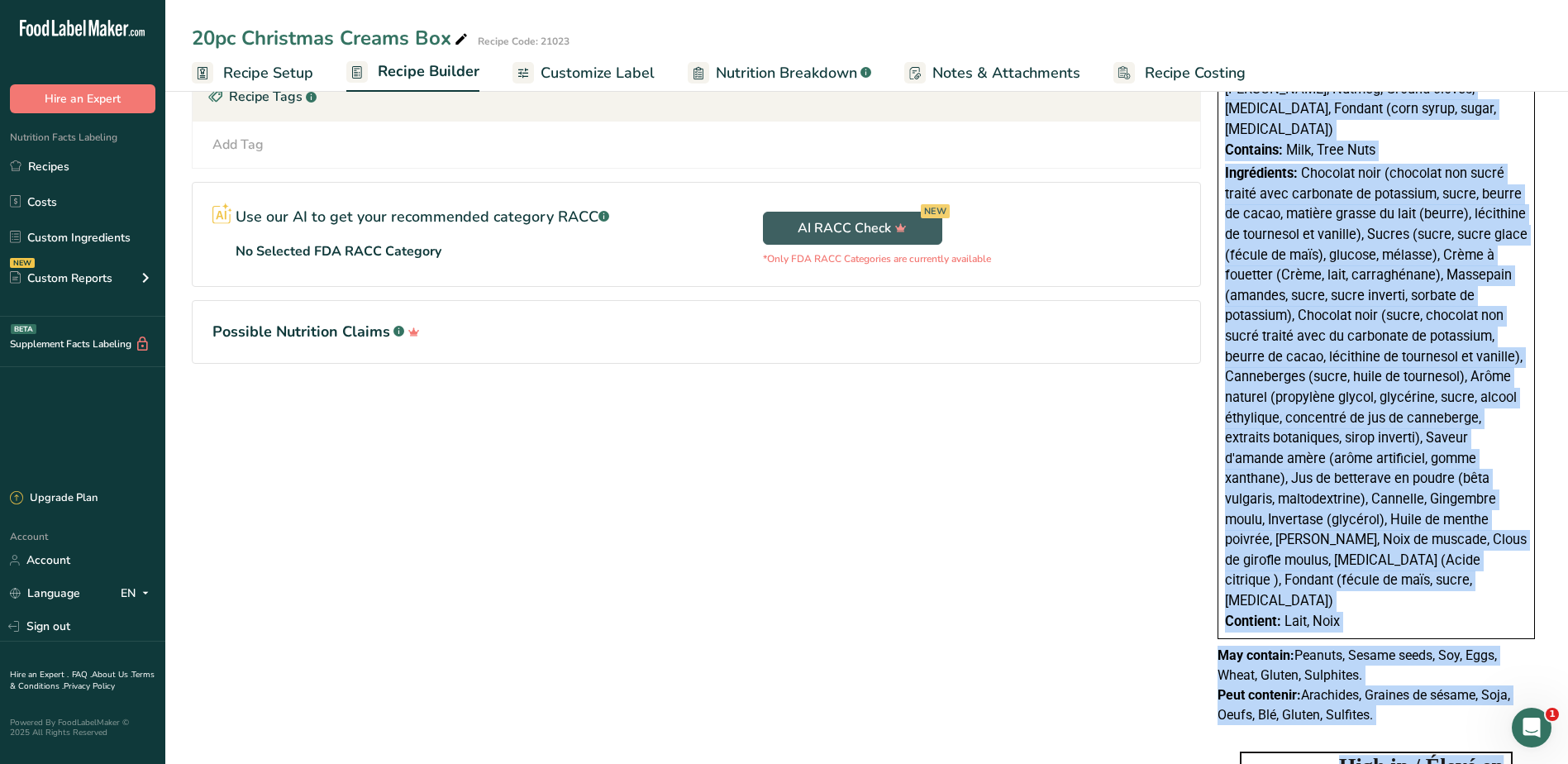
scroll to position [1017, 0]
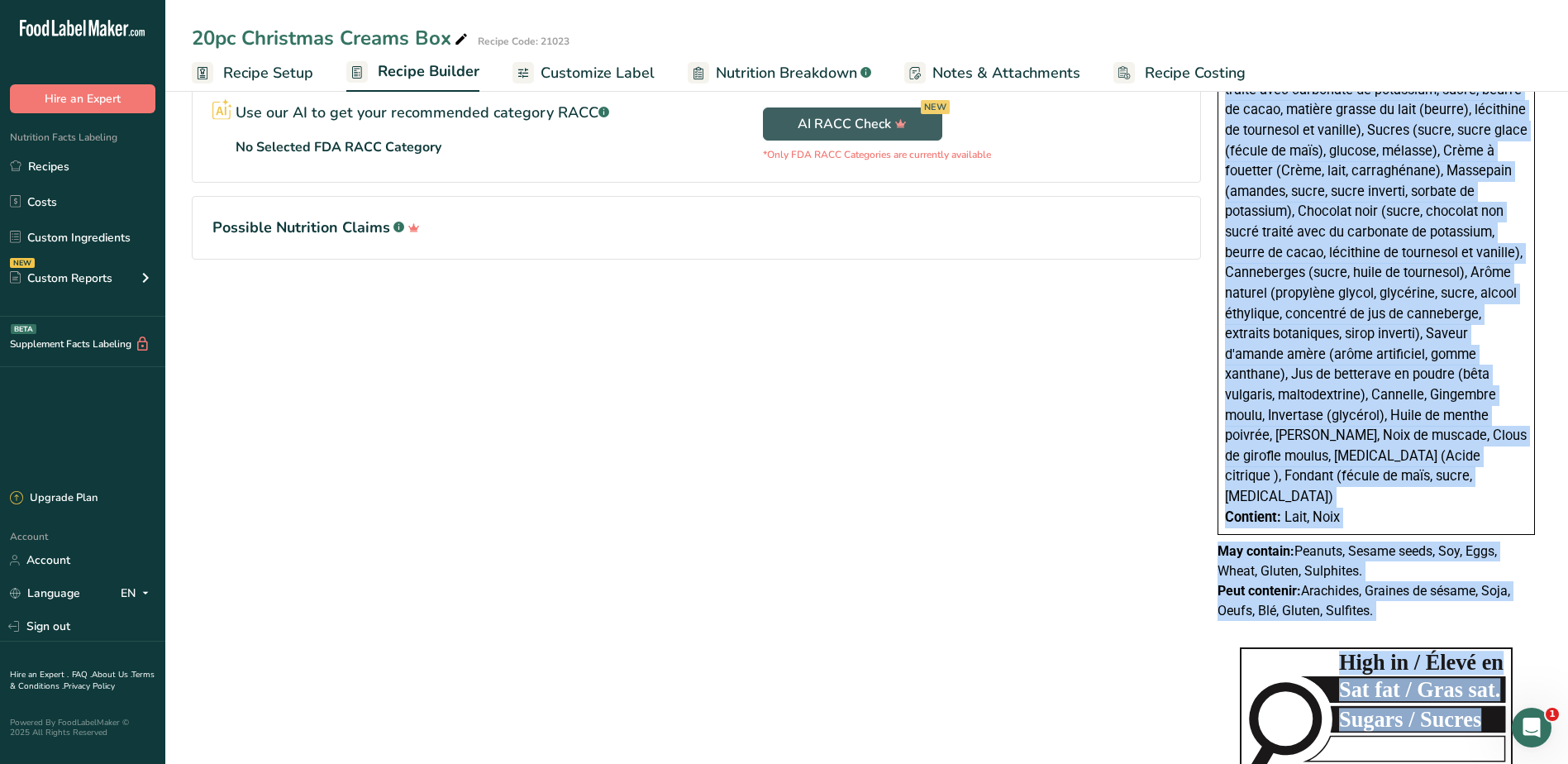
drag, startPoint x: 1227, startPoint y: 386, endPoint x: 1449, endPoint y: 542, distance: 271.3
copy div "Loremipsumd: Sita consectet (adipiscinge seddoeius temporinc utla etdolorem ali…"
click at [34, 164] on link "Recipes" at bounding box center [82, 167] width 165 height 32
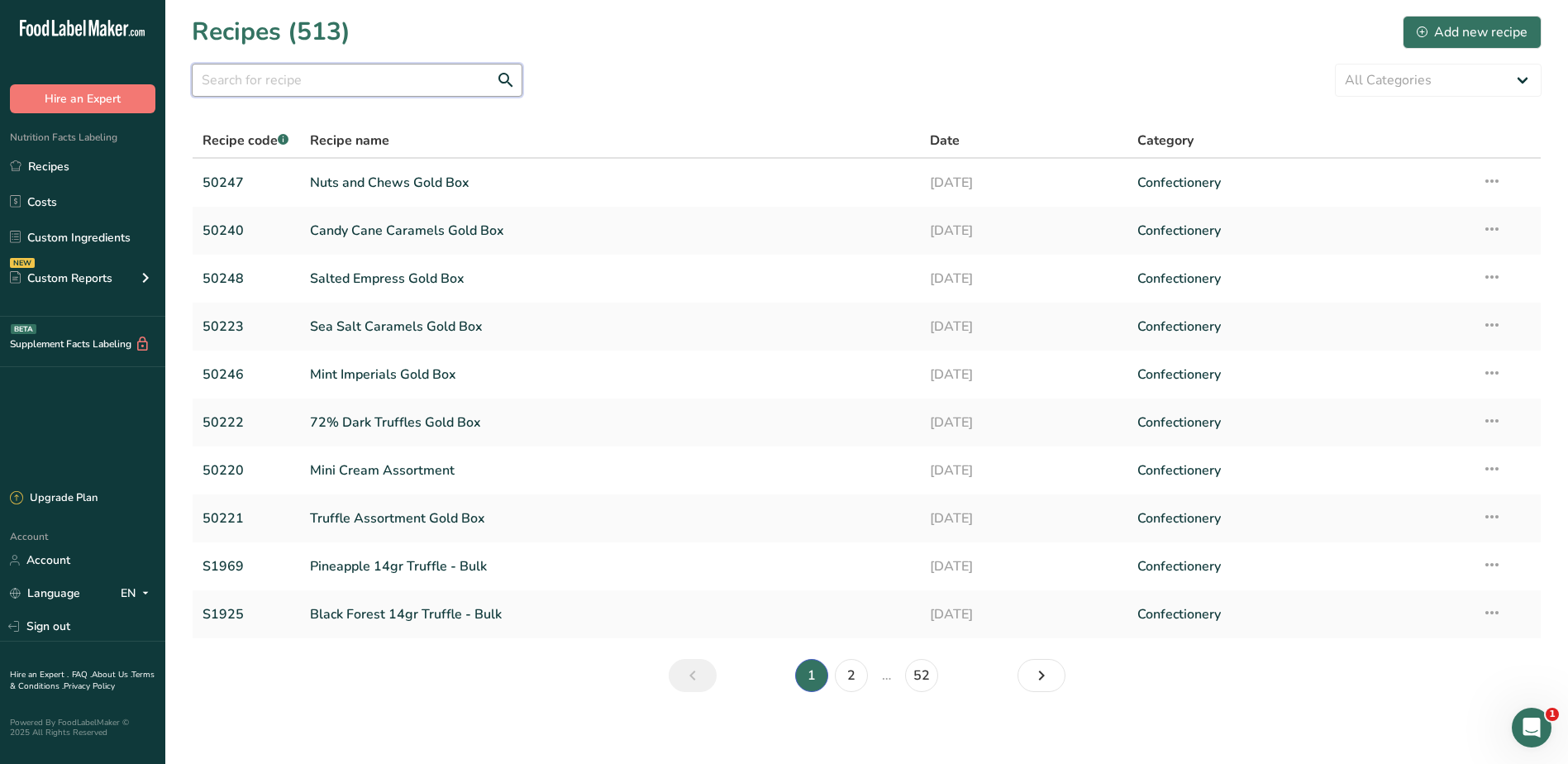
click at [293, 84] on input "text" at bounding box center [357, 79] width 331 height 33
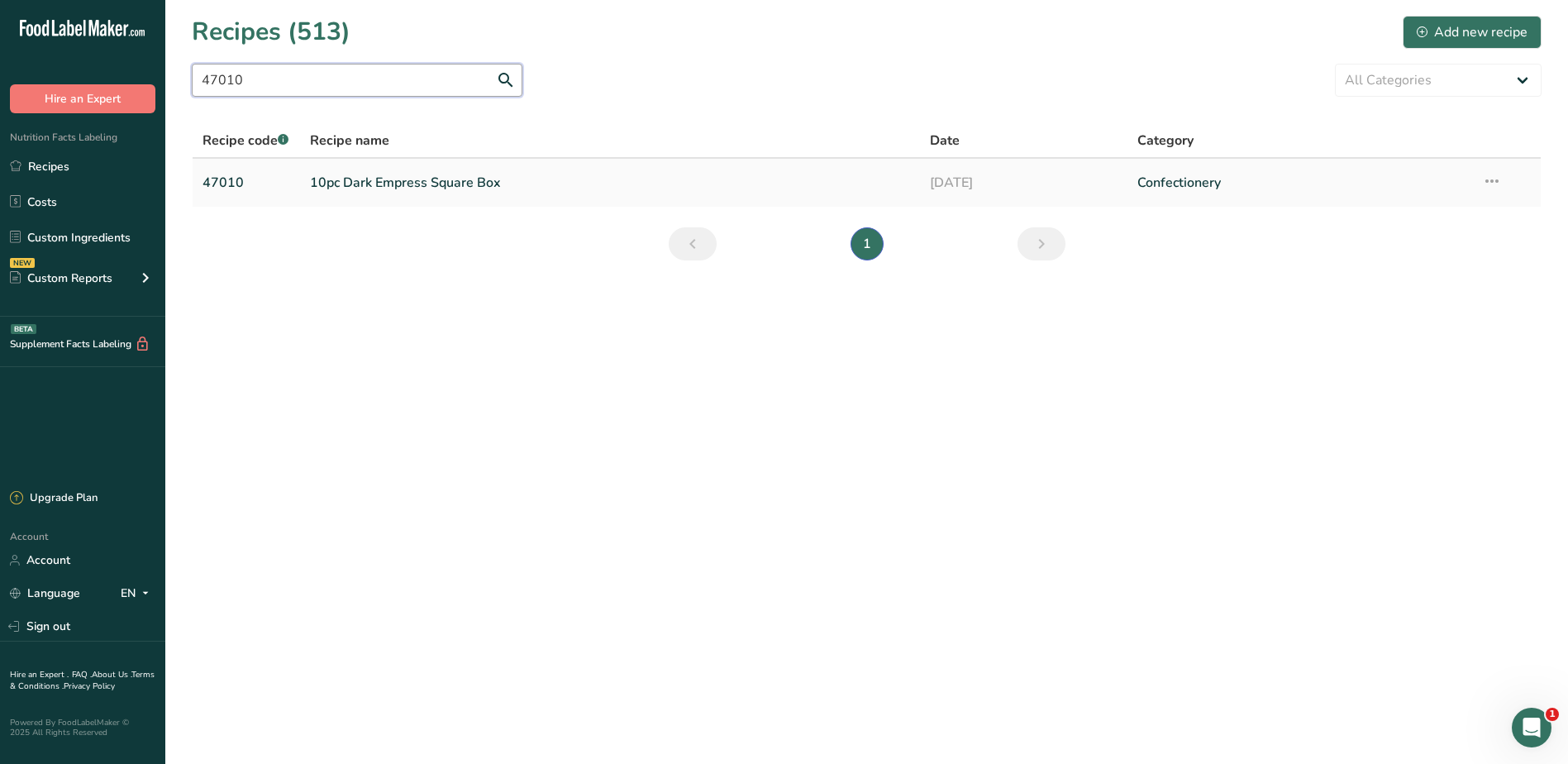
type input "47010"
click at [402, 178] on link "10pc Dark Empress Square Box" at bounding box center [610, 182] width 601 height 34
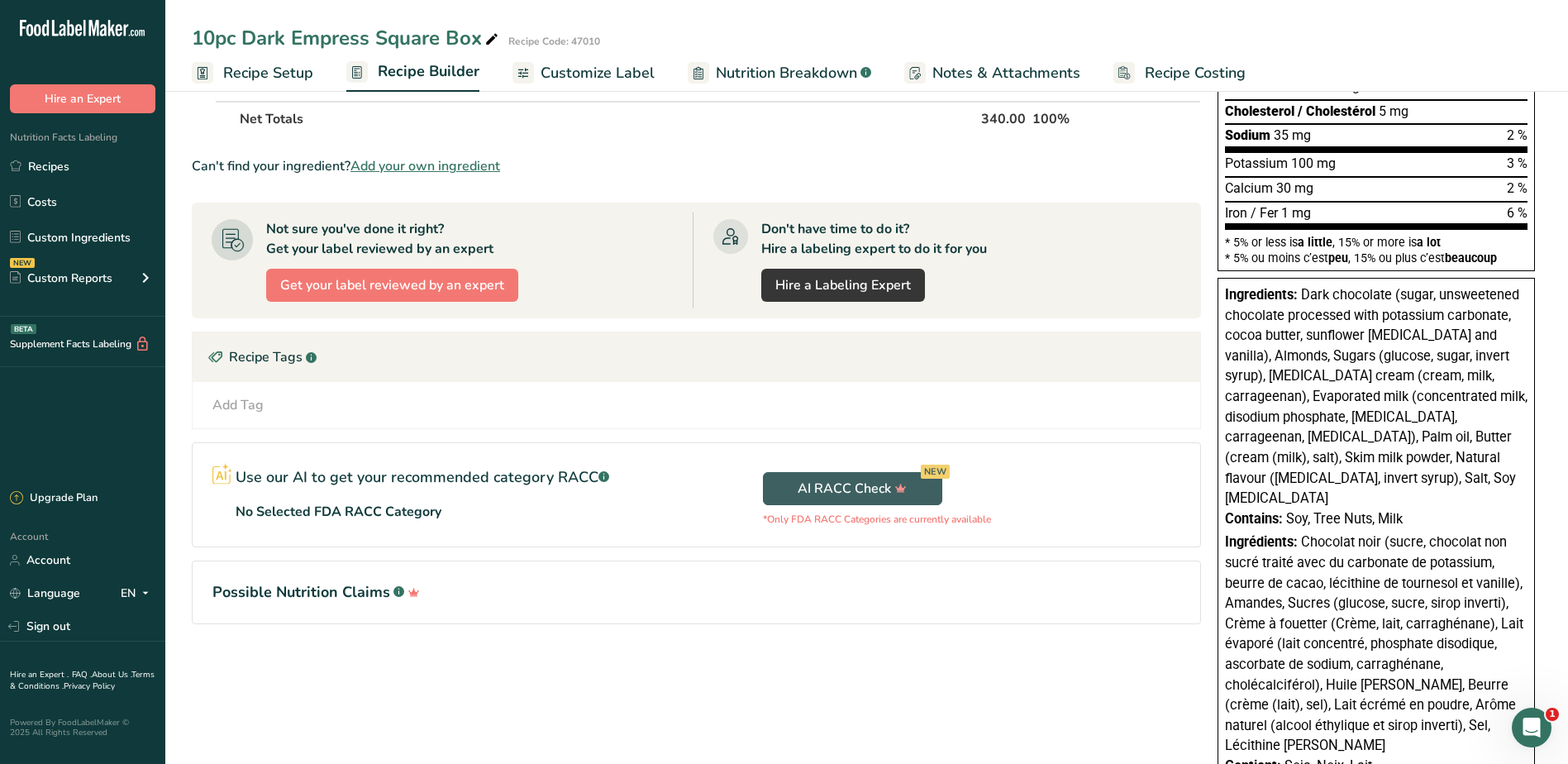
scroll to position [331, 0]
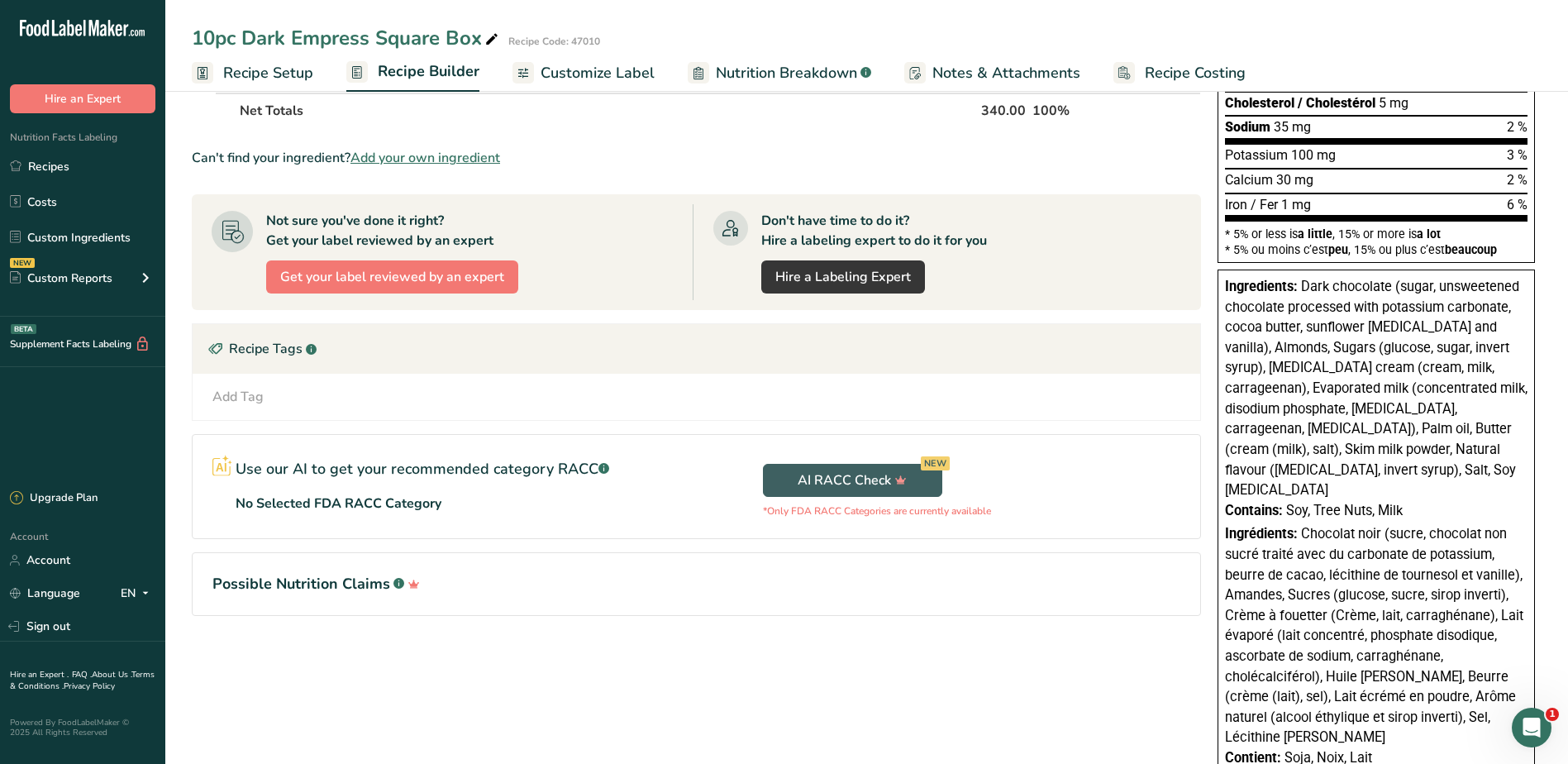
click at [1224, 283] on div "Ingredients: Dark chocolate (sugar, unsweetened chocolate processed with potass…" at bounding box center [1376, 523] width 318 height 507
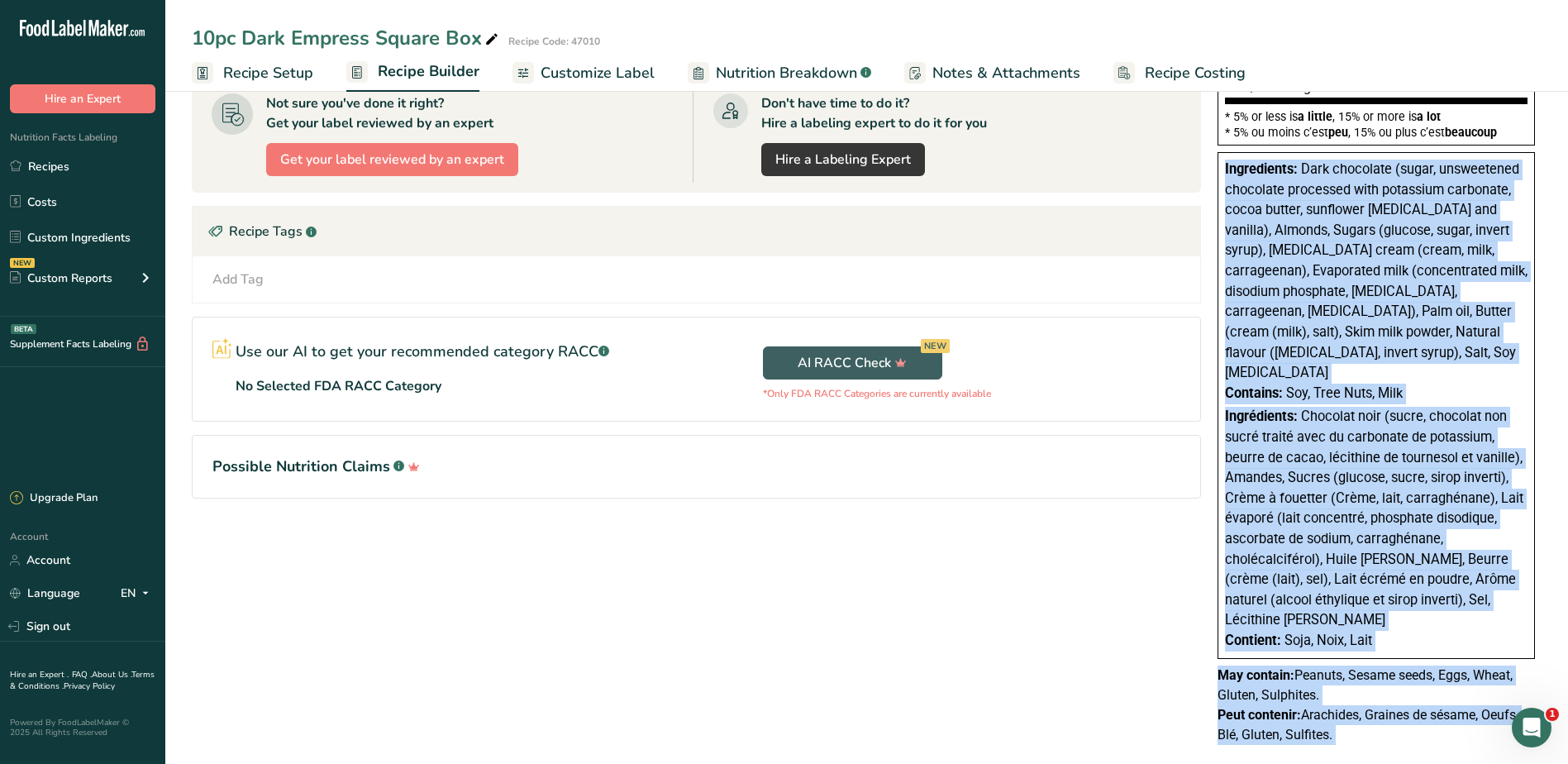
scroll to position [613, 0]
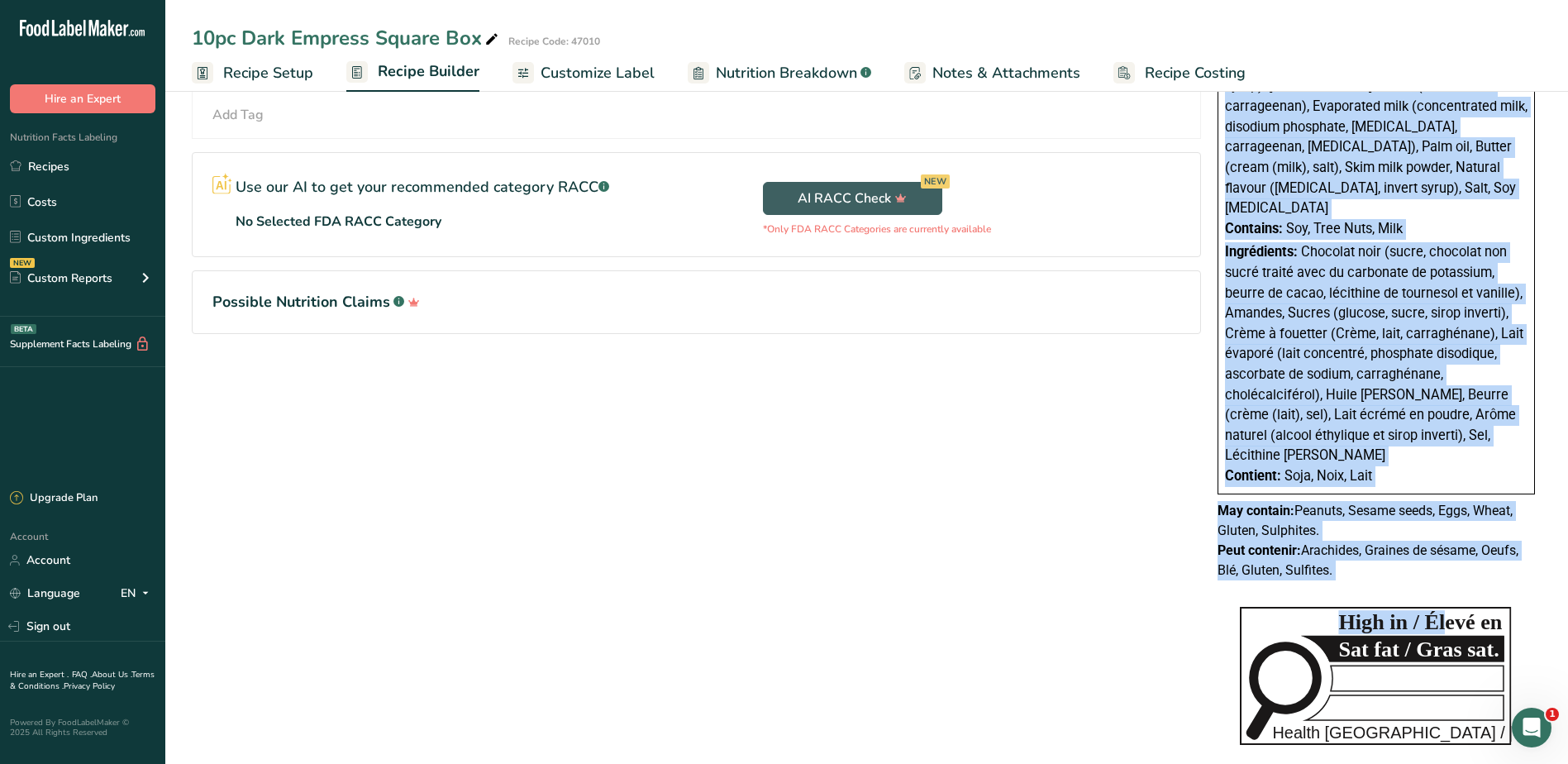
drag, startPoint x: 1226, startPoint y: 283, endPoint x: 1400, endPoint y: 547, distance: 316.2
click at [1400, 547] on div "Nutrition Facts Valeur nutritive Per 1 piece (34g) pour 1 morceau (34g) Calorie…" at bounding box center [1376, 45] width 331 height 1090
copy div "Loremipsumd: Sita consectet (adipi, elitseddoei temporinc utlaboree dolo magnaa…"
drag, startPoint x: 56, startPoint y: 167, endPoint x: 348, endPoint y: 152, distance: 292.4
click at [56, 167] on link "Recipes" at bounding box center [82, 167] width 165 height 32
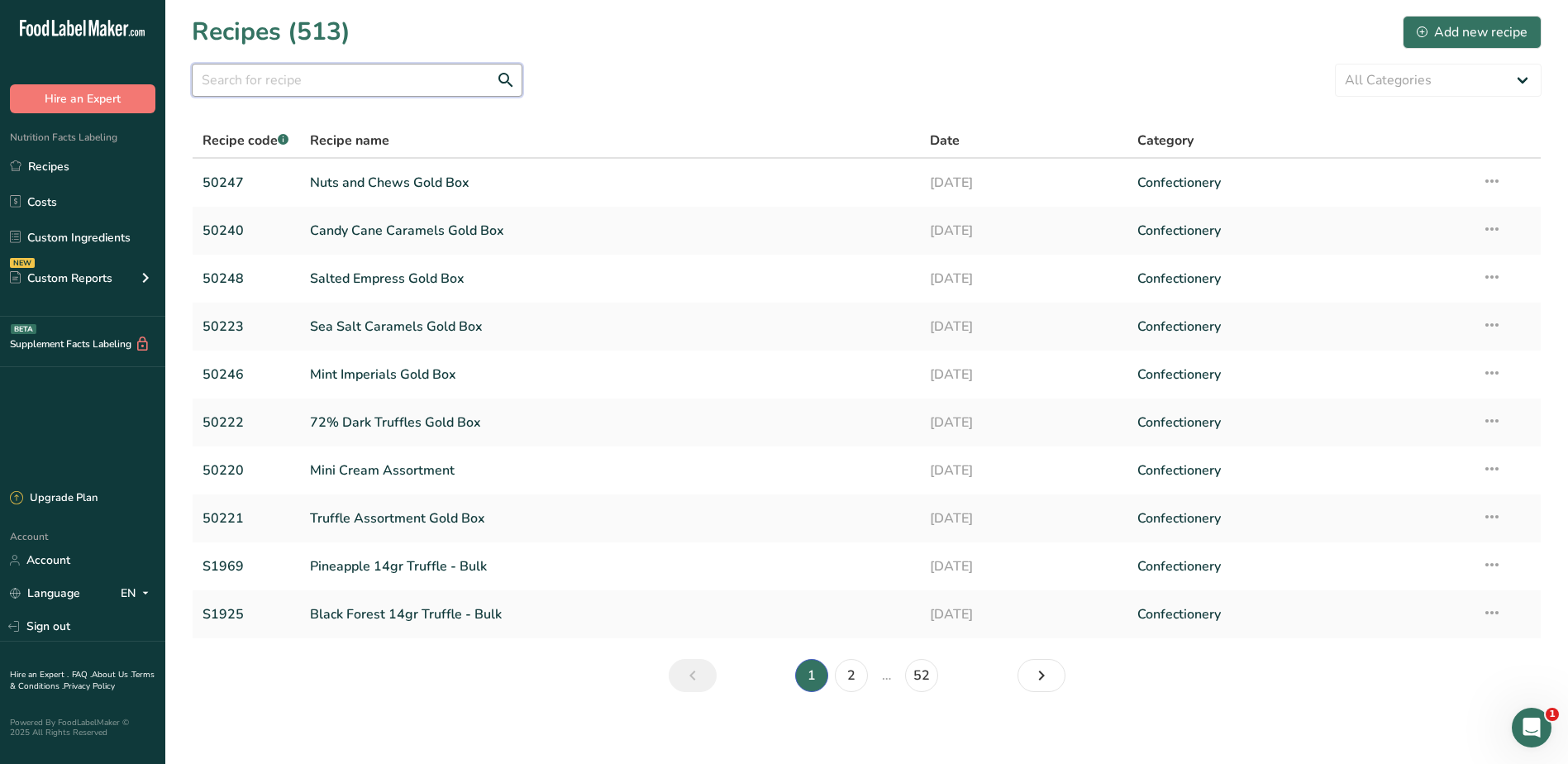
click at [316, 80] on input "text" at bounding box center [357, 79] width 331 height 33
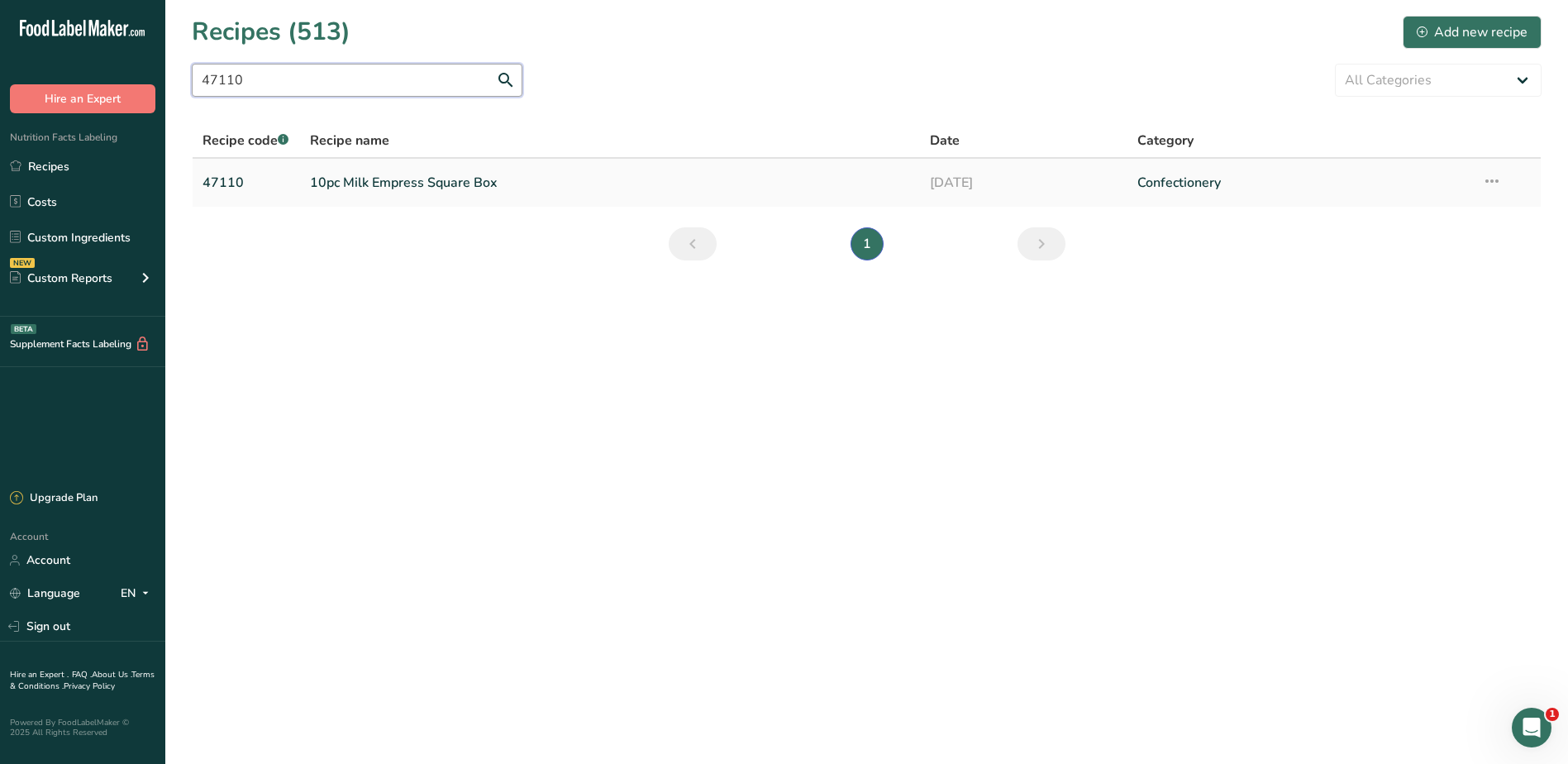
type input "47110"
click at [383, 184] on link "10pc Milk Empress Square Box" at bounding box center [610, 182] width 601 height 34
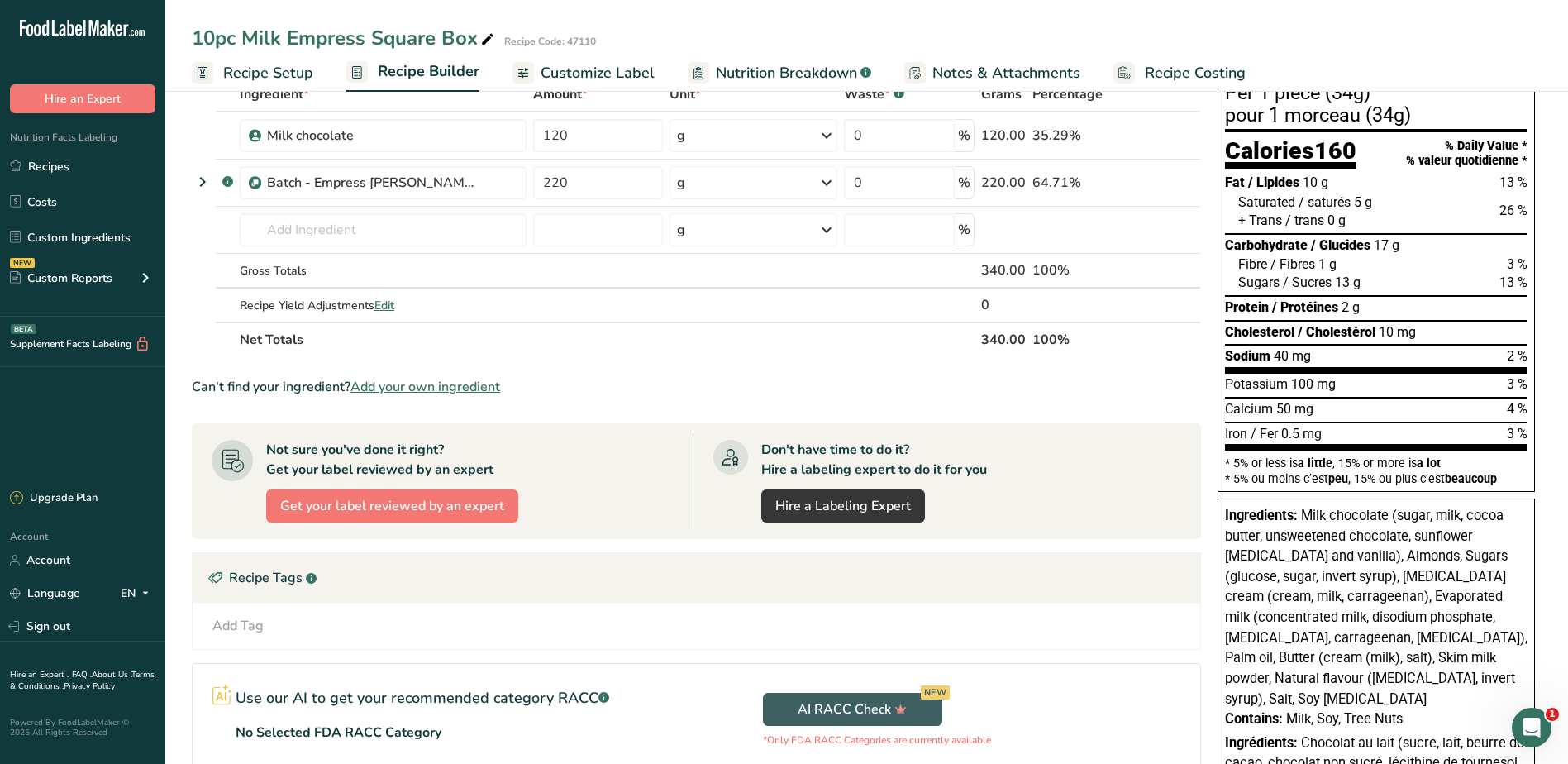
scroll to position [248, 0]
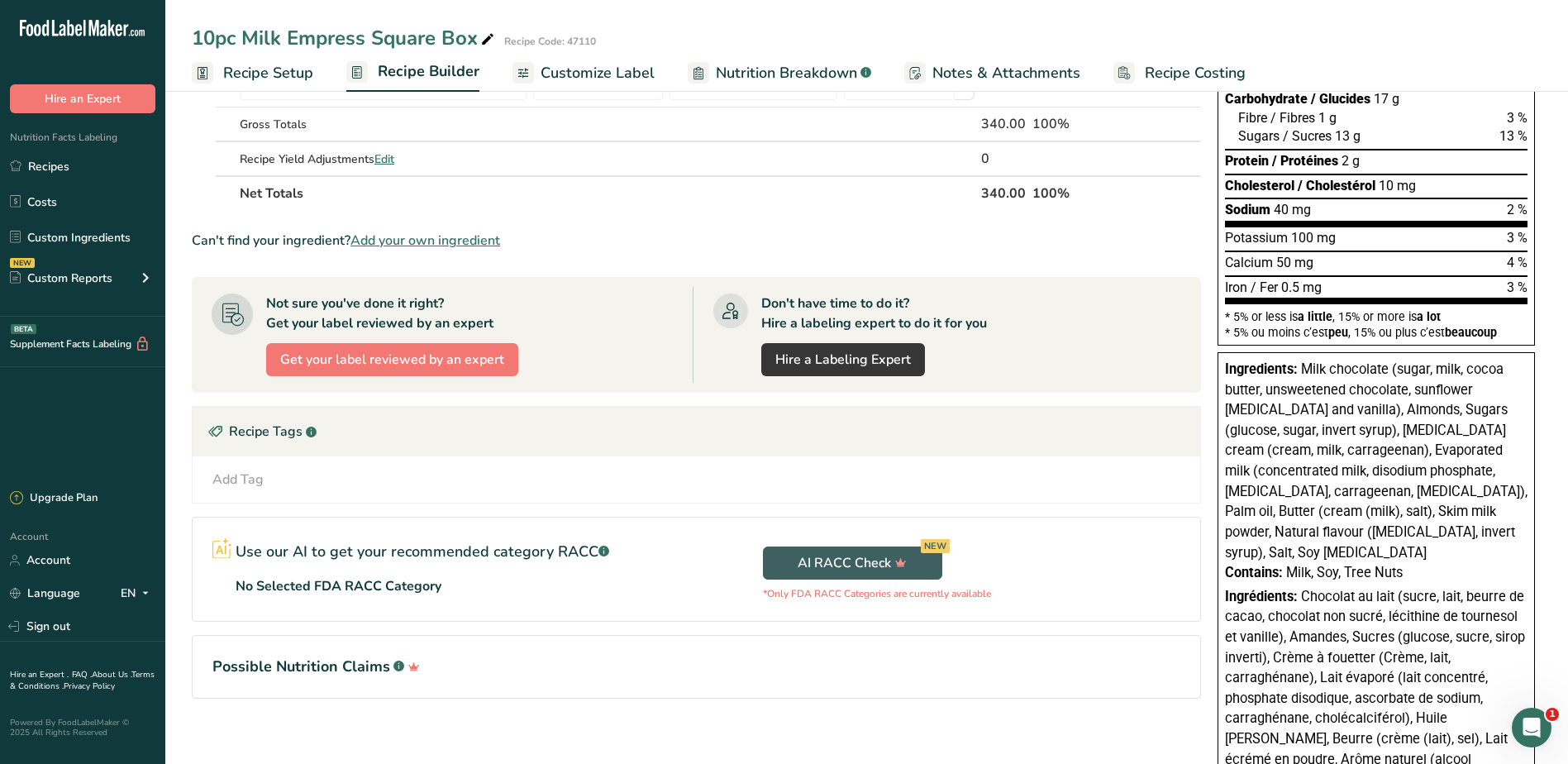
click at [1224, 371] on div "Ingredients: Milk chocolate (sugar, milk, cocoa butter, unsweetened chocolate, …" at bounding box center [1376, 595] width 318 height 486
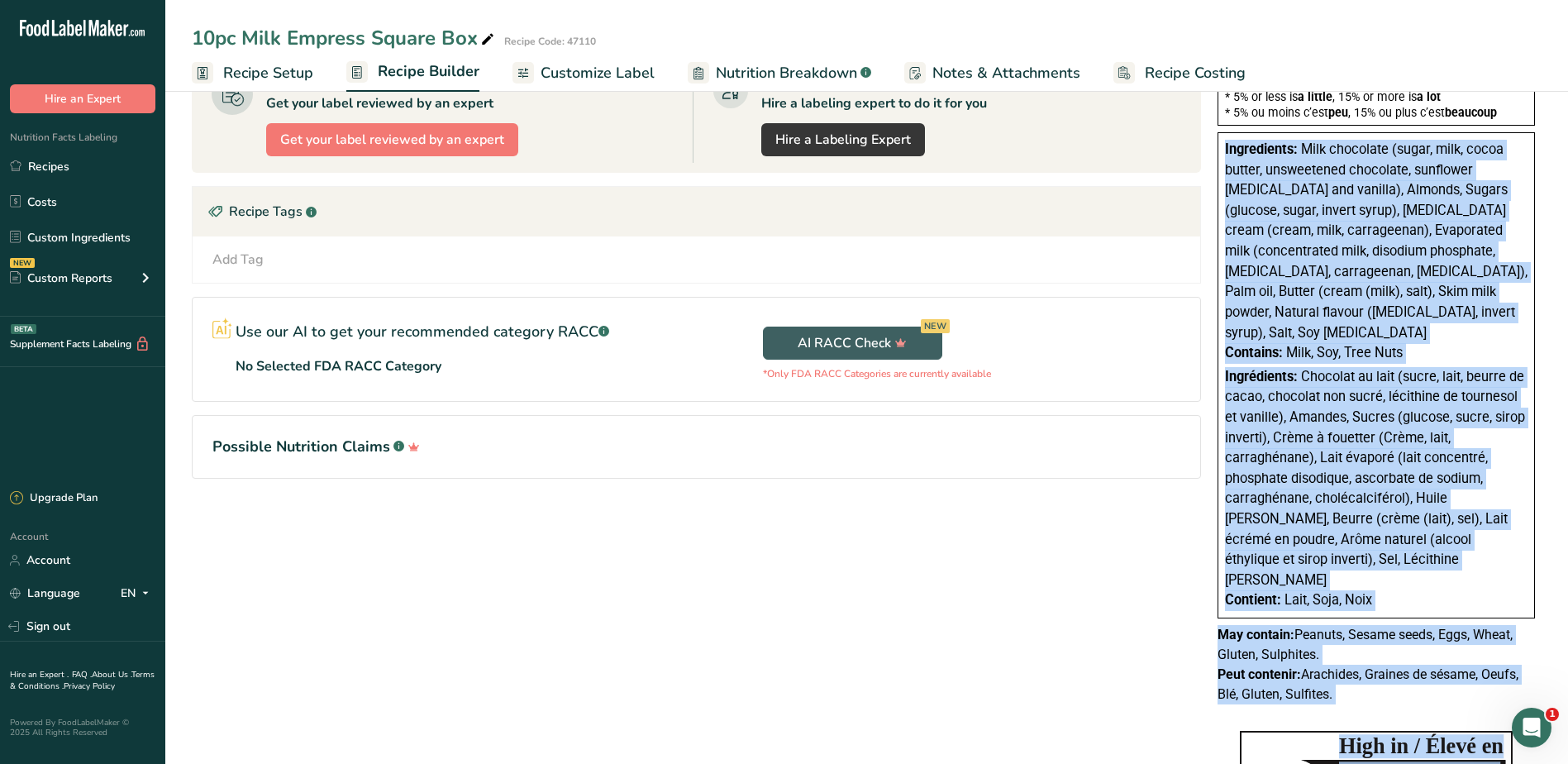
scroll to position [592, 0]
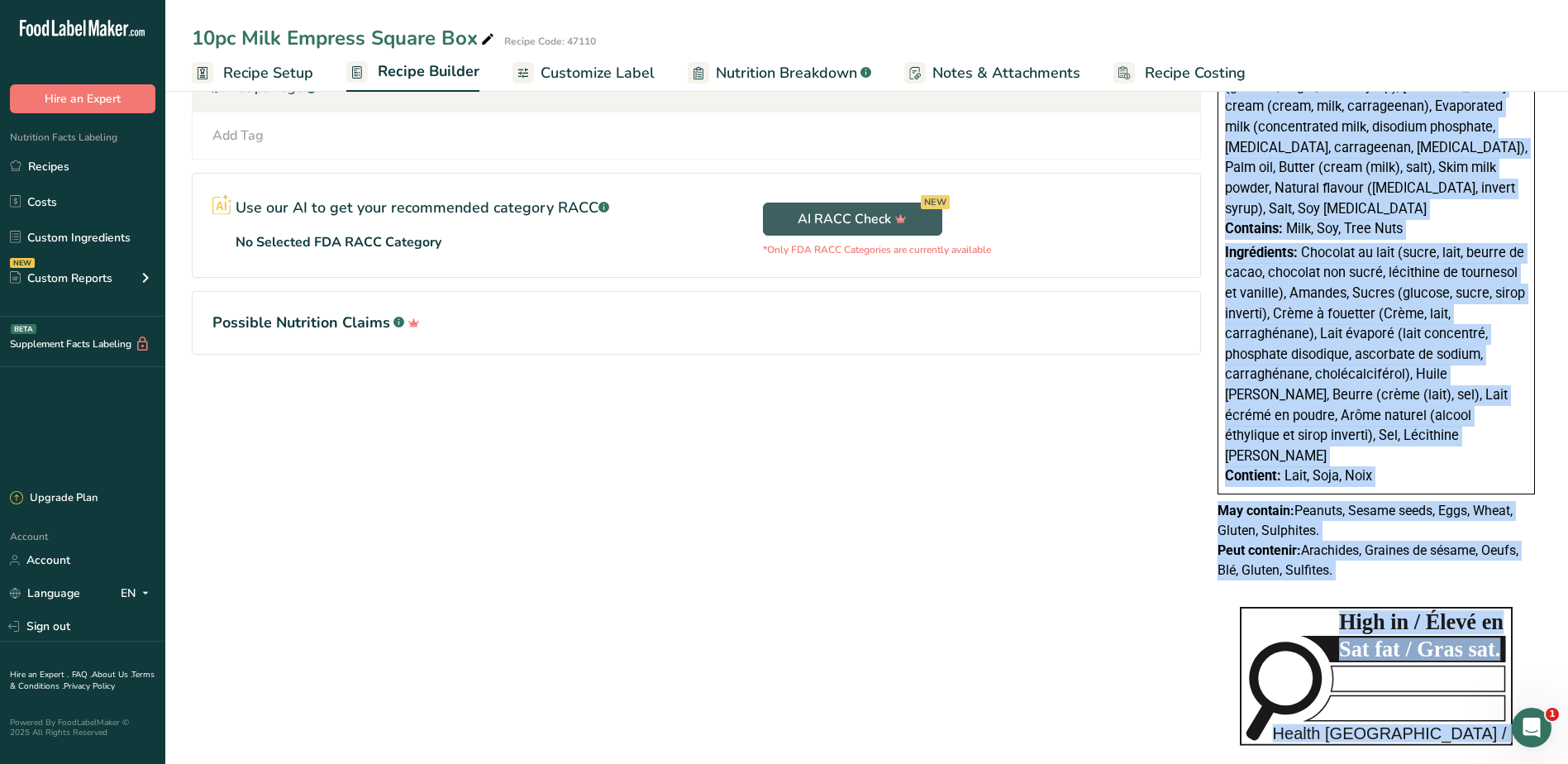
drag, startPoint x: 1225, startPoint y: 371, endPoint x: 1430, endPoint y: 552, distance: 273.5
click at [1430, 552] on div "Nutrition Facts Valeur nutritive Per 1 piece (34g) pour 1 morceau (34g) Calorie…" at bounding box center [1376, 55] width 331 height 1070
copy div "Loremipsumd: Sita consectet (adipi, elit, seddo eiusmo, temporincid utlaboree, …"
drag, startPoint x: 42, startPoint y: 172, endPoint x: 396, endPoint y: 179, distance: 354.1
click at [42, 172] on link "Recipes" at bounding box center [82, 167] width 165 height 32
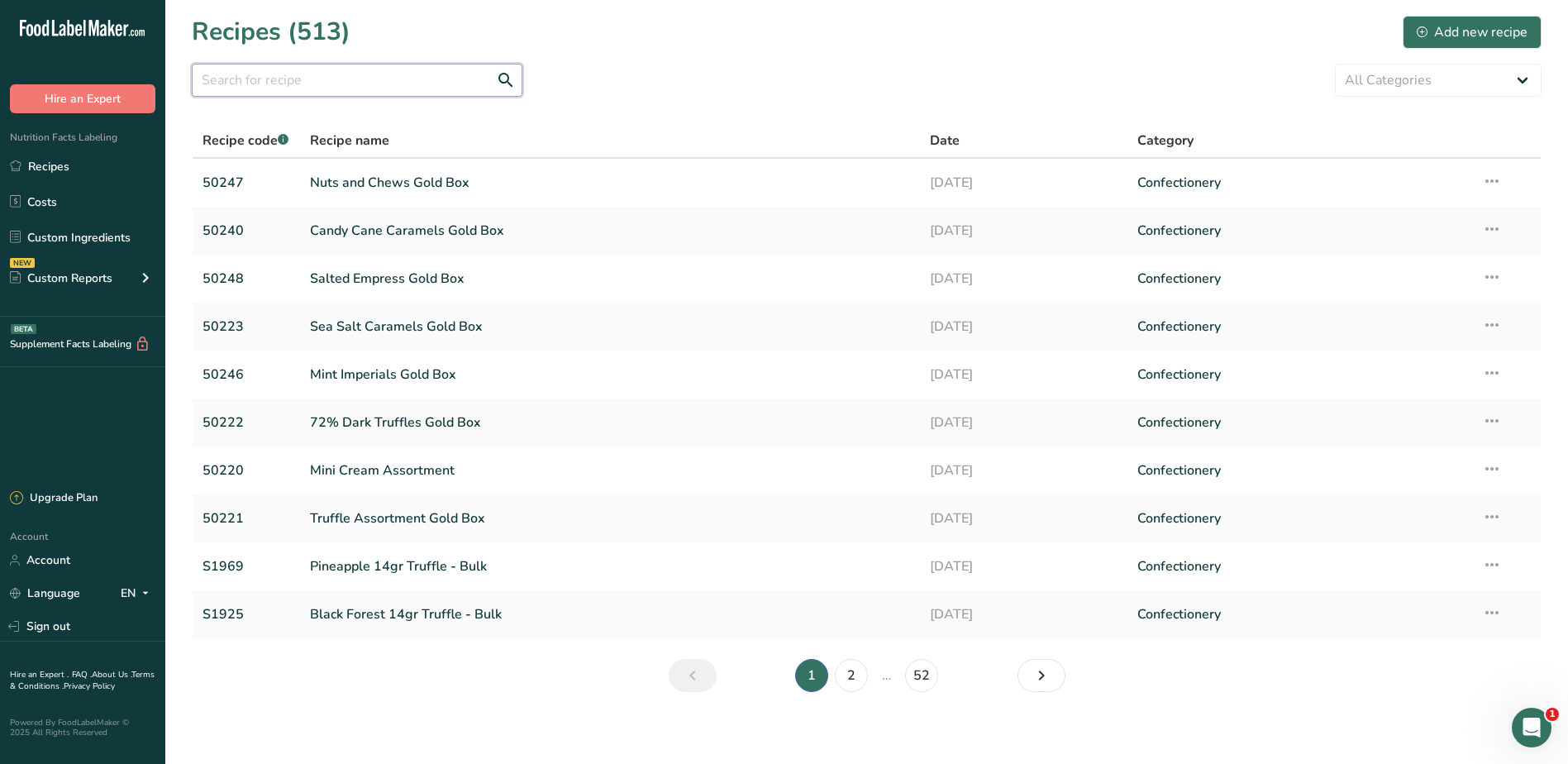
click at [316, 79] on input "text" at bounding box center [357, 79] width 331 height 33
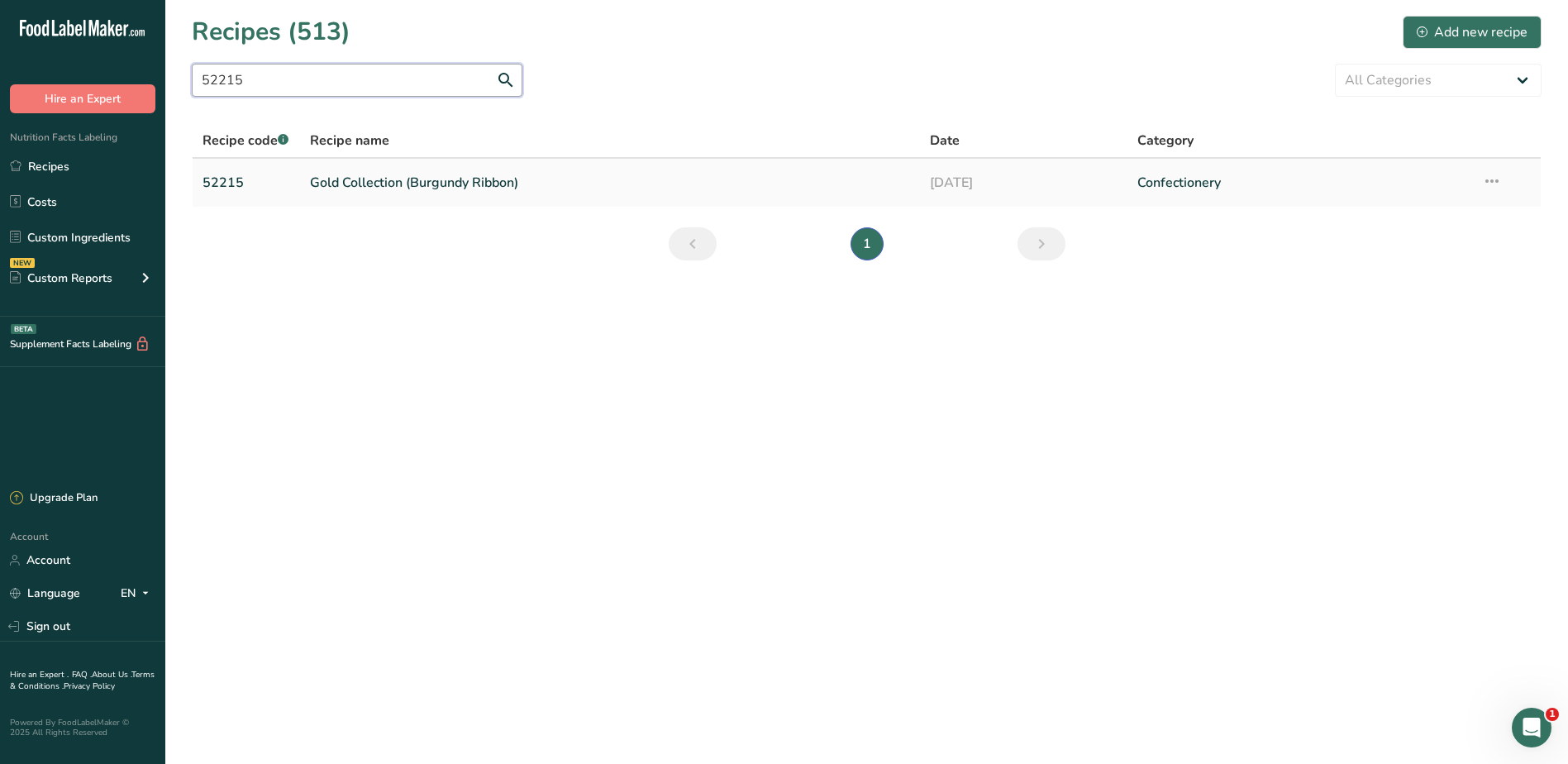
type input "52215"
click at [386, 184] on link "Gold Collection (Burgundy Ribbon)" at bounding box center [610, 182] width 601 height 34
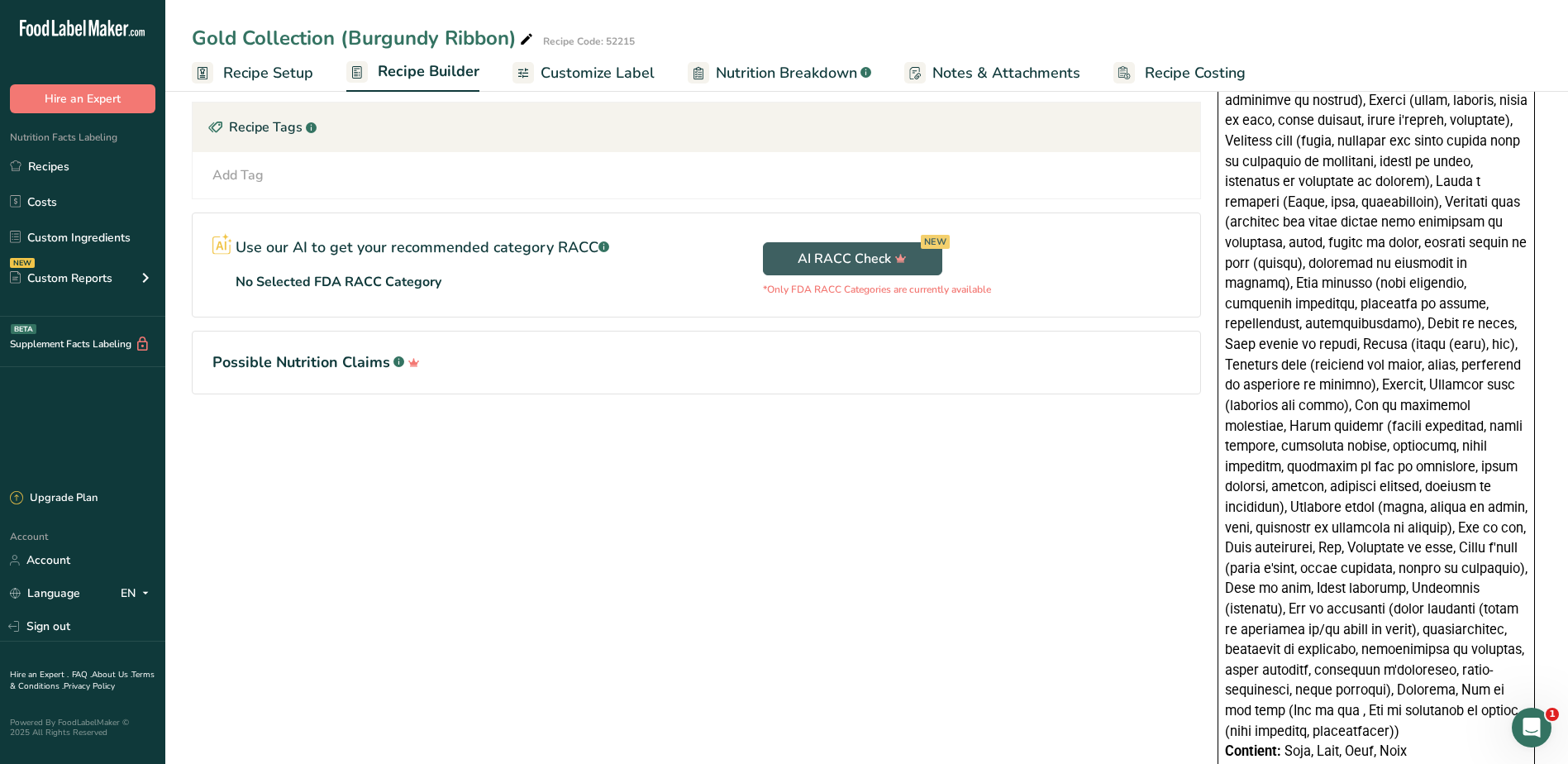
scroll to position [1528, 0]
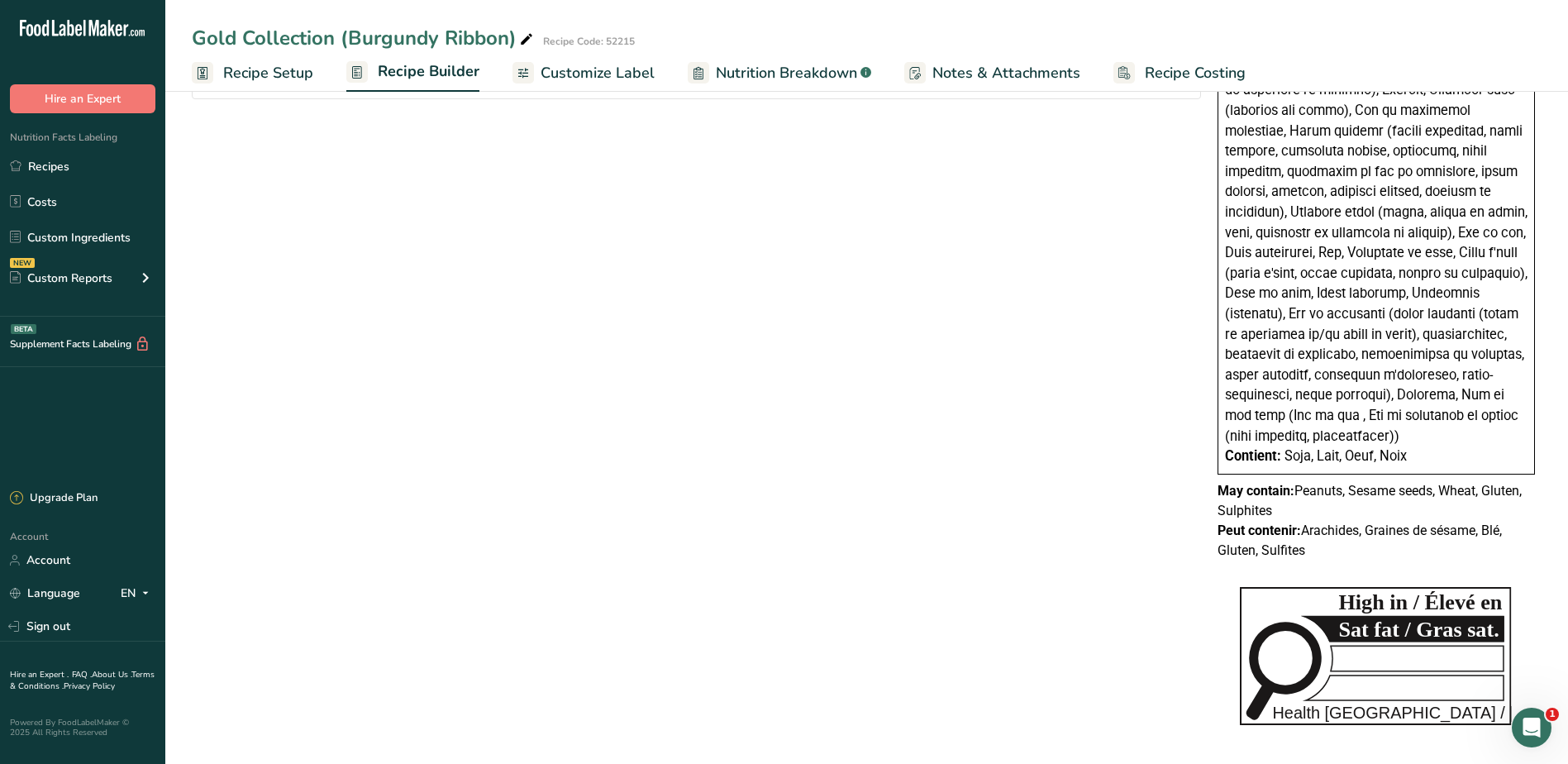
drag, startPoint x: 1225, startPoint y: 451, endPoint x: 1442, endPoint y: 552, distance: 239.4
copy div "Ingredients: Milk chocolate (sugar, milk, cocoa butter, unsweetened chocolate, …"
click at [55, 161] on link "Recipes" at bounding box center [82, 167] width 165 height 32
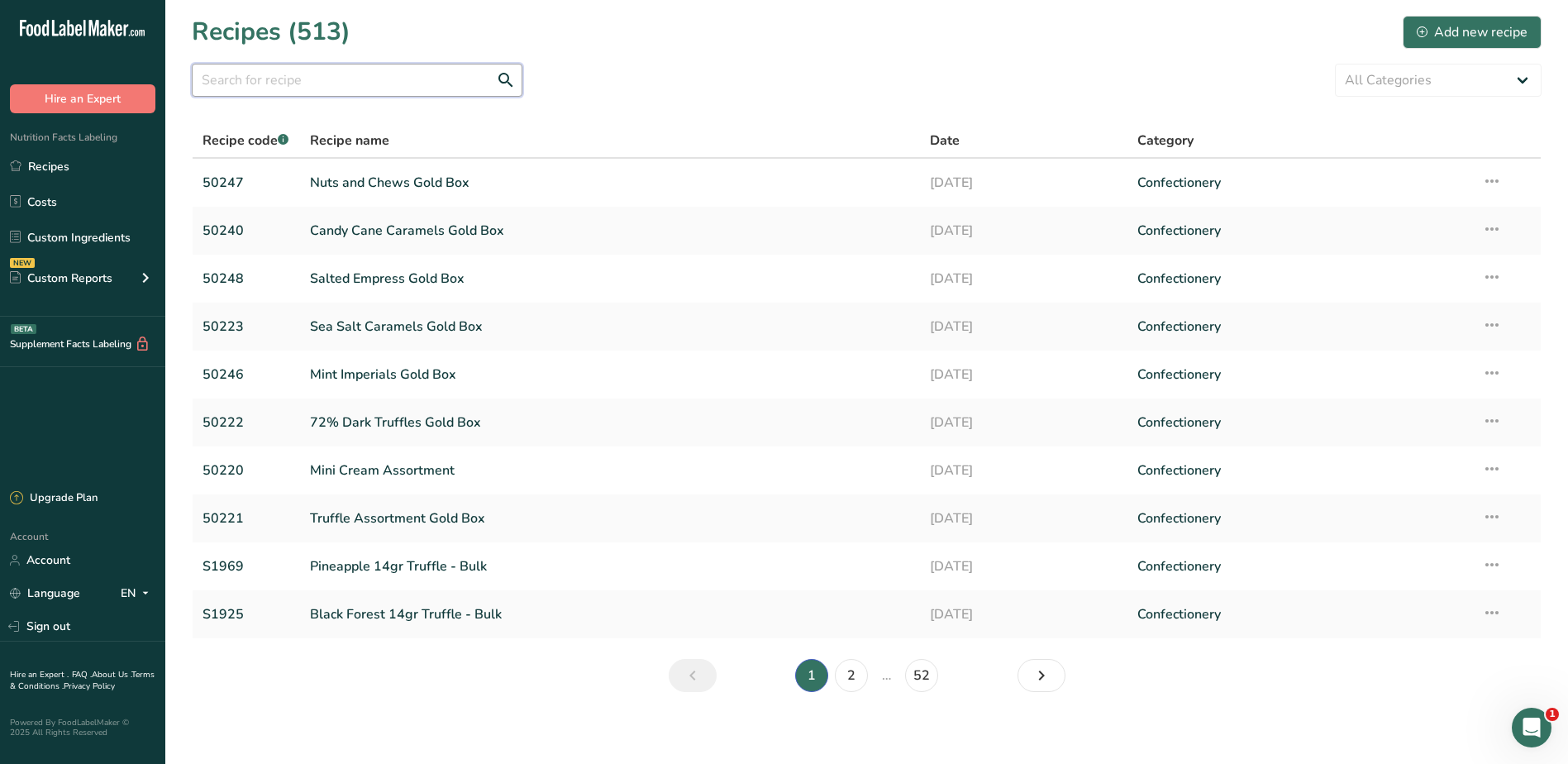
click at [290, 91] on input "text" at bounding box center [357, 79] width 331 height 33
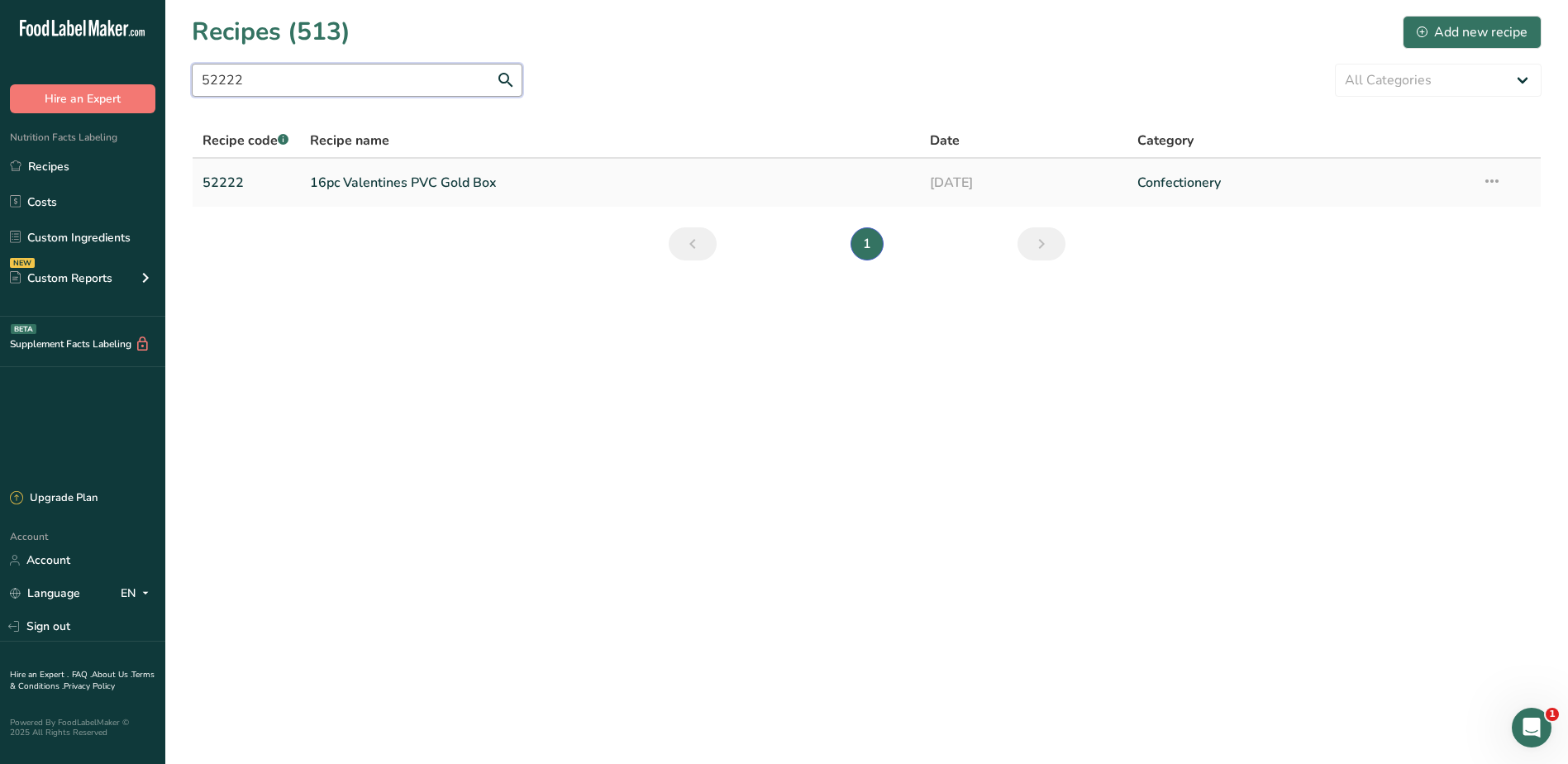
type input "52222"
click at [370, 184] on link "16pc Valentines PVC Gold Box" at bounding box center [610, 182] width 601 height 34
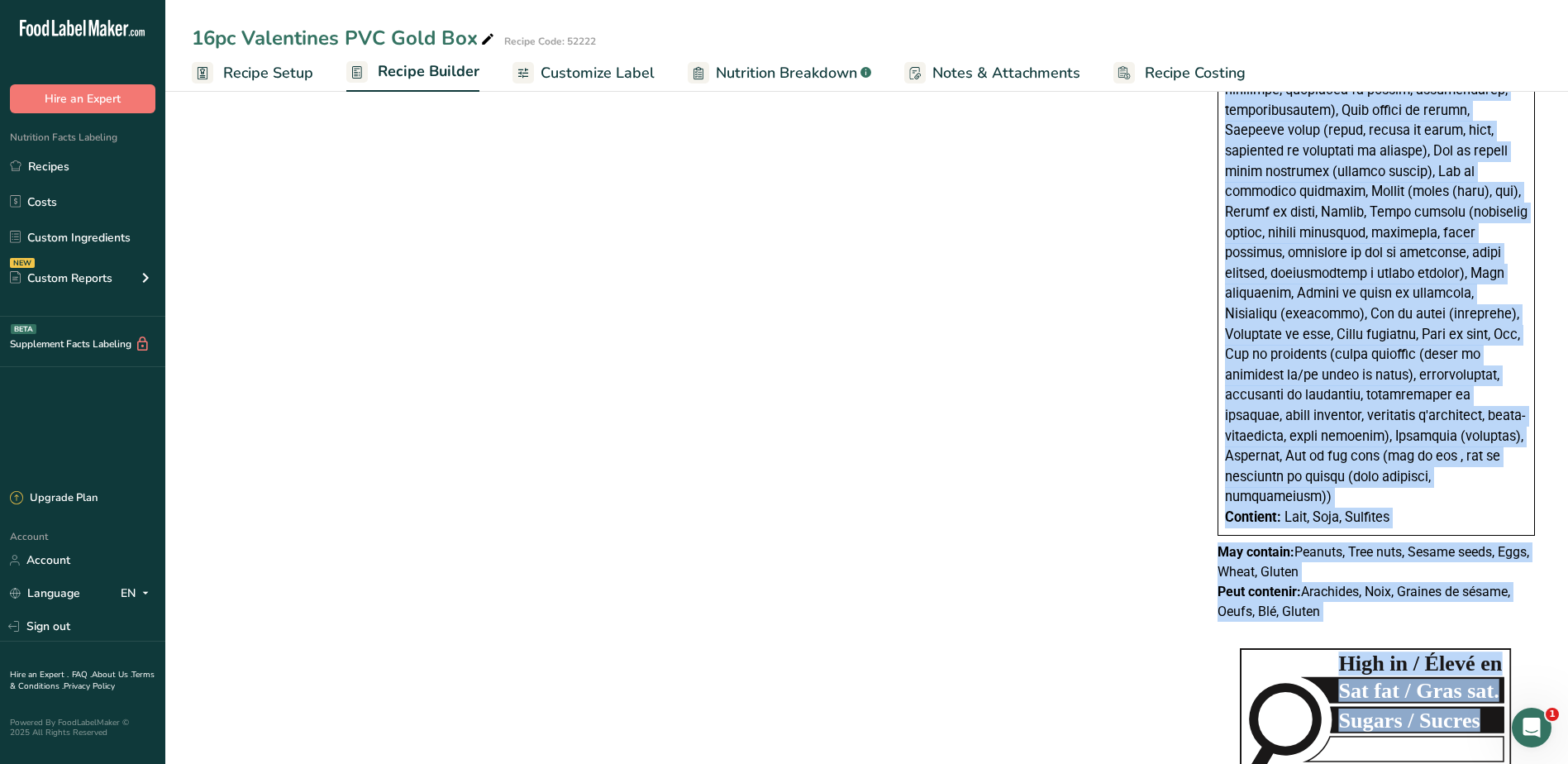
scroll to position [1447, 0]
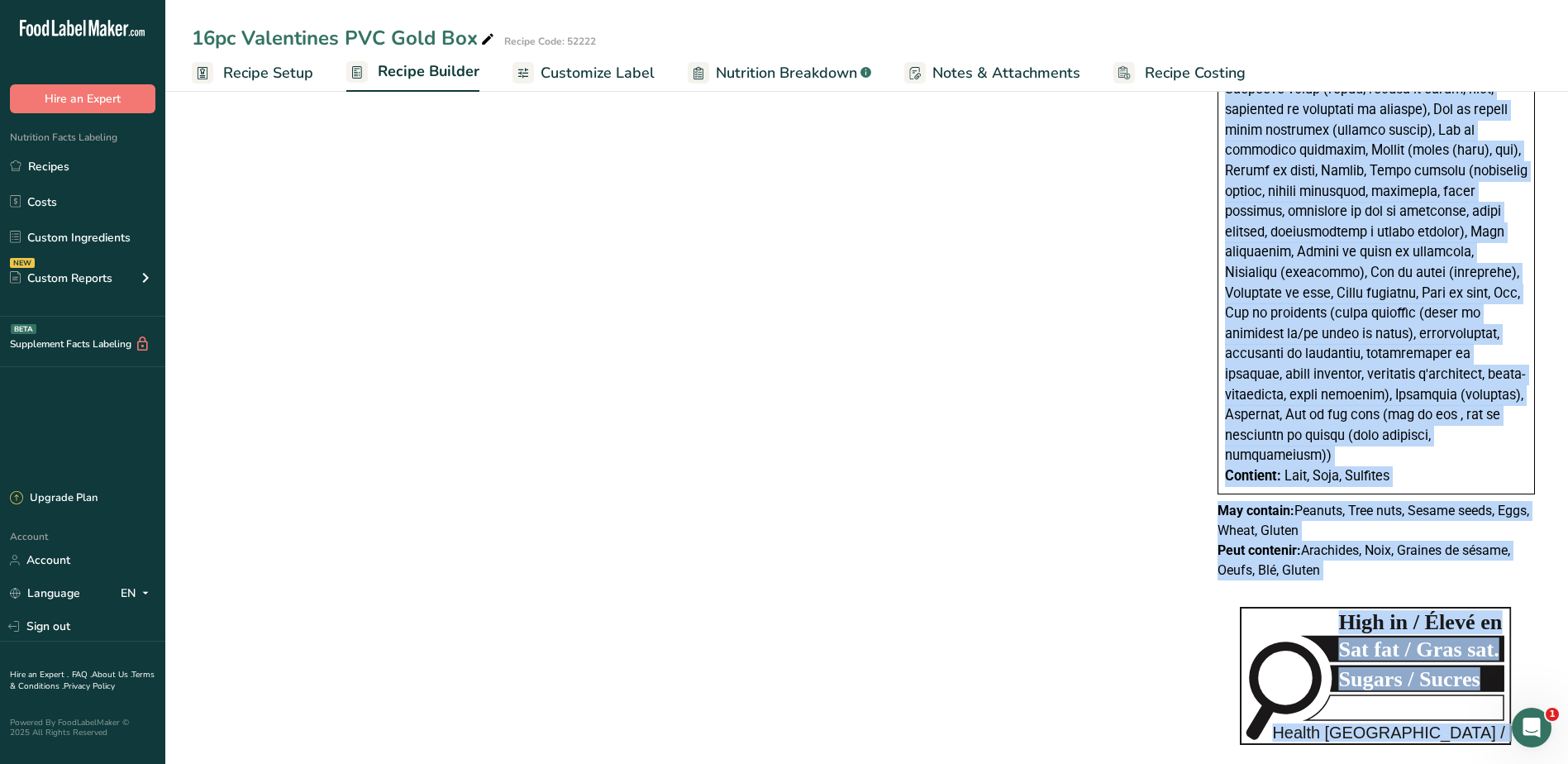
drag, startPoint x: 1225, startPoint y: 287, endPoint x: 1523, endPoint y: 547, distance: 395.5
copy div "Ingredients: Dark chocolate (sugar, unsweetened chocolate processed with potass…"
drag, startPoint x: 61, startPoint y: 157, endPoint x: 413, endPoint y: 151, distance: 352.1
click at [61, 157] on link "Recipes" at bounding box center [82, 167] width 165 height 32
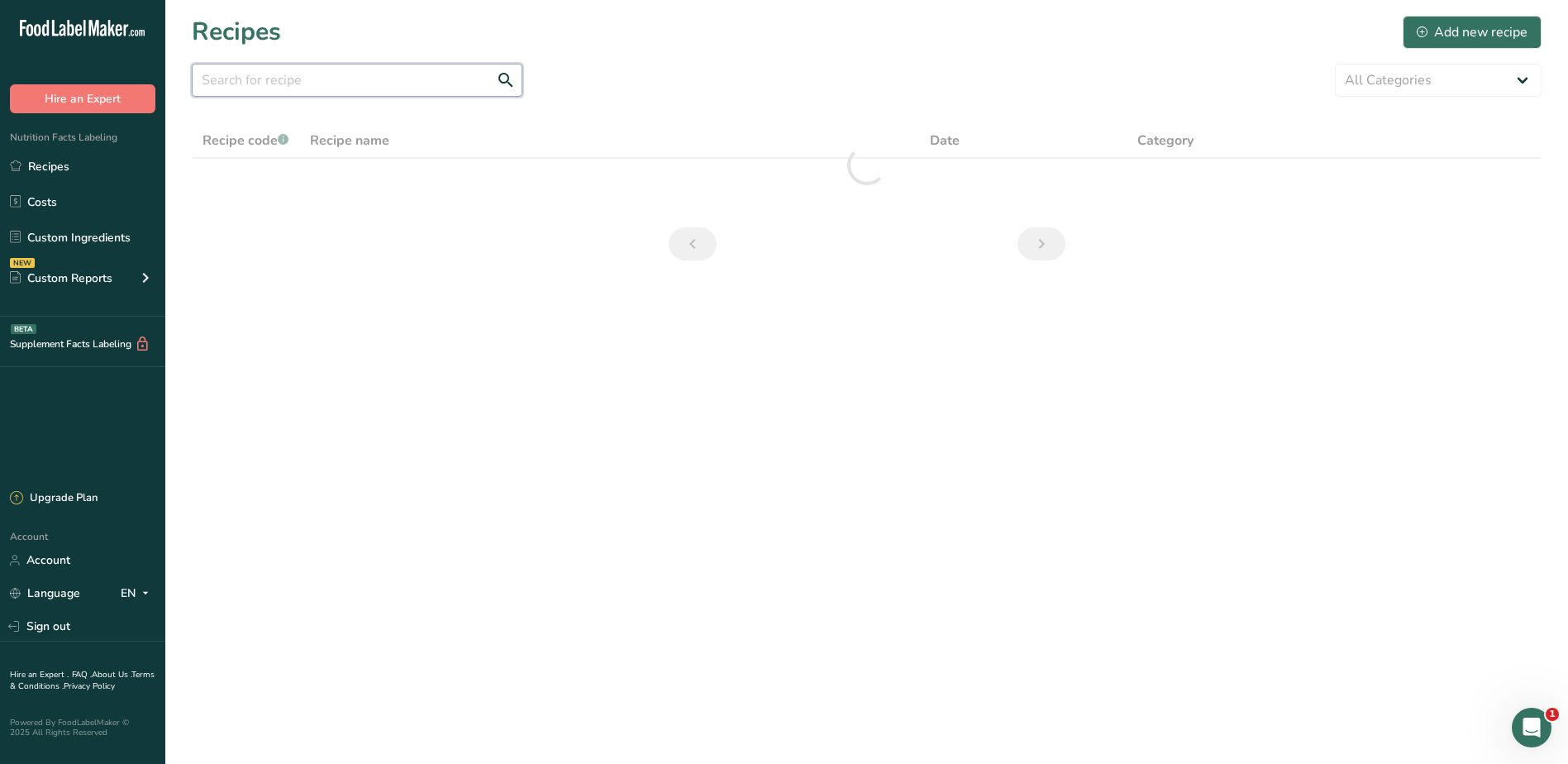
click at [237, 72] on input "text" at bounding box center [357, 79] width 331 height 33
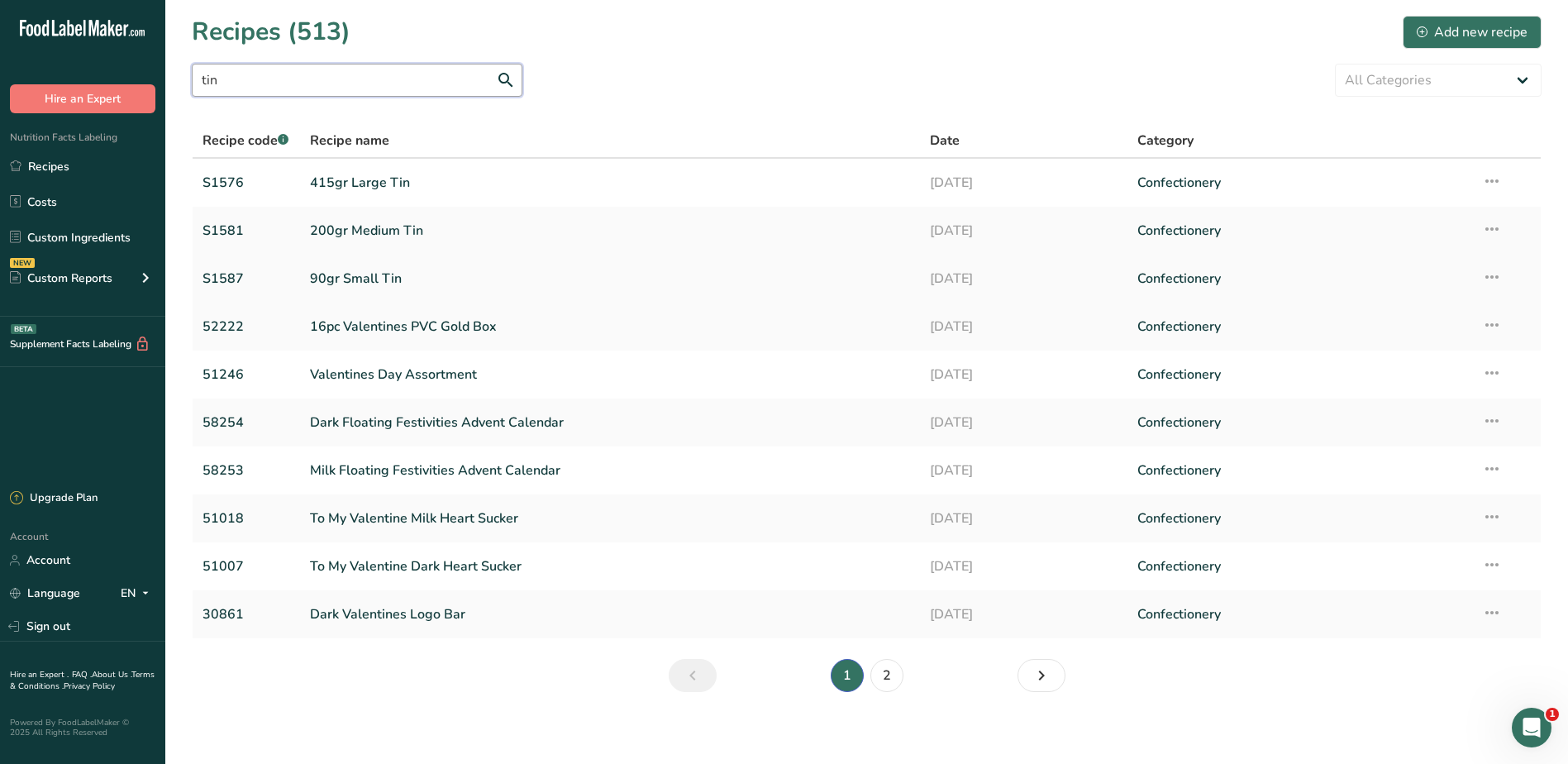
type input "tin"
click at [353, 278] on link "90gr Small Tin" at bounding box center [610, 278] width 601 height 34
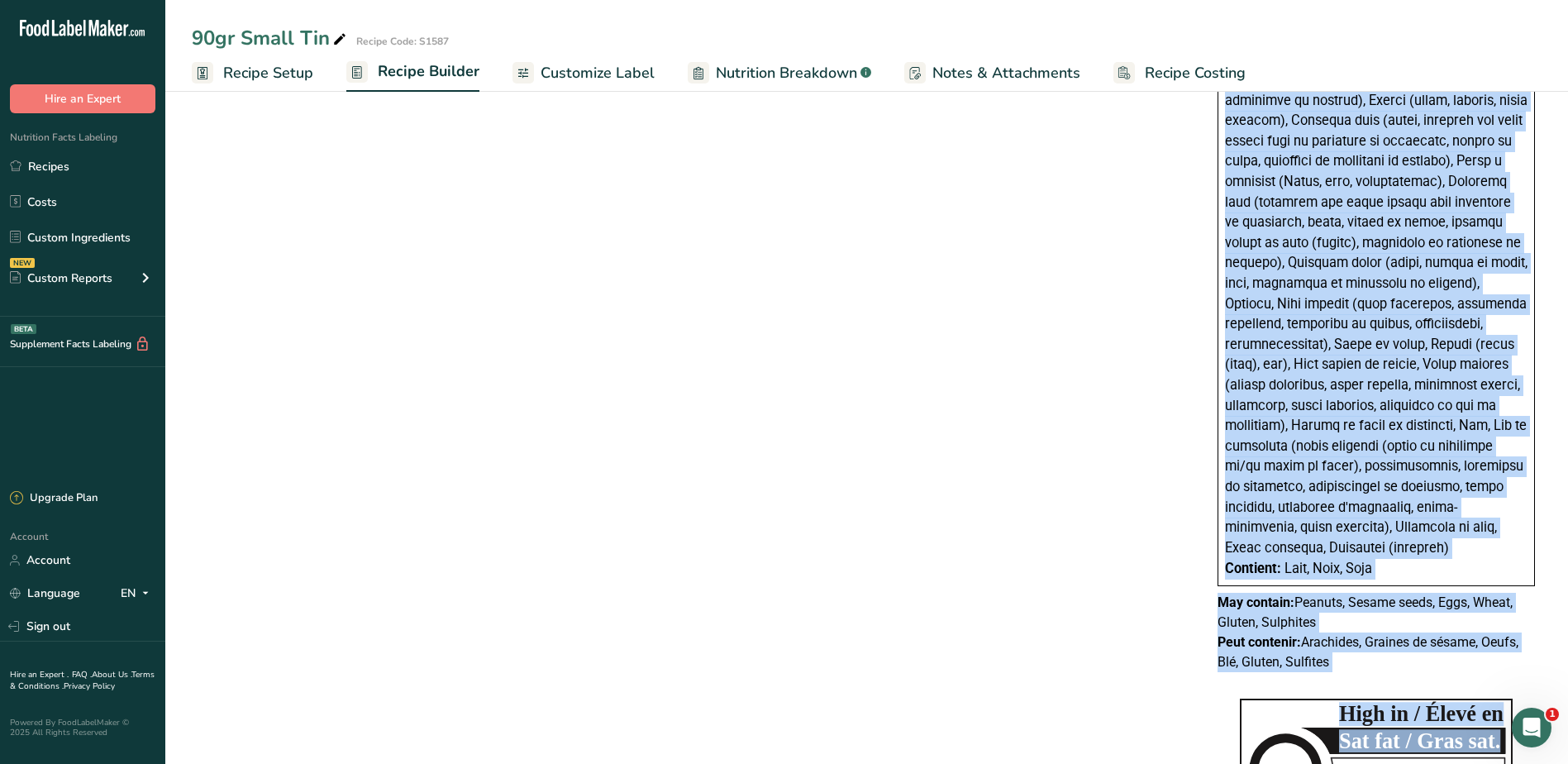
scroll to position [1162, 0]
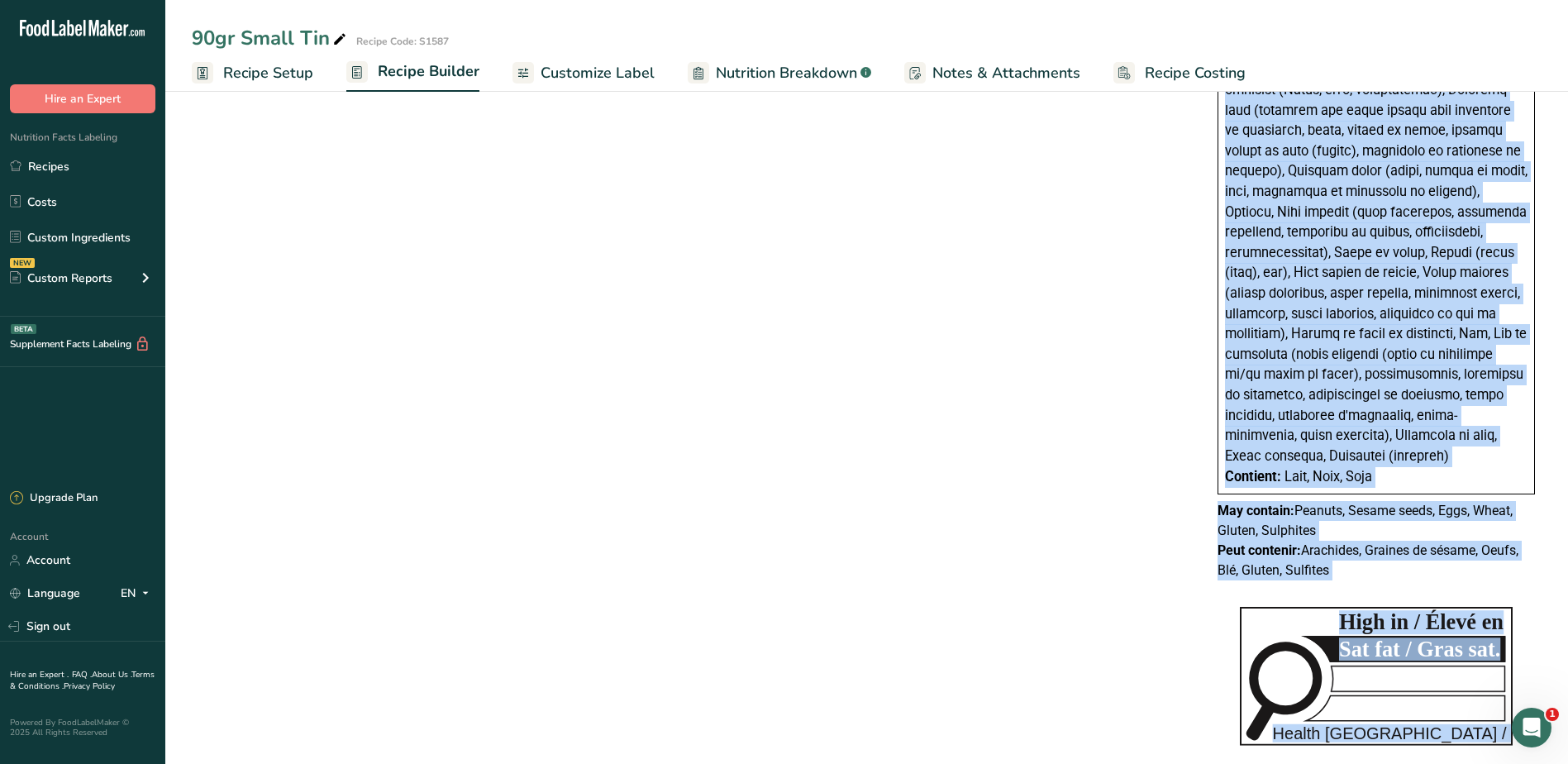
drag, startPoint x: 1226, startPoint y: 202, endPoint x: 1370, endPoint y: 551, distance: 377.5
copy div "Ingredients: Milk chocolate (sugar, milk, cocoa butter, unsweetened chocolate, …"
